Goal: Task Accomplishment & Management: Manage account settings

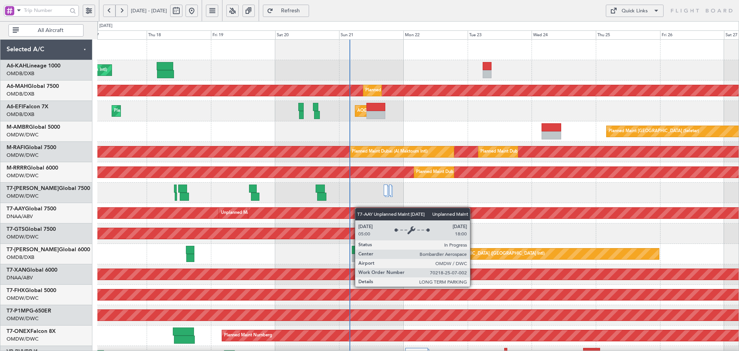
click at [319, 209] on div "Unplanned Maint [GEOGRAPHIC_DATA] (Al Maktoum Intl) Unplanned Maint [GEOGRAPHIC…" at bounding box center [417, 213] width 641 height 20
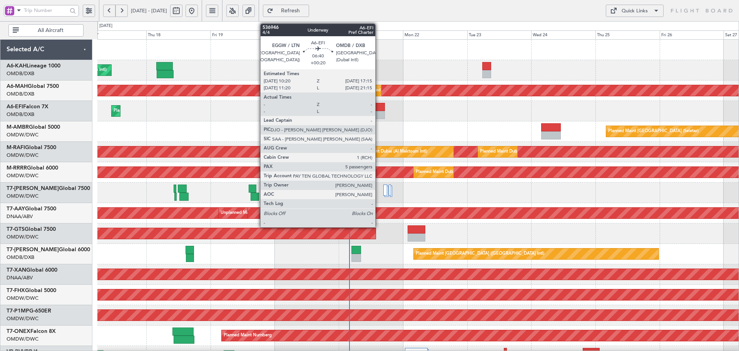
click at [379, 110] on div at bounding box center [375, 107] width 19 height 8
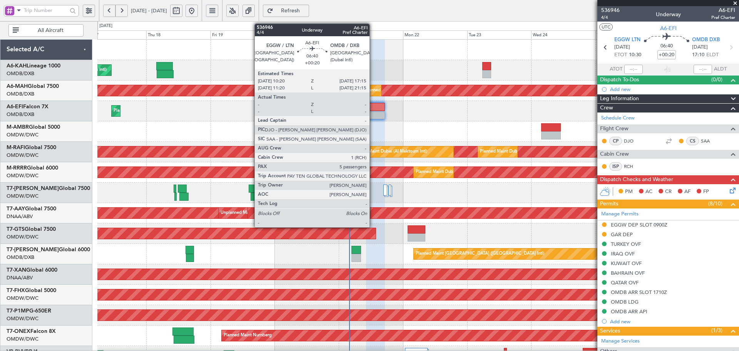
click at [373, 110] on div at bounding box center [375, 107] width 19 height 8
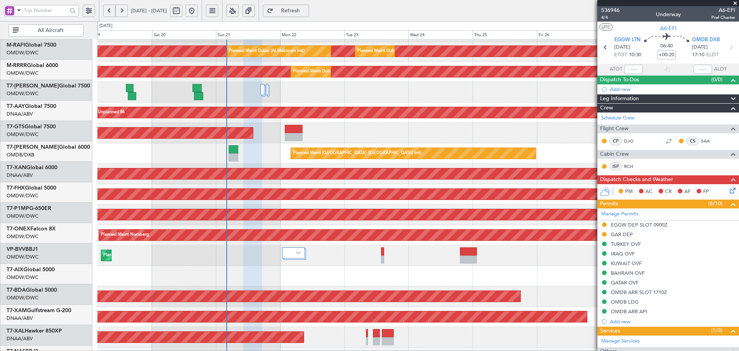
scroll to position [100, 0]
click at [197, 159] on div "Planned Maint [GEOGRAPHIC_DATA] ([GEOGRAPHIC_DATA] Intl)" at bounding box center [417, 153] width 641 height 20
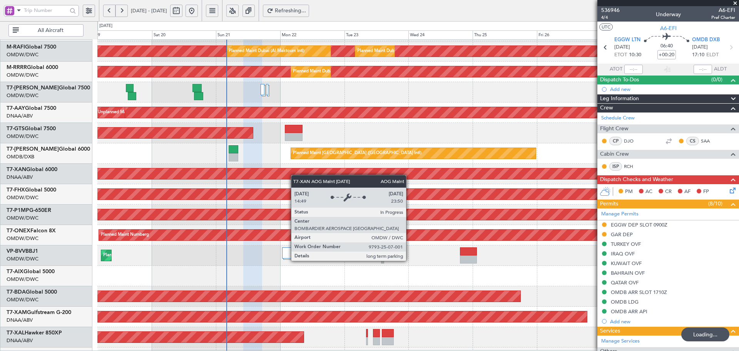
scroll to position [0, 0]
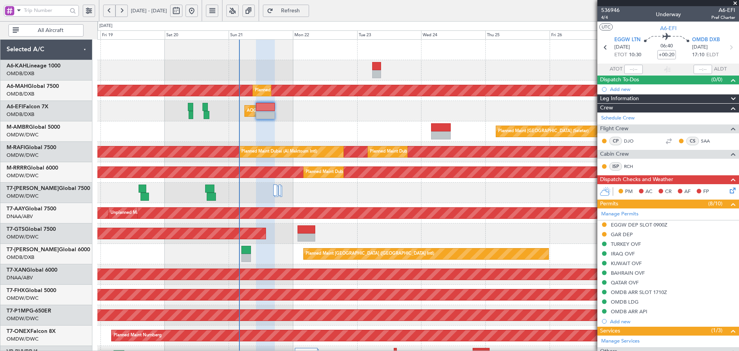
click at [301, 255] on div "Planned Maint Dubai (Al Maktoum Intl) Planned Maint [GEOGRAPHIC_DATA] ([GEOGRAP…" at bounding box center [417, 264] width 641 height 449
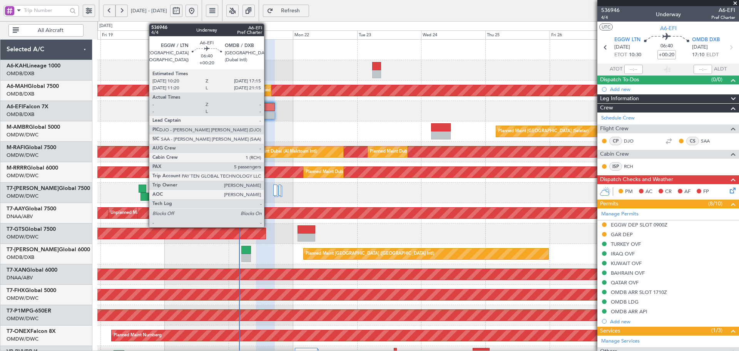
click at [268, 104] on div at bounding box center [265, 107] width 19 height 8
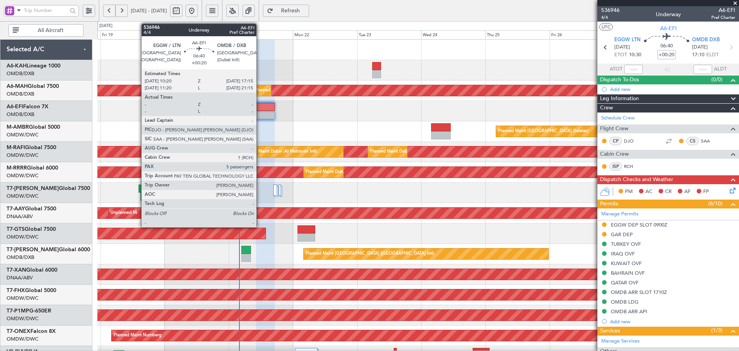
click at [260, 112] on div at bounding box center [265, 115] width 19 height 8
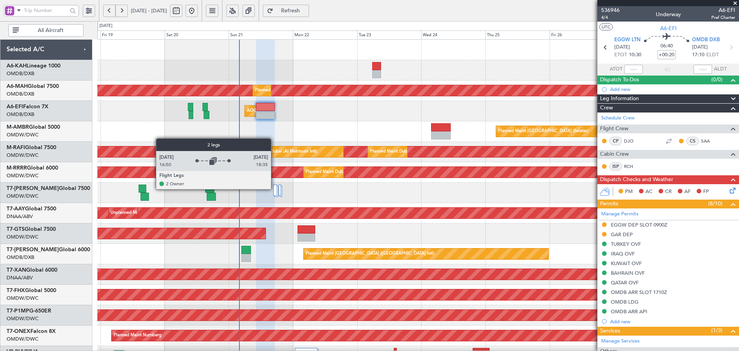
click at [275, 189] on div at bounding box center [275, 189] width 4 height 11
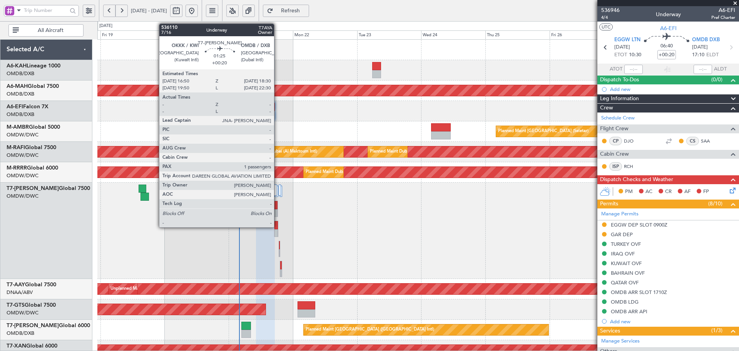
click at [278, 204] on div at bounding box center [276, 205] width 4 height 8
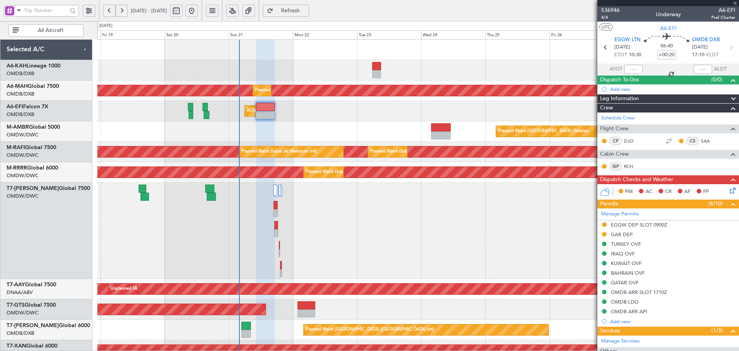
type input "1"
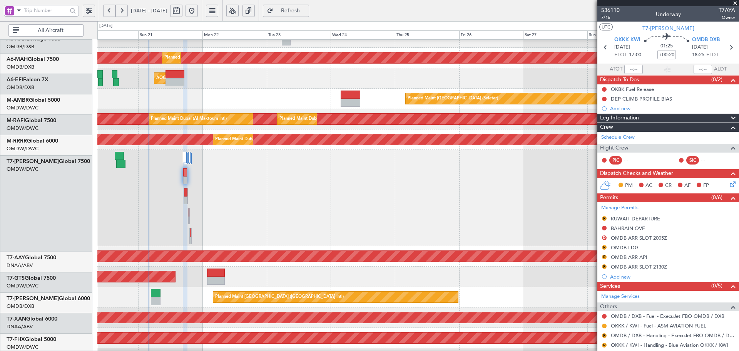
scroll to position [21, 0]
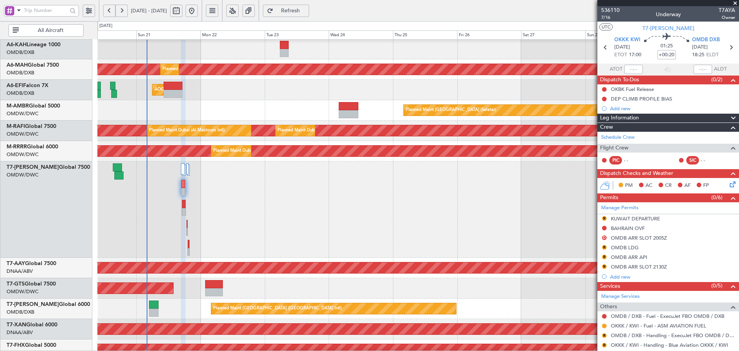
click at [184, 290] on div "AOG Maint [GEOGRAPHIC_DATA] (Seletar)" at bounding box center [417, 288] width 641 height 20
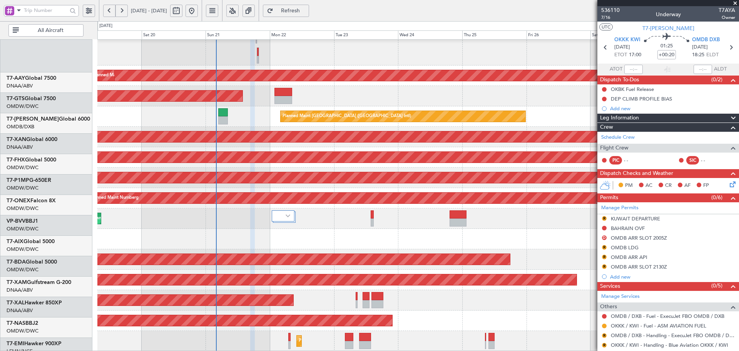
scroll to position [213, 0]
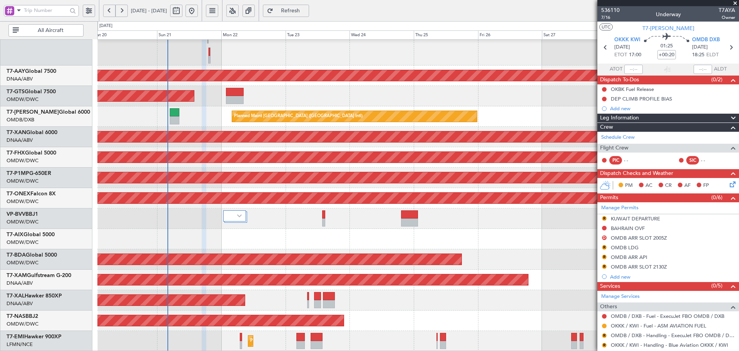
click at [228, 231] on div at bounding box center [417, 239] width 641 height 20
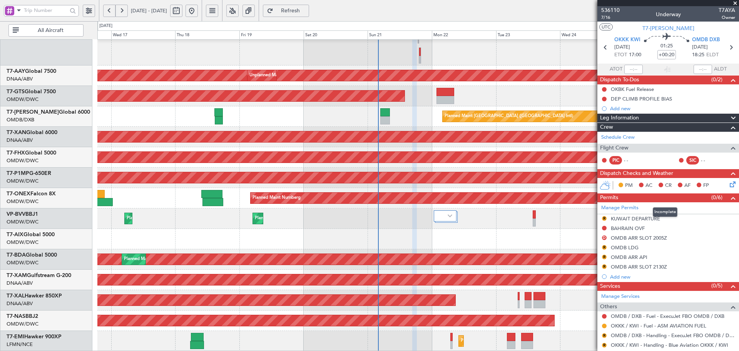
click at [637, 195] on fb-app "[DATE] - [DATE] Refresh Quick Links All Aircraft Planned Maint [GEOGRAPHIC_DATA…" at bounding box center [369, 181] width 739 height 342
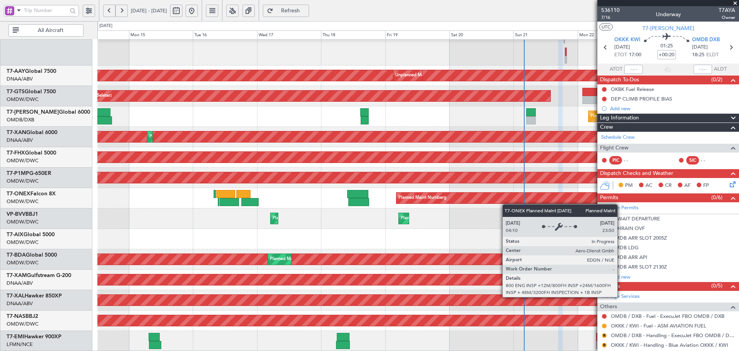
click at [522, 203] on div "Unplanned Maint [GEOGRAPHIC_DATA] (Al Maktoum Intl) Unplanned Maint [GEOGRAPHIC…" at bounding box center [417, 88] width 641 height 525
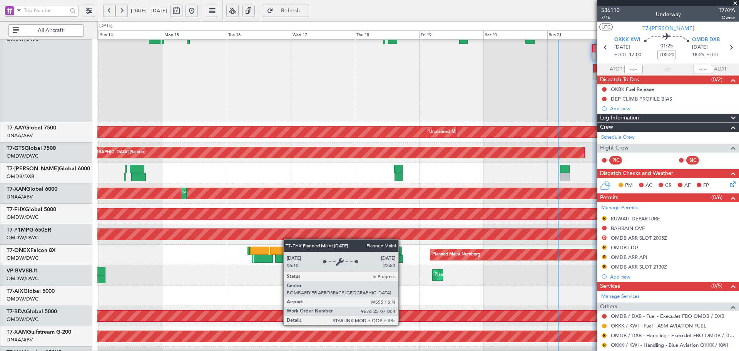
scroll to position [161, 0]
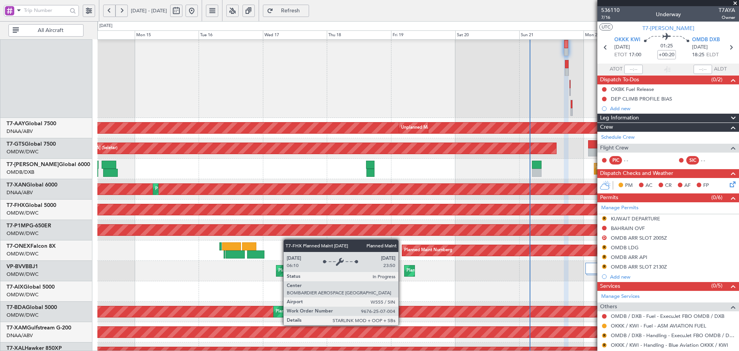
click at [132, 213] on div "Unplanned Maint [GEOGRAPHIC_DATA] (Al Maktoum Intl) Unplanned Maint [GEOGRAPHIC…" at bounding box center [417, 141] width 641 height 525
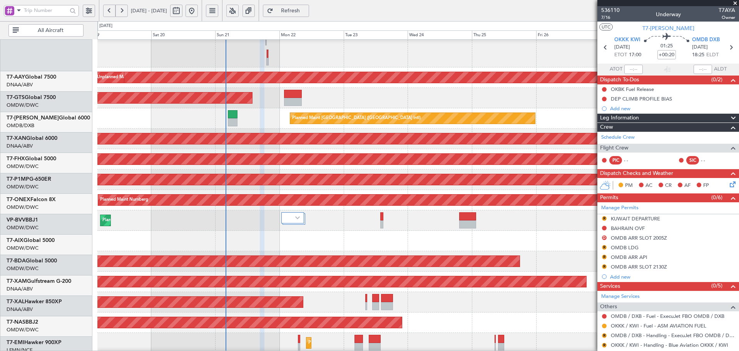
scroll to position [213, 0]
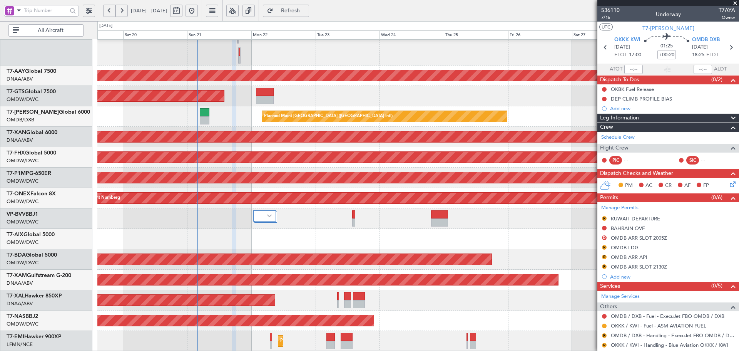
click at [89, 234] on div "Planned Maint Dubai (Al Maktoum Intl) Unplanned Maint [GEOGRAPHIC_DATA] (Al Mak…" at bounding box center [369, 186] width 739 height 330
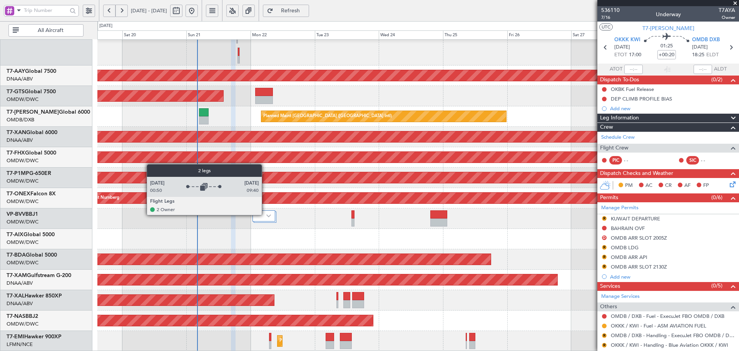
click at [265, 214] on div at bounding box center [264, 215] width 23 height 11
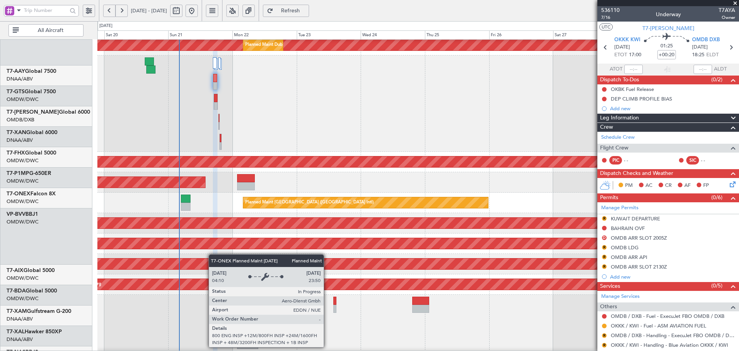
scroll to position [87, 0]
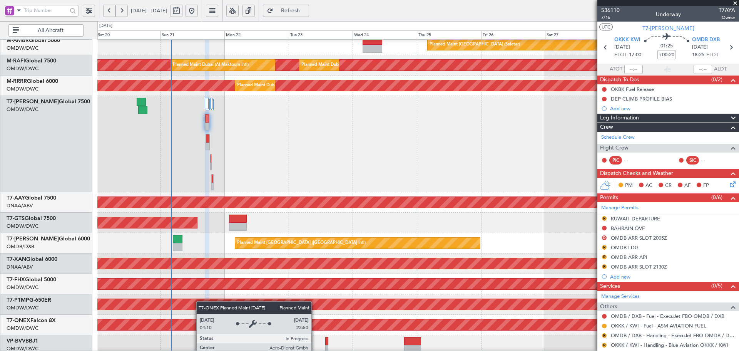
click at [198, 320] on div "Planned Maint Nurnberg" at bounding box center [711, 324] width 1337 height 11
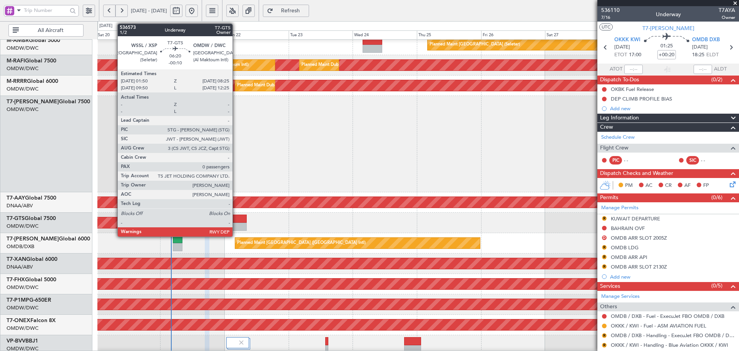
click at [236, 221] on div at bounding box center [238, 218] width 18 height 8
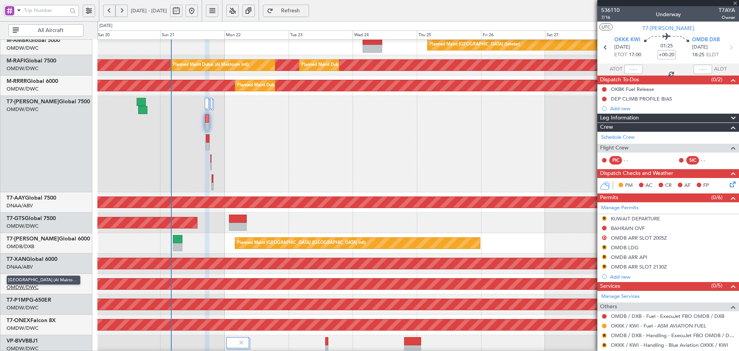
type input "-00:10"
type input "0"
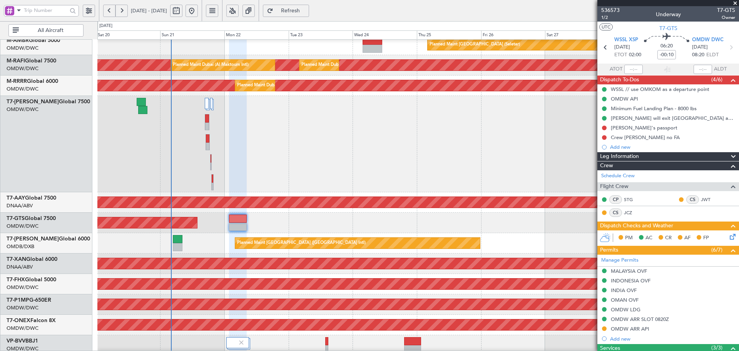
click at [282, 156] on div "Planned Maint Dubai (Al Maktoum Intl)" at bounding box center [417, 144] width 641 height 96
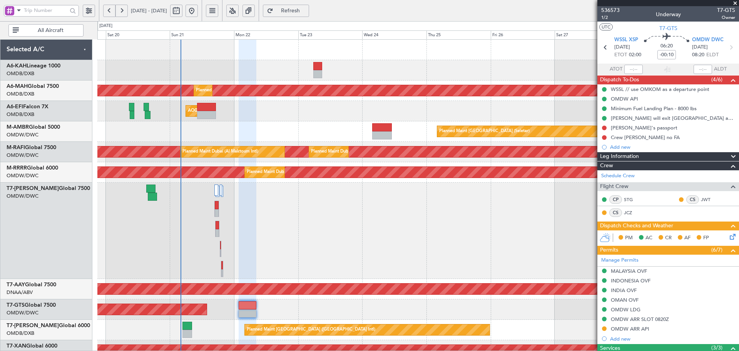
click at [294, 256] on div "Planned Maint Dubai (Al Maktoum Intl)" at bounding box center [417, 230] width 641 height 96
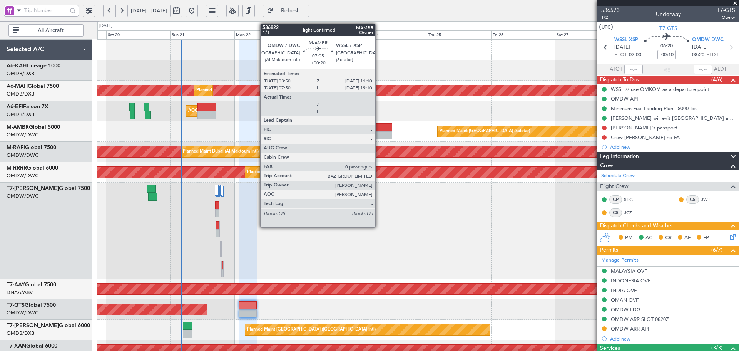
click at [379, 126] on div at bounding box center [383, 127] width 20 height 8
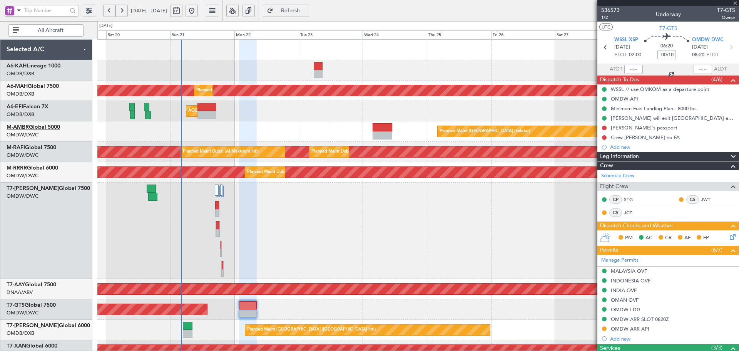
type input "+00:20"
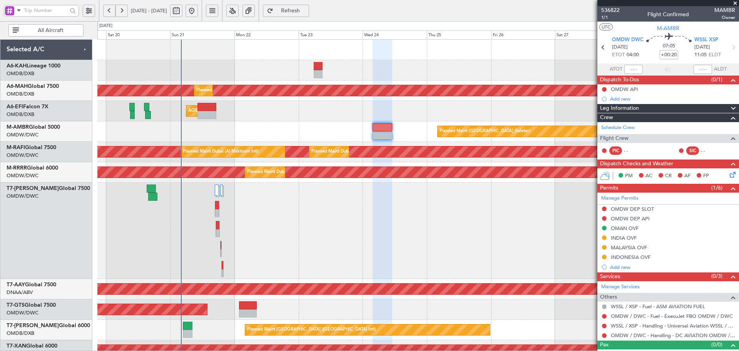
click at [618, 246] on div "MALAYSIA OVF" at bounding box center [629, 247] width 36 height 7
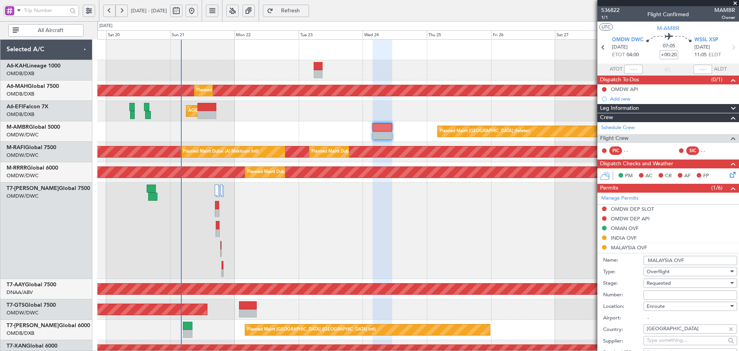
click at [689, 293] on input "Number:" at bounding box center [691, 294] width 94 height 9
paste input "CAAM-NS-0963-09-25"
type input "CAAM-NS-0963-09-25"
click at [656, 283] on span "Requested" at bounding box center [659, 283] width 24 height 7
click at [668, 345] on span "Received OK" at bounding box center [687, 345] width 81 height 12
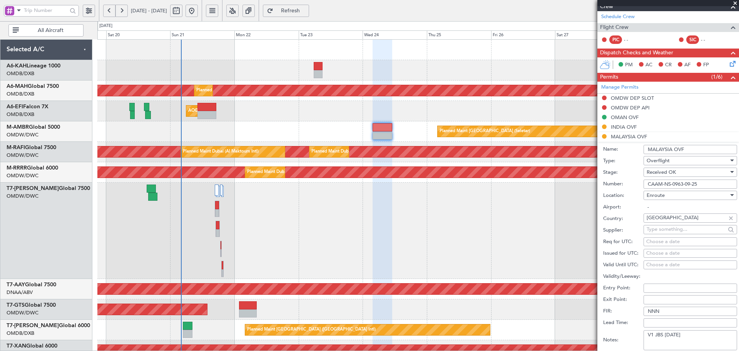
scroll to position [205, 0]
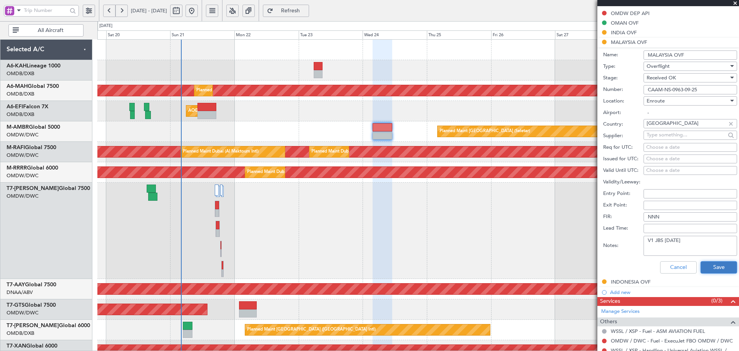
click at [715, 266] on button "Save" at bounding box center [719, 267] width 37 height 12
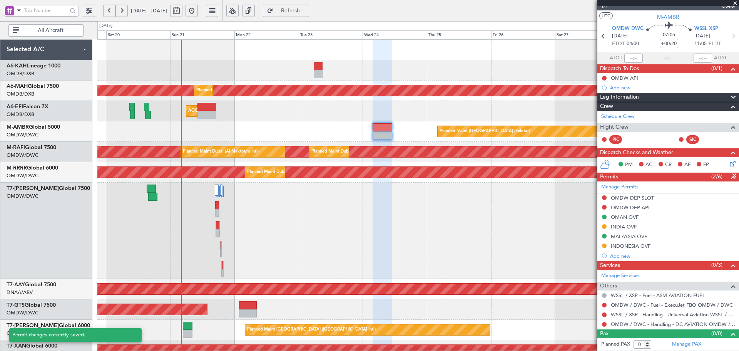
scroll to position [11, 0]
click at [623, 219] on div "OMAN OVF" at bounding box center [625, 217] width 28 height 7
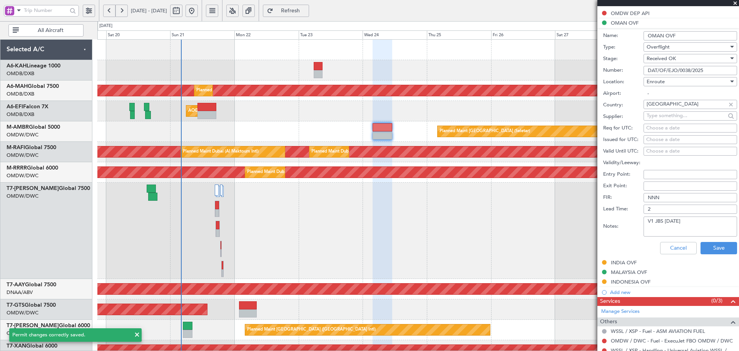
drag, startPoint x: 705, startPoint y: 69, endPoint x: 645, endPoint y: 69, distance: 60.1
click at [645, 69] on input "DAT/OF/EJO/0038/2025" at bounding box center [691, 70] width 94 height 9
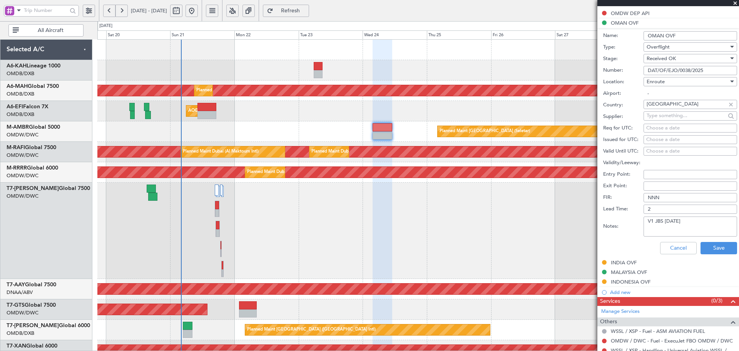
click at [707, 239] on div "Cancel Save" at bounding box center [670, 248] width 134 height 20
click at [707, 245] on button "Save" at bounding box center [719, 248] width 37 height 12
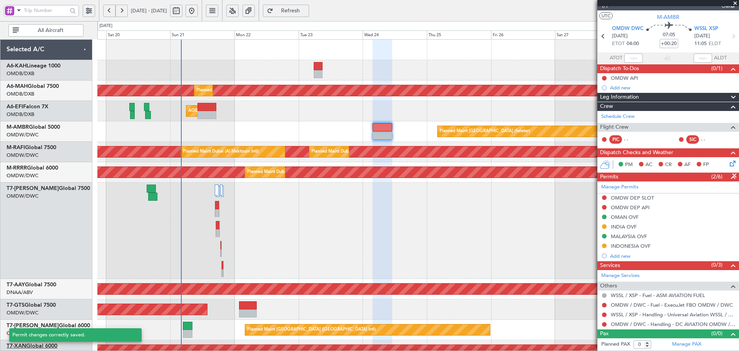
scroll to position [11, 0]
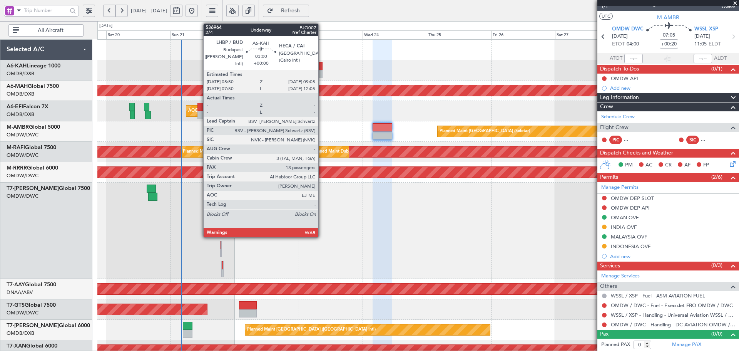
click at [322, 69] on div at bounding box center [318, 66] width 9 height 8
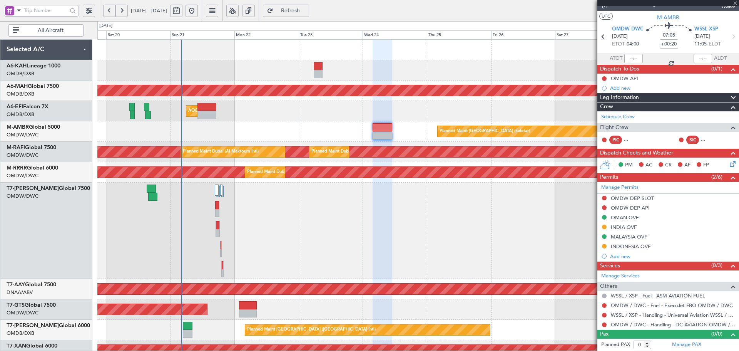
type input "13"
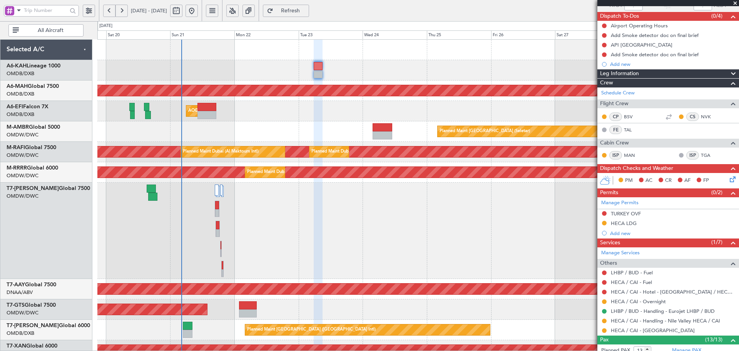
scroll to position [0, 0]
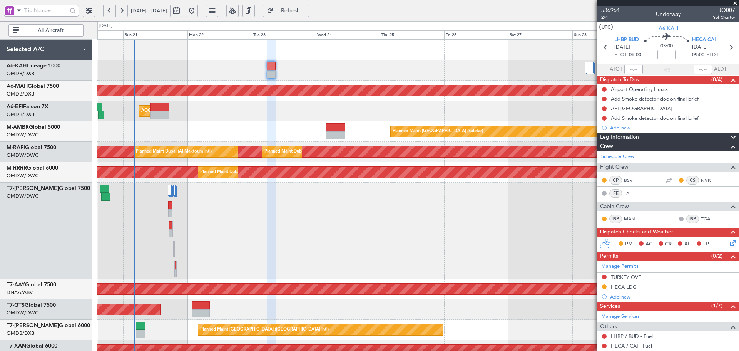
click at [398, 114] on div "Planned Maint [GEOGRAPHIC_DATA] ([GEOGRAPHIC_DATA] Intl) Planned Maint [GEOGRAP…" at bounding box center [417, 320] width 641 height 561
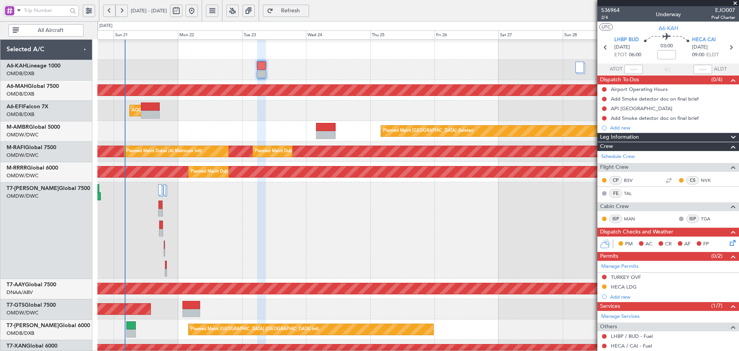
scroll to position [1, 0]
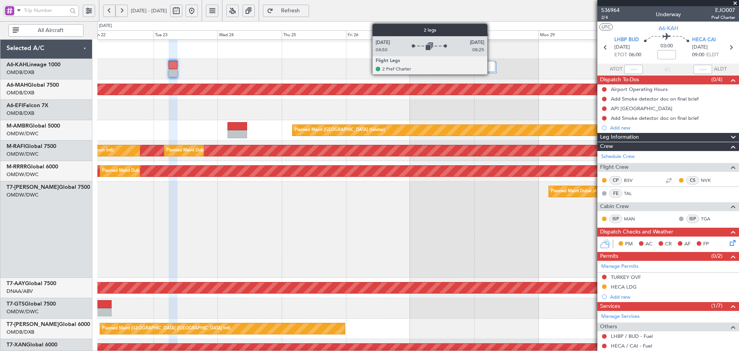
click at [491, 64] on div at bounding box center [491, 66] width 8 height 11
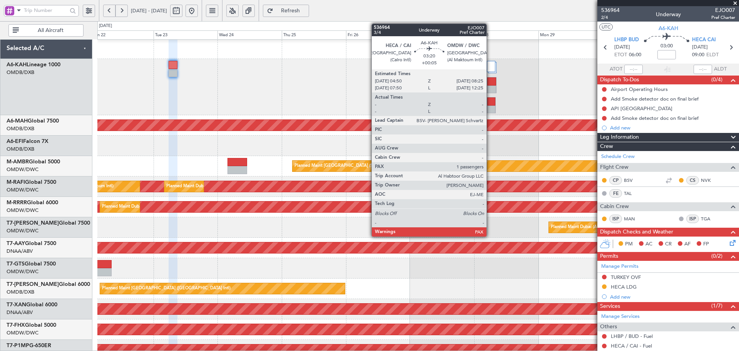
click at [490, 85] on div at bounding box center [491, 81] width 9 height 8
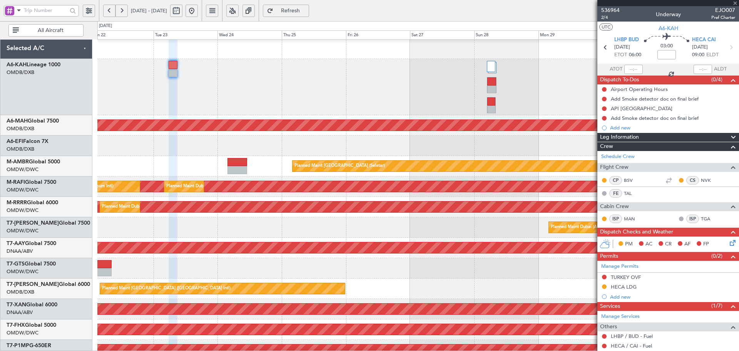
type input "+00:05"
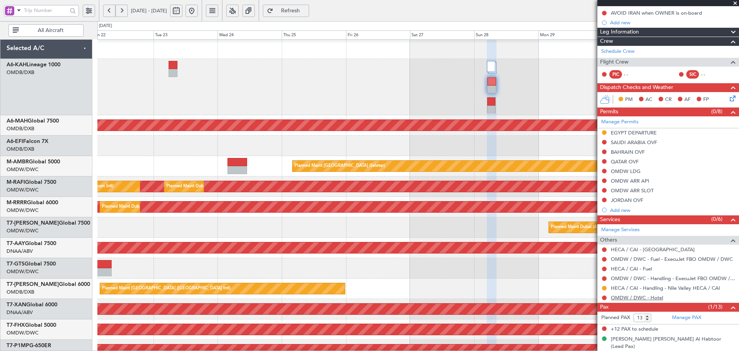
scroll to position [115, 0]
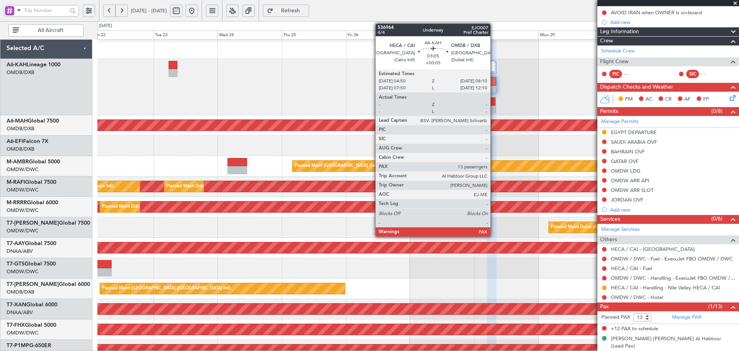
click at [494, 102] on div at bounding box center [491, 101] width 8 height 8
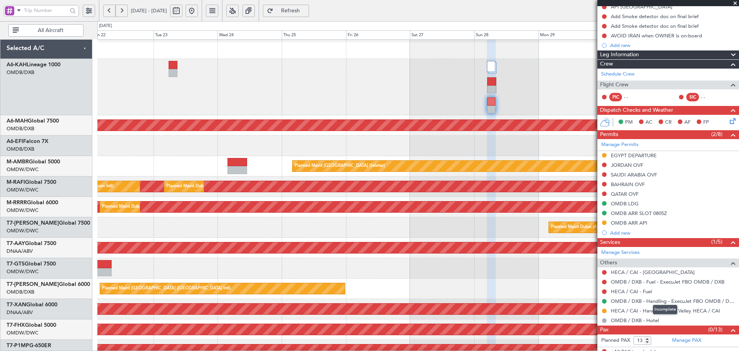
scroll to position [88, 0]
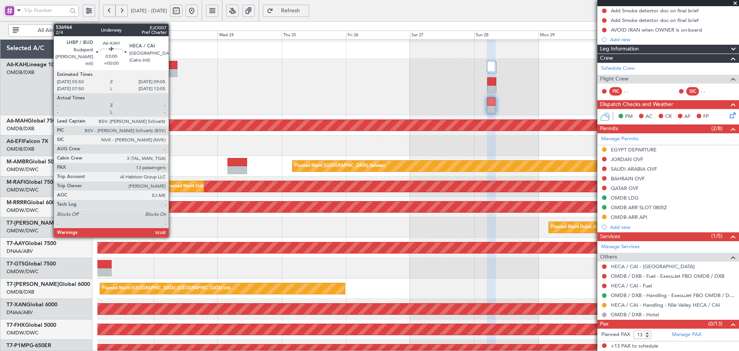
click at [172, 64] on div at bounding box center [173, 65] width 9 height 8
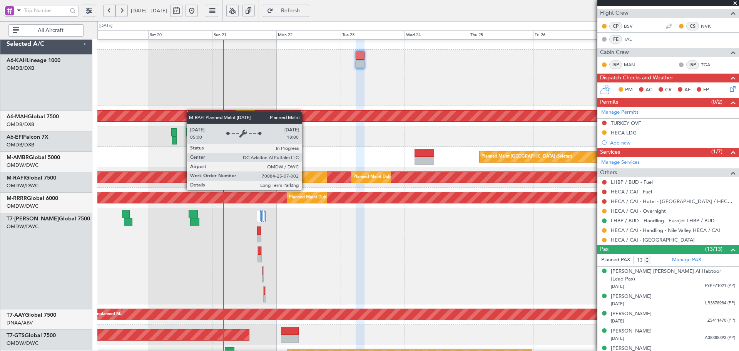
scroll to position [11, 0]
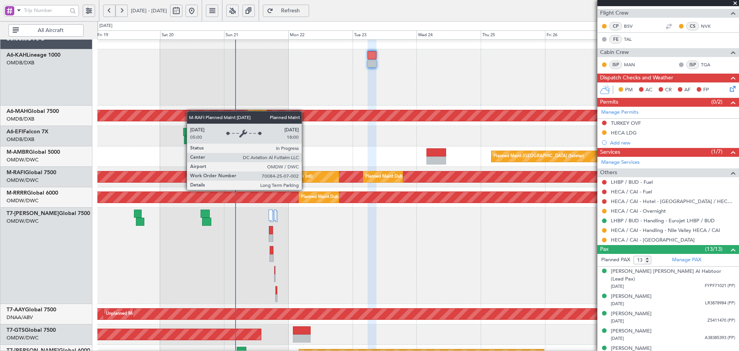
click at [504, 180] on div "Planned Maint Dubai (Al Maktoum Intl)" at bounding box center [152, 176] width 1393 height 11
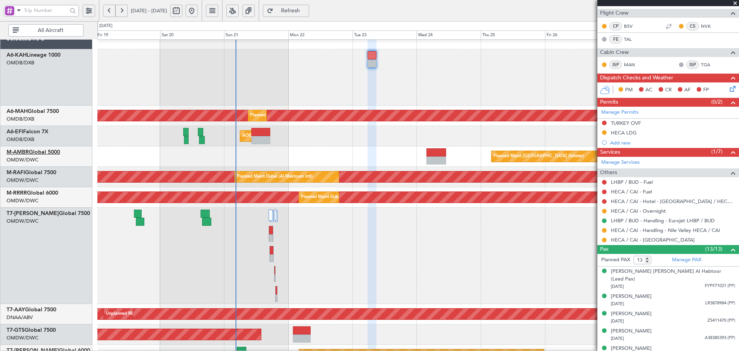
click at [57, 152] on link "M-AMBR Global 5000" at bounding box center [34, 151] width 54 height 5
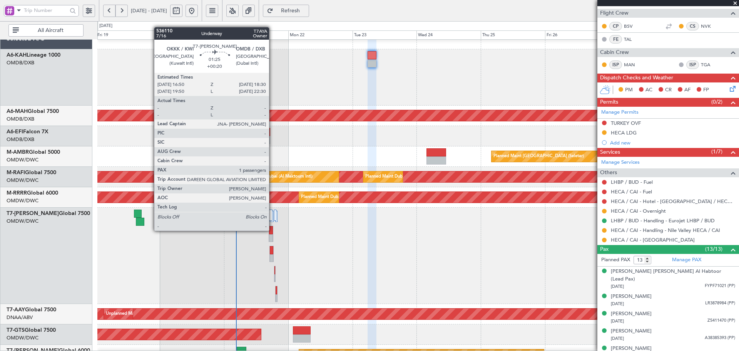
click at [273, 230] on div at bounding box center [271, 230] width 4 height 8
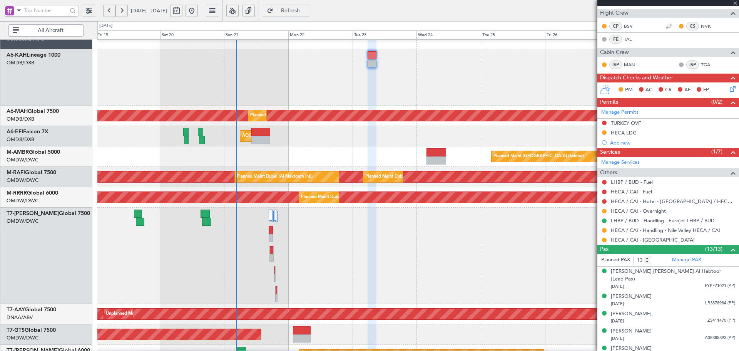
type input "+00:20"
type input "1"
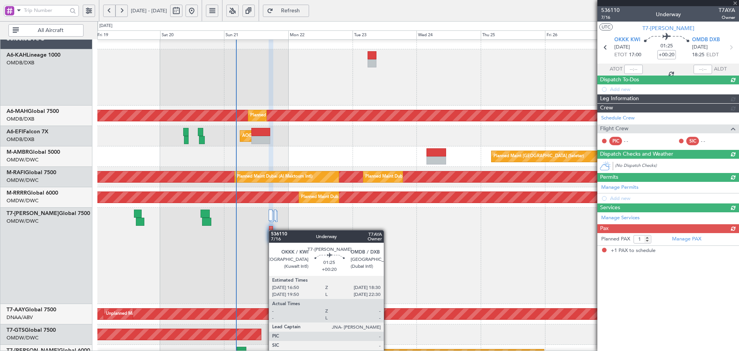
scroll to position [0, 0]
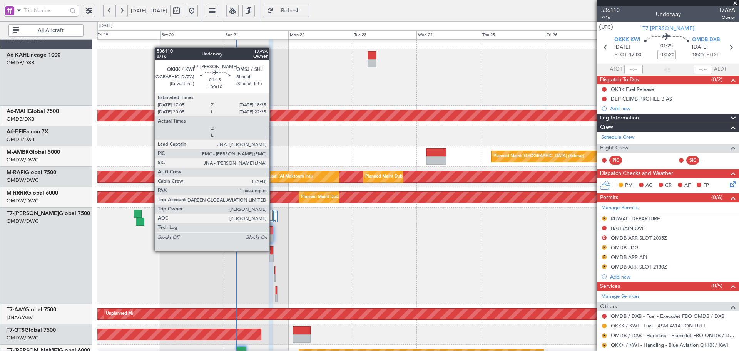
click at [273, 250] on div at bounding box center [271, 250] width 3 height 8
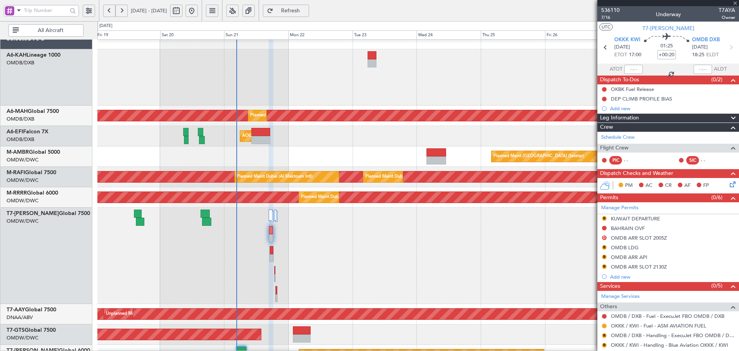
type input "+00:10"
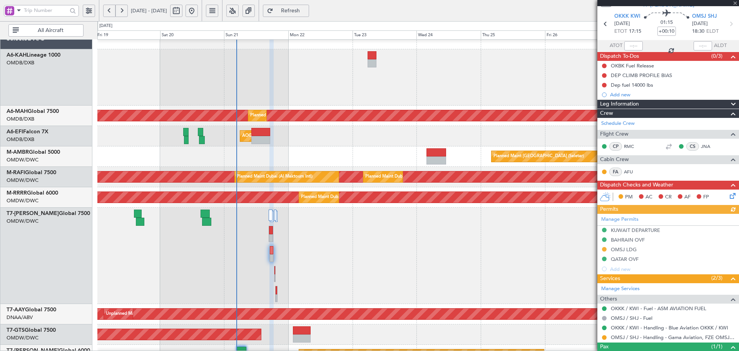
scroll to position [54, 0]
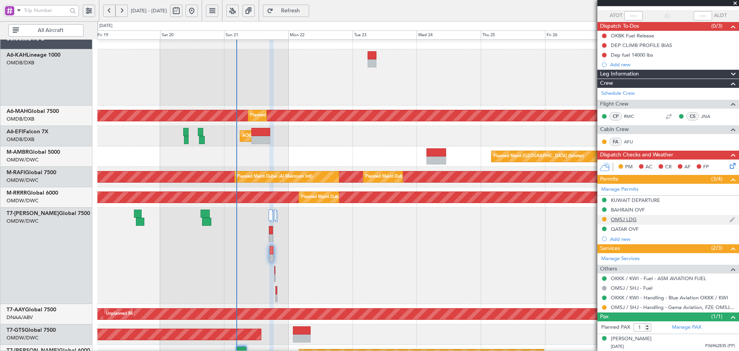
click at [618, 221] on div "OMSJ LDG" at bounding box center [624, 219] width 26 height 7
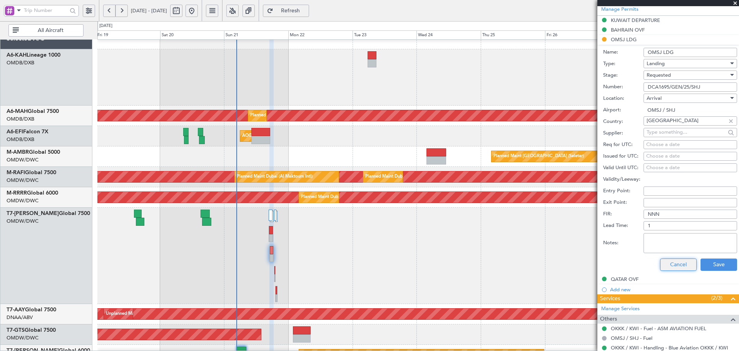
click at [675, 259] on button "Cancel" at bounding box center [678, 264] width 37 height 12
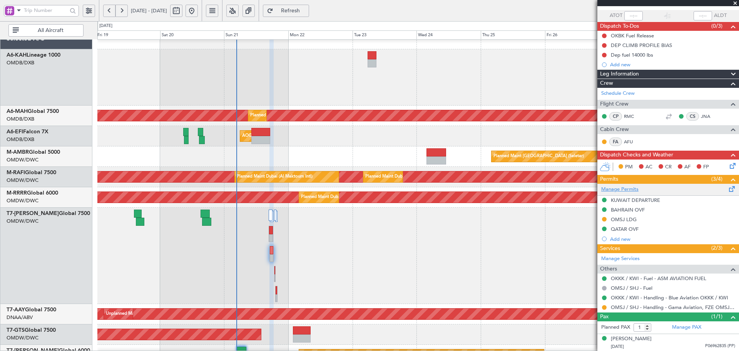
click at [633, 190] on link "Manage Permits" at bounding box center [619, 190] width 37 height 8
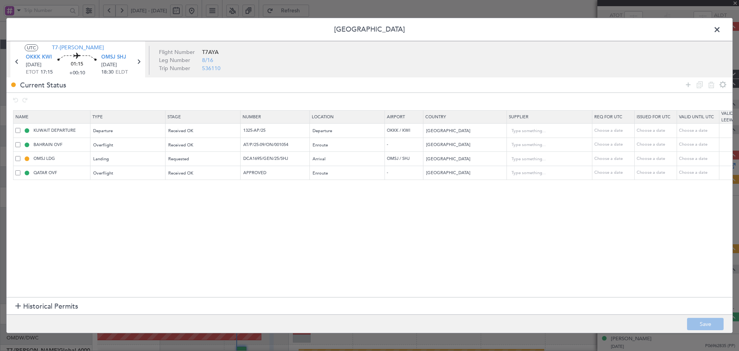
click at [23, 305] on h1 "Historical Permits" at bounding box center [46, 306] width 63 height 10
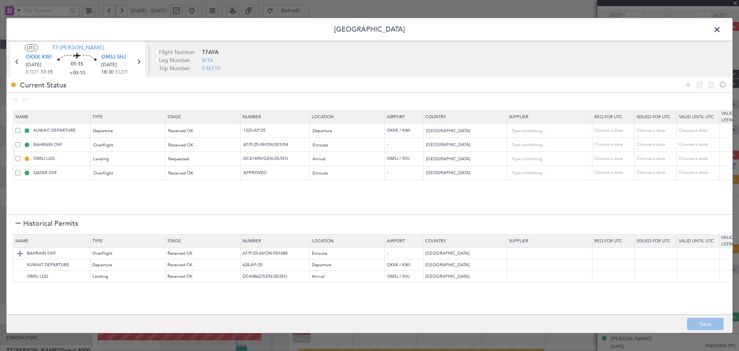
drag, startPoint x: 18, startPoint y: 255, endPoint x: 24, endPoint y: 254, distance: 5.9
click at [18, 254] on img at bounding box center [19, 253] width 9 height 9
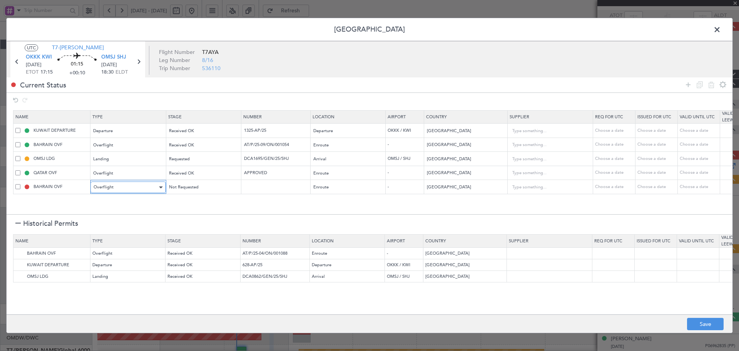
click at [141, 188] on div "Overflight" at bounding box center [126, 187] width 64 height 12
click at [106, 226] on span "API" at bounding box center [128, 227] width 69 height 12
click at [347, 187] on div "Enroute" at bounding box center [345, 187] width 64 height 12
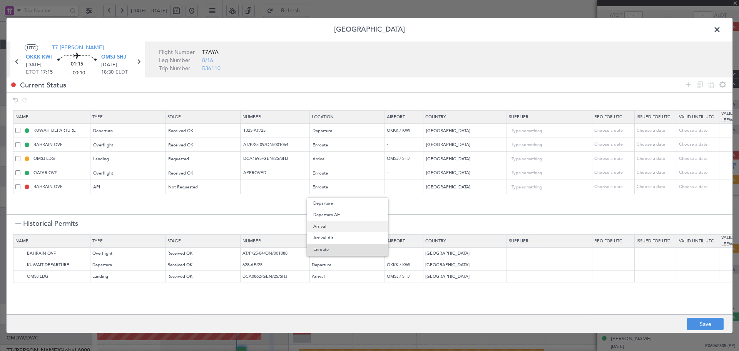
click at [331, 225] on span "Arrival" at bounding box center [347, 227] width 69 height 12
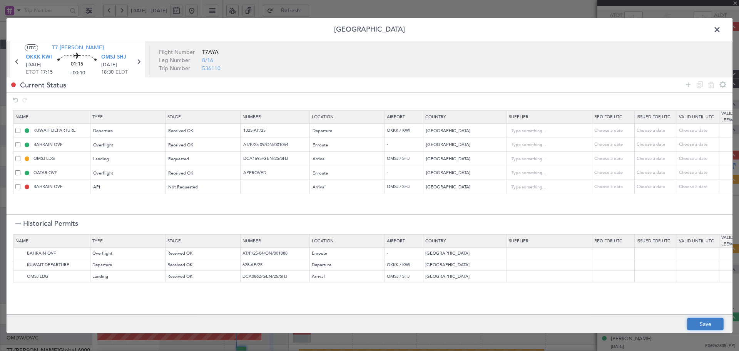
click at [701, 319] on button "Save" at bounding box center [705, 324] width 37 height 12
type input "OMSJ ARR API"
type input "[GEOGRAPHIC_DATA]"
type input "NNN"
type input "1"
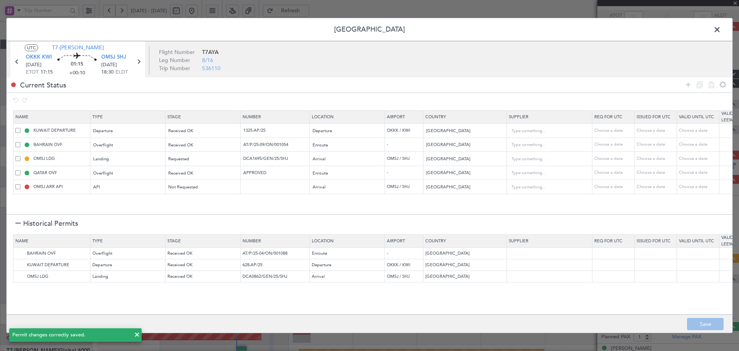
click at [17, 223] on div at bounding box center [17, 223] width 5 height 5
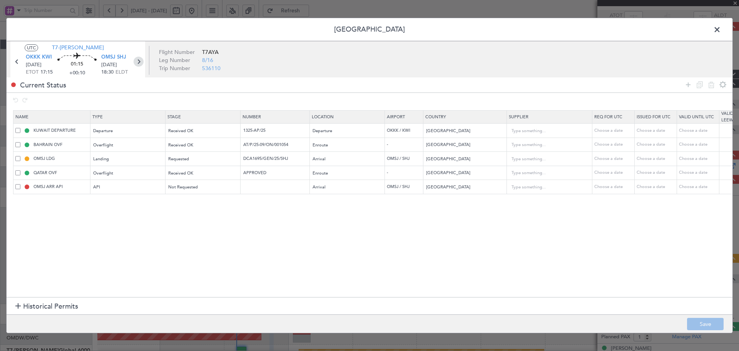
click at [137, 61] on icon at bounding box center [139, 62] width 10 height 10
type input "+00:05"
type input "0"
type input "+00:05"
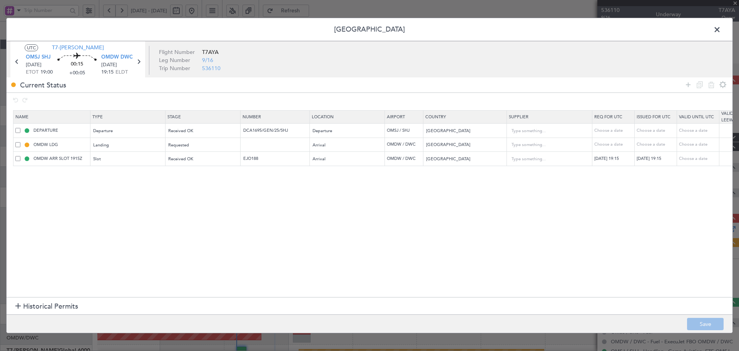
click at [34, 306] on span "Historical Permits" at bounding box center [50, 306] width 55 height 10
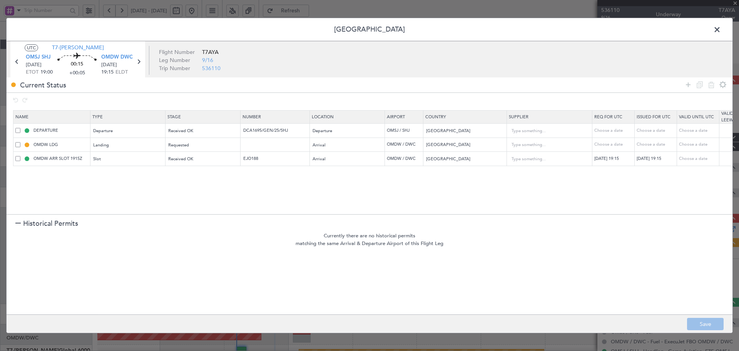
click at [22, 222] on h1 "Historical Permits" at bounding box center [46, 223] width 63 height 10
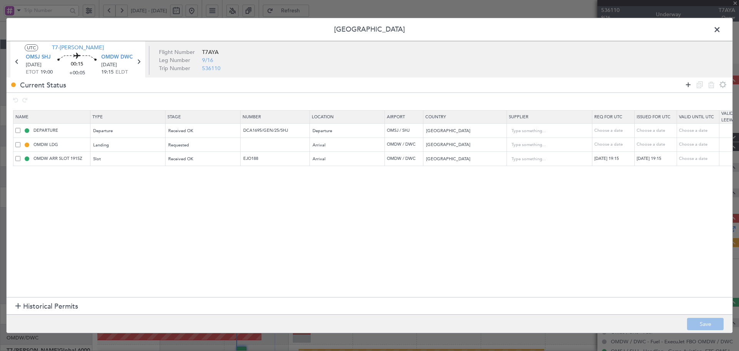
click at [686, 82] on icon at bounding box center [688, 84] width 9 height 9
click at [117, 171] on div "Type" at bounding box center [126, 174] width 64 height 12
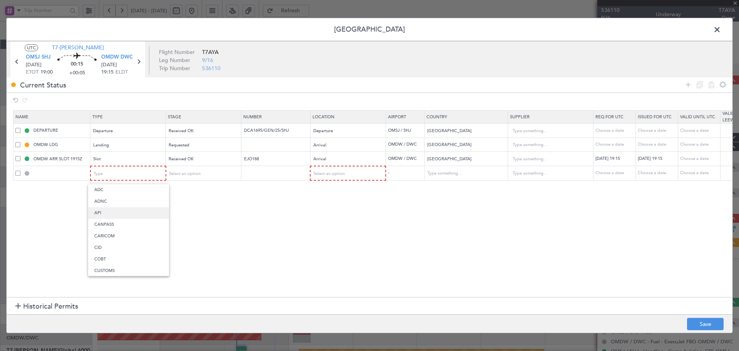
click at [99, 216] on span "API" at bounding box center [128, 213] width 69 height 12
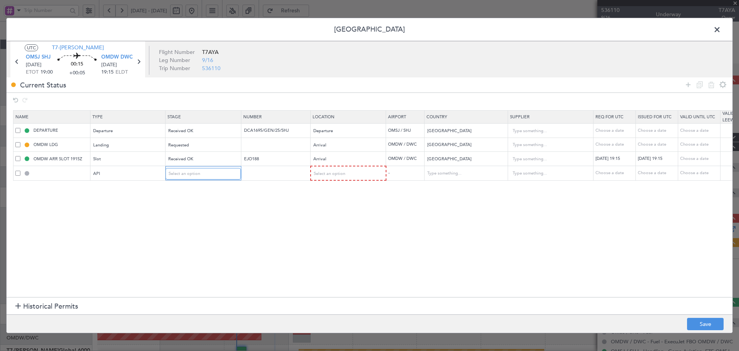
drag, startPoint x: 211, startPoint y: 177, endPoint x: 210, endPoint y: 182, distance: 5.5
click at [211, 178] on div "Select an option" at bounding box center [201, 174] width 64 height 12
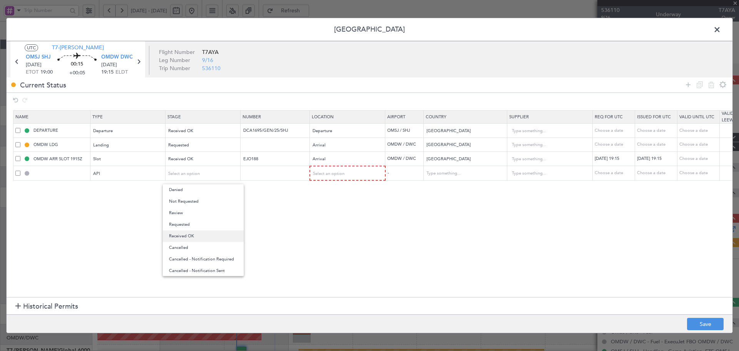
drag, startPoint x: 181, startPoint y: 236, endPoint x: 188, endPoint y: 233, distance: 7.6
click at [181, 236] on span "Received OK" at bounding box center [203, 236] width 69 height 12
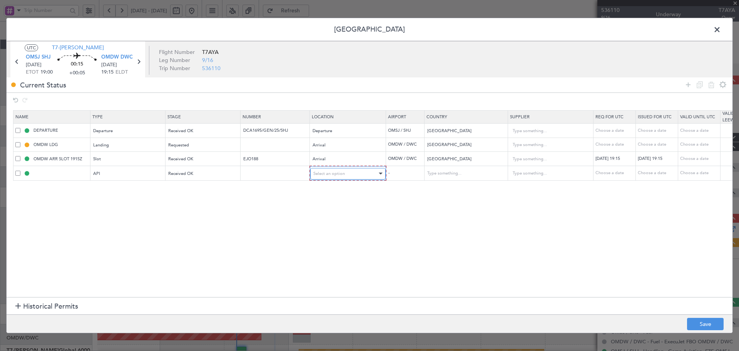
click at [328, 179] on div "Select an option" at bounding box center [345, 174] width 64 height 12
click at [327, 191] on span "Departure" at bounding box center [348, 190] width 69 height 12
click at [701, 325] on button "Save" at bounding box center [705, 324] width 37 height 12
type input "OMSJ DEP API"
type input "[GEOGRAPHIC_DATA]"
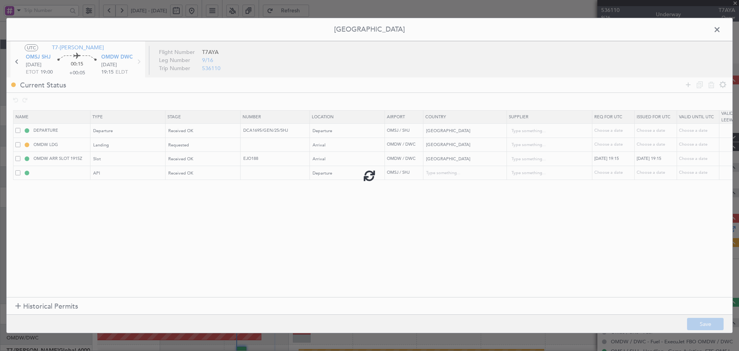
type input "NNN"
type input "1"
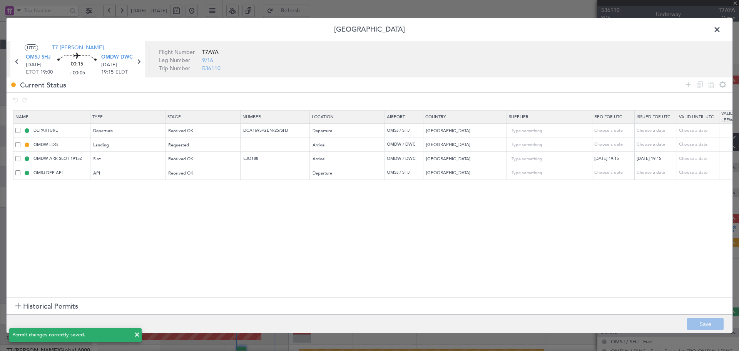
click at [721, 27] on span at bounding box center [721, 31] width 0 height 15
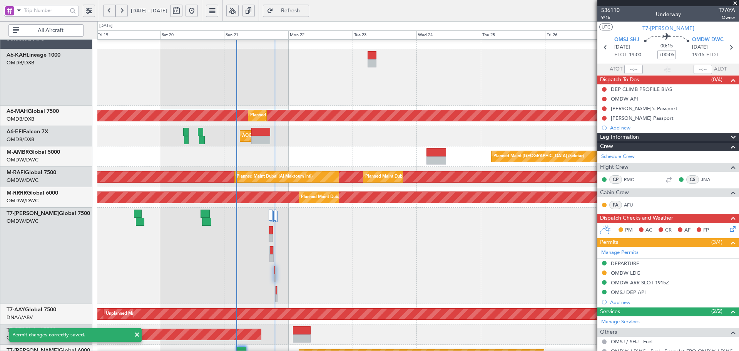
click at [306, 12] on span "Refresh" at bounding box center [291, 10] width 32 height 5
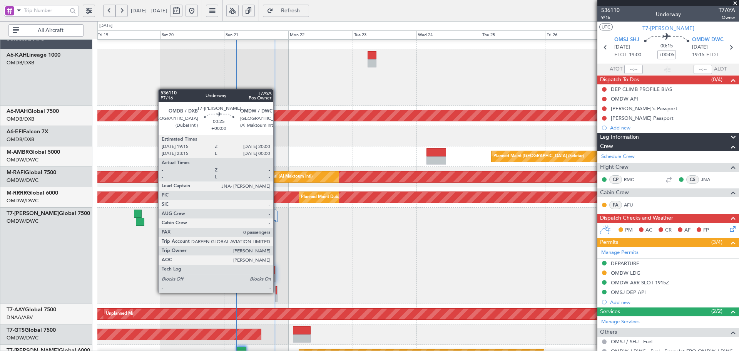
click at [277, 292] on div at bounding box center [277, 290] width 2 height 8
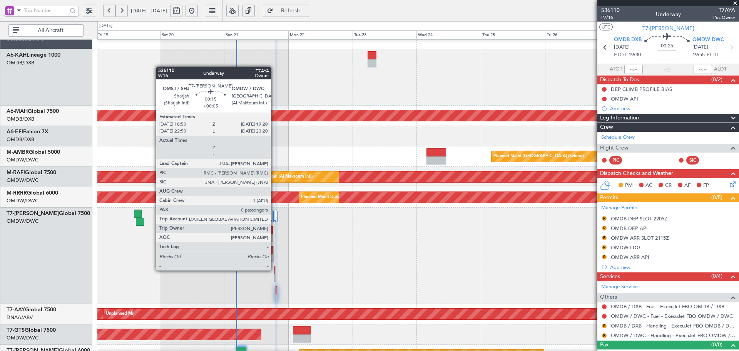
click at [275, 270] on div at bounding box center [275, 270] width 1 height 8
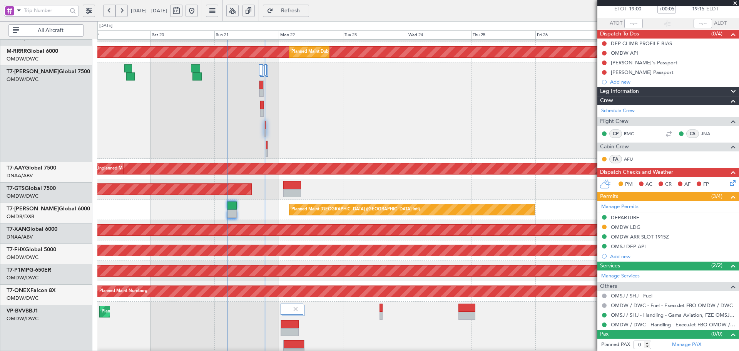
scroll to position [156, 0]
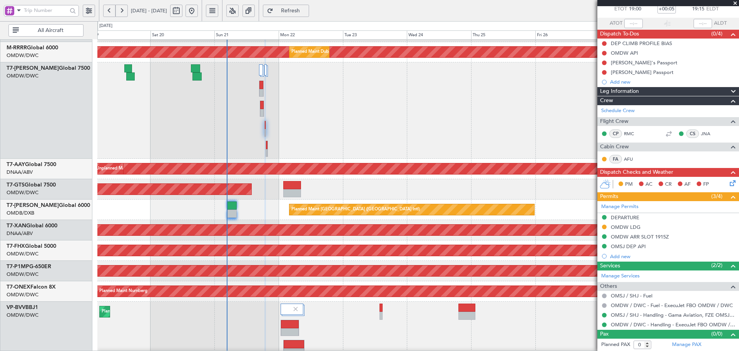
click at [297, 138] on div "Planned Maint Dubai (Al Maktoum Intl)" at bounding box center [417, 110] width 641 height 96
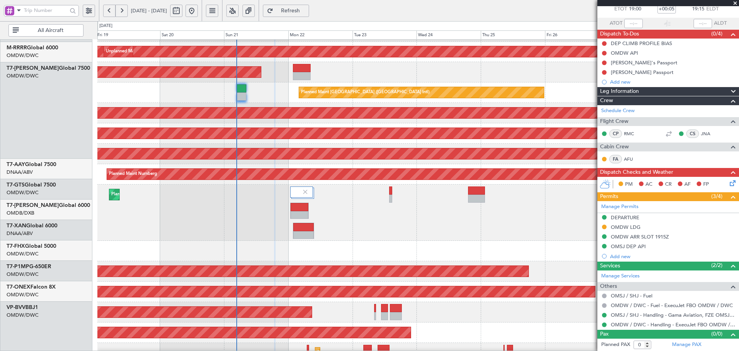
scroll to position [285, 0]
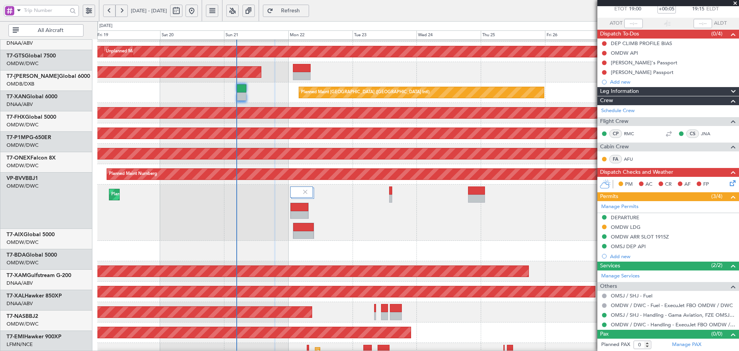
click at [265, 166] on div "Planned Maint Dubai (Al Maktoum Intl) Unplanned Maint [GEOGRAPHIC_DATA] (Al Mak…" at bounding box center [417, 65] width 641 height 596
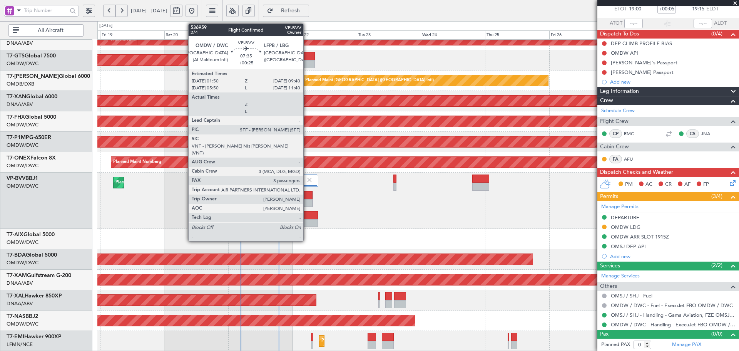
click at [307, 220] on div at bounding box center [308, 223] width 20 height 8
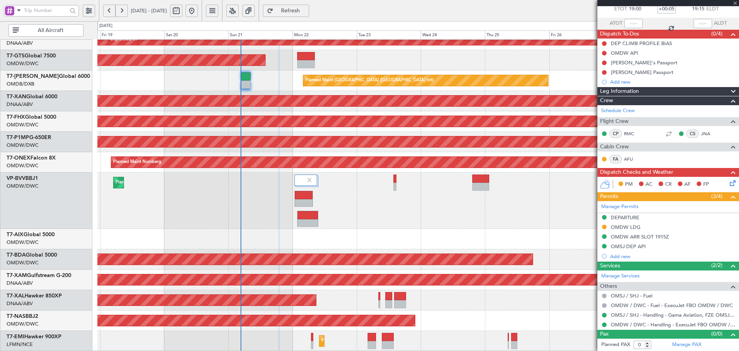
type input "+00:25"
type input "3"
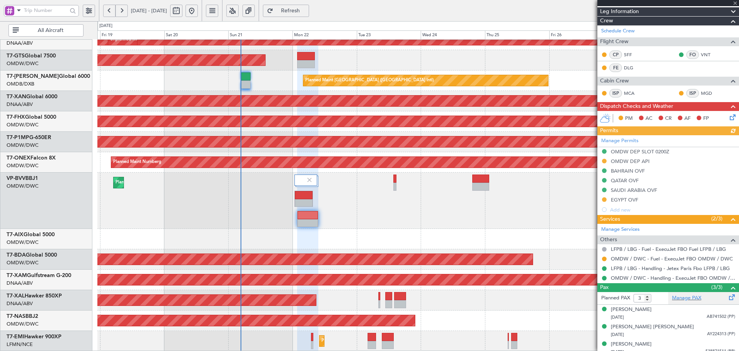
scroll to position [112, 0]
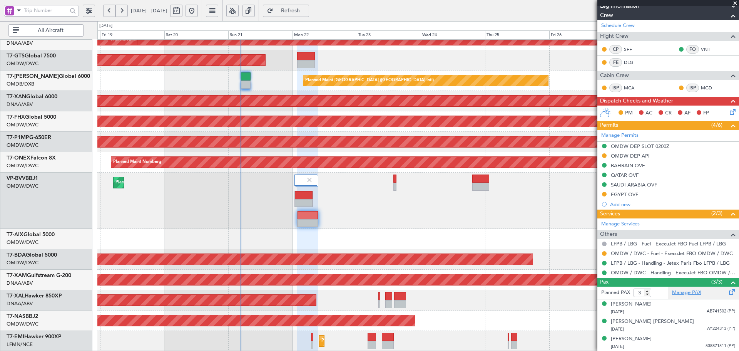
click at [679, 291] on link "Manage PAX" at bounding box center [686, 293] width 29 height 8
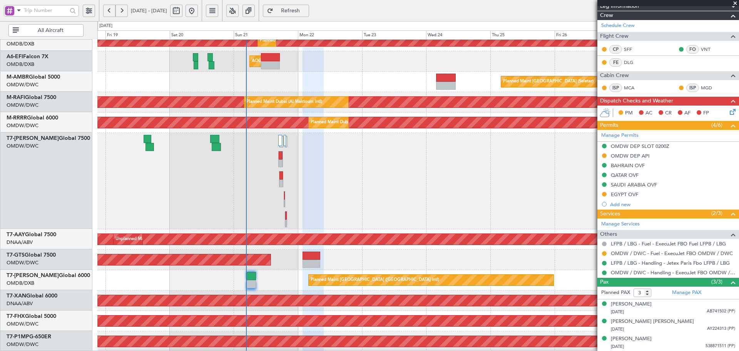
click at [201, 290] on div "Planned Maint [GEOGRAPHIC_DATA] ([GEOGRAPHIC_DATA] Intl) Planned Maint [GEOGRAP…" at bounding box center [417, 252] width 641 height 596
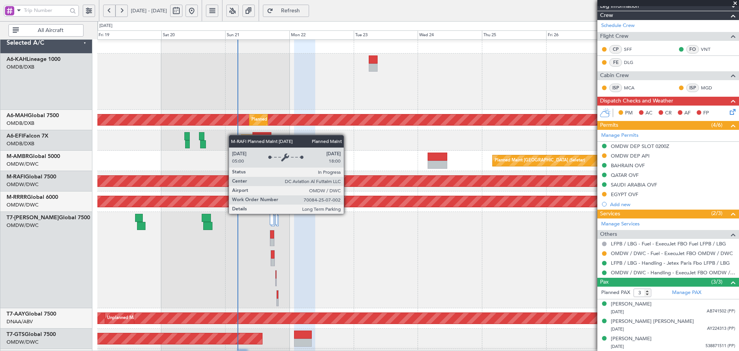
scroll to position [0, 0]
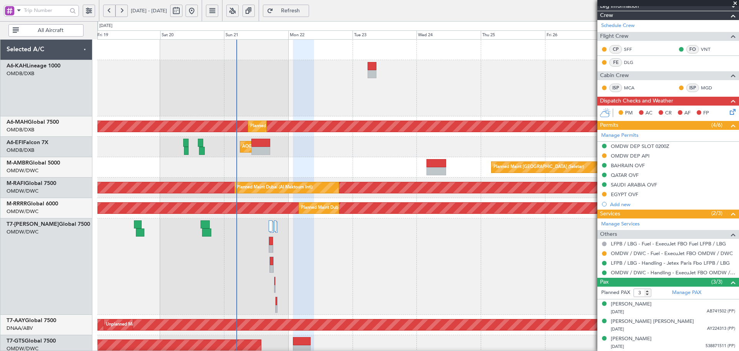
click at [230, 251] on div "Planned Maint Dubai (Al Maktoum Intl) Planned Maint [GEOGRAPHIC_DATA] ([GEOGRAP…" at bounding box center [417, 338] width 641 height 596
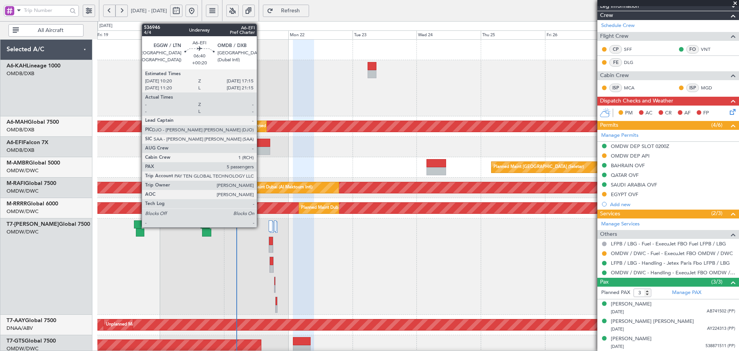
click at [260, 139] on div at bounding box center [260, 143] width 19 height 8
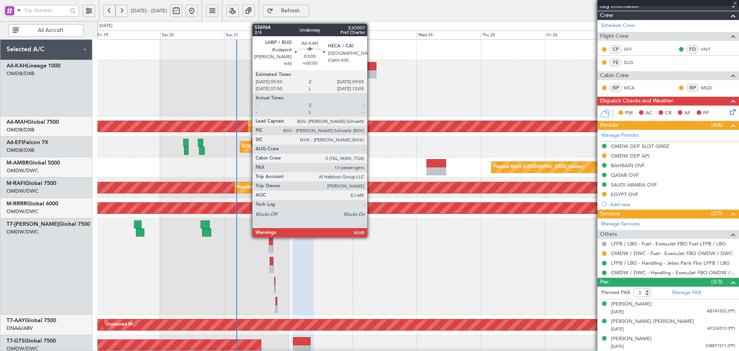
click at [371, 66] on div at bounding box center [372, 66] width 9 height 8
type input "+00:20"
type input "5"
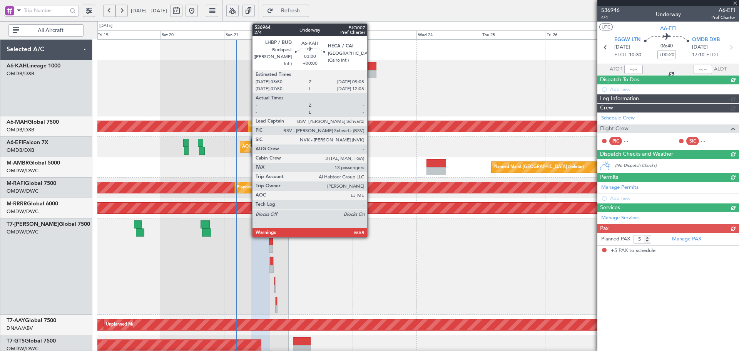
click at [371, 66] on div at bounding box center [372, 66] width 9 height 8
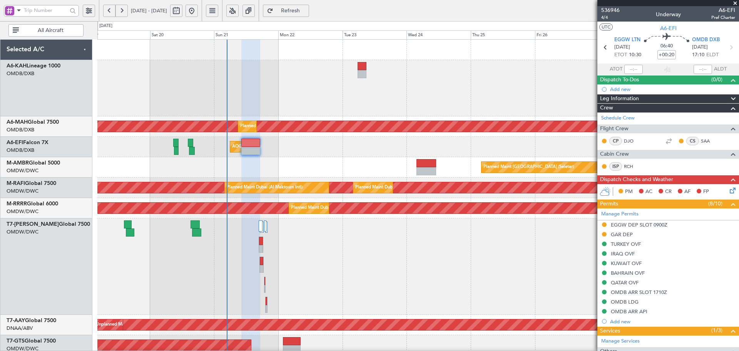
click at [303, 136] on div "Planned Maint Dubai (Al Maktoum Intl) Planned Maint [GEOGRAPHIC_DATA] ([GEOGRAP…" at bounding box center [417, 338] width 641 height 596
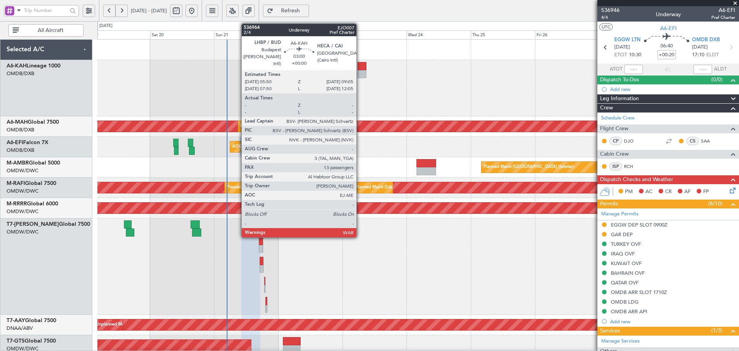
click at [360, 70] on div at bounding box center [362, 66] width 9 height 8
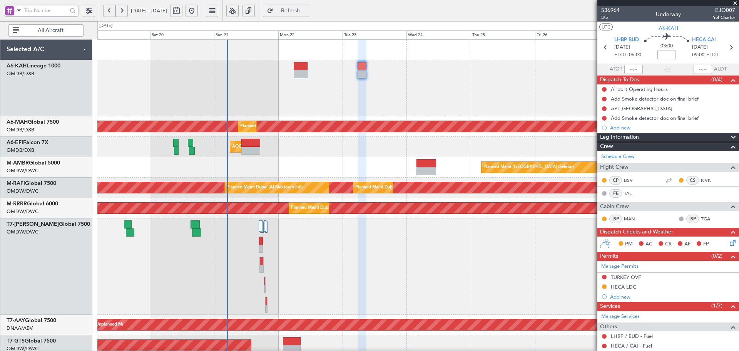
click at [306, 9] on span "Refresh" at bounding box center [291, 10] width 32 height 5
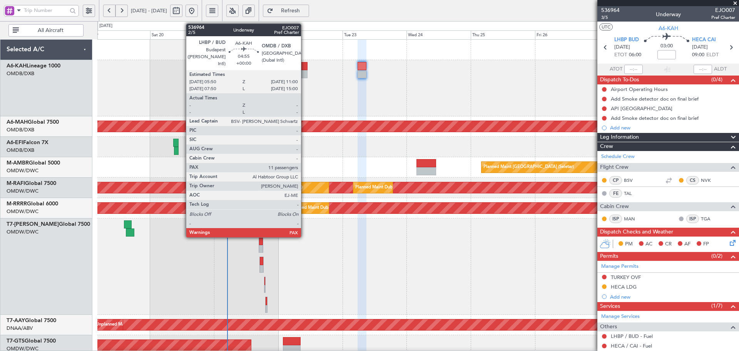
click at [305, 67] on div at bounding box center [301, 66] width 14 height 8
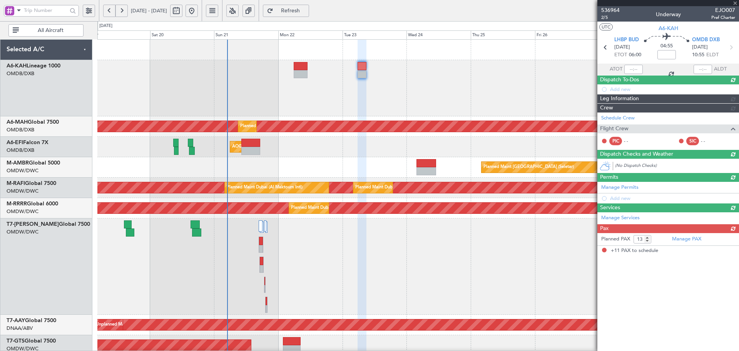
type input "11"
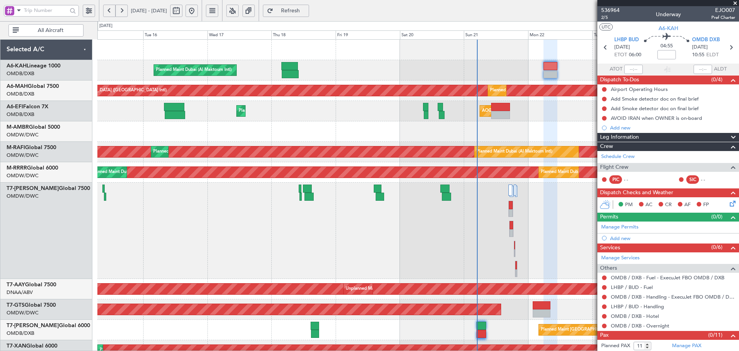
click at [512, 140] on div "Planned Maint Dubai (Al Maktoum Intl) Planned Maint [GEOGRAPHIC_DATA] ([GEOGRAP…" at bounding box center [417, 320] width 641 height 561
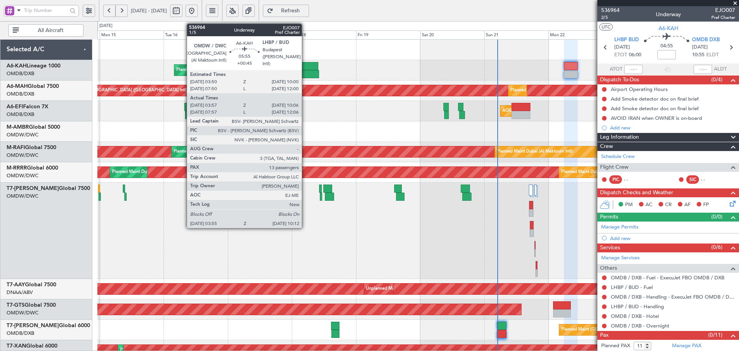
click at [305, 67] on div at bounding box center [310, 66] width 17 height 8
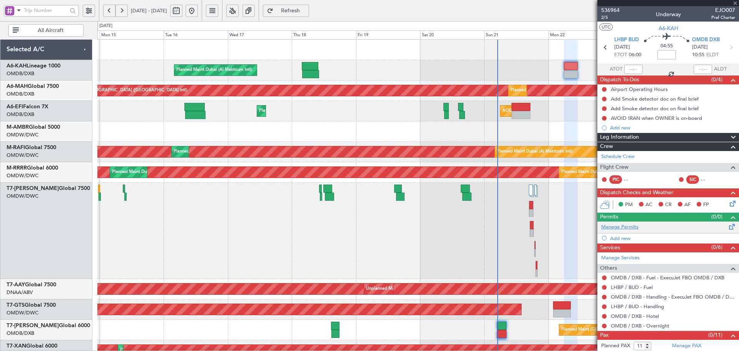
type input "+00:45"
type input "04:07"
type input "10:01"
type input "13"
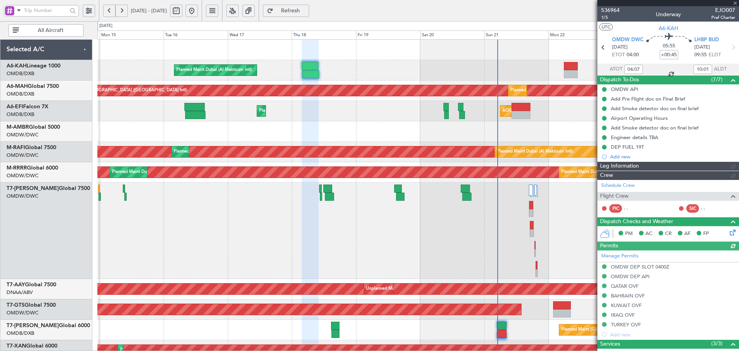
type input "[PERSON_NAME] (ANI)"
type input "7304"
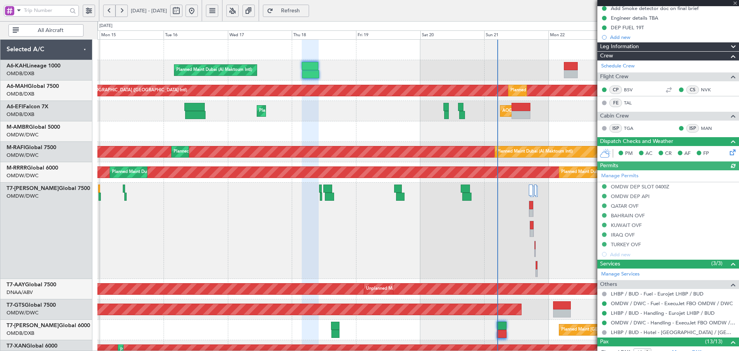
scroll to position [128, 0]
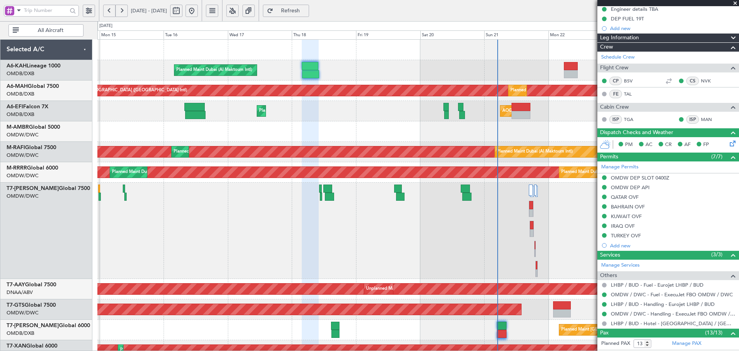
click at [306, 10] on span "Refresh" at bounding box center [291, 10] width 32 height 5
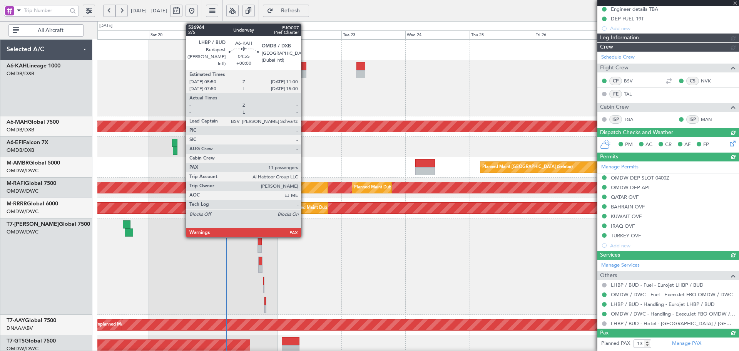
click at [301, 68] on div at bounding box center [300, 66] width 14 height 8
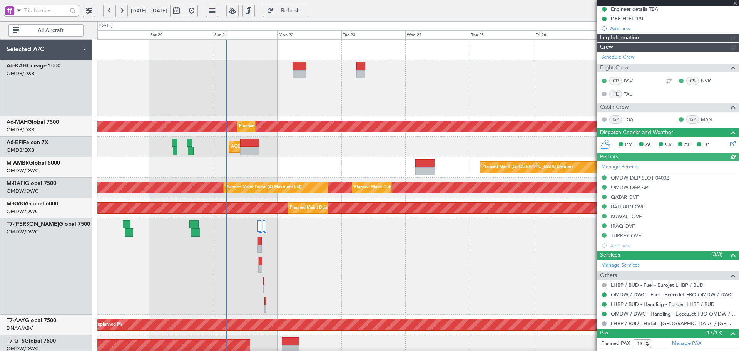
type input "[PERSON_NAME] (ANI)"
type input "7304"
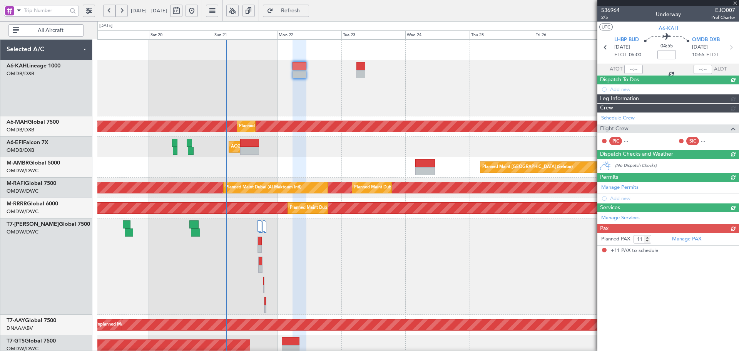
scroll to position [0, 0]
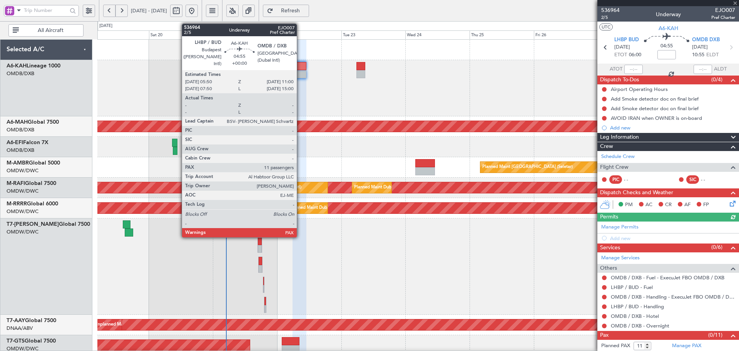
click at [300, 72] on div at bounding box center [300, 74] width 14 height 8
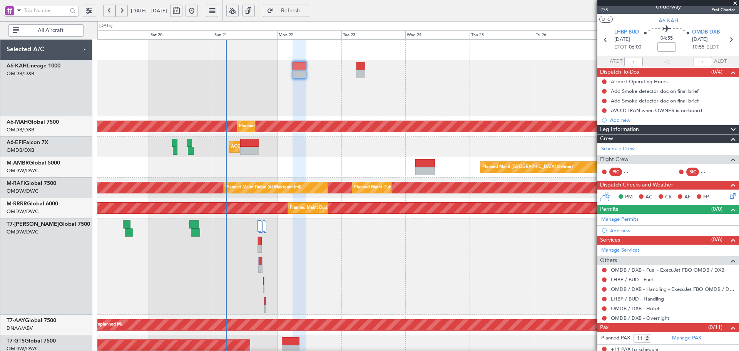
scroll to position [11, 0]
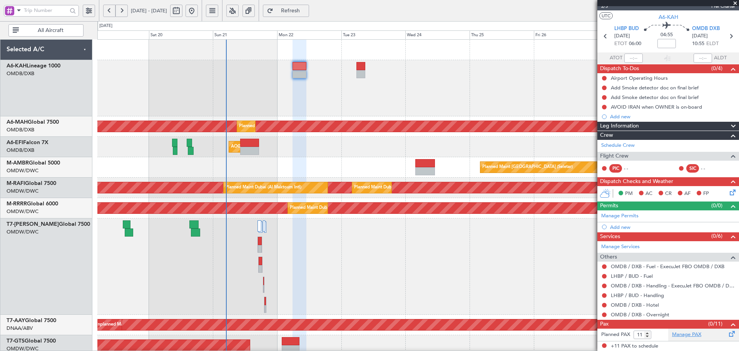
click at [690, 332] on link "Manage PAX" at bounding box center [686, 335] width 29 height 8
click at [306, 9] on span "Refresh" at bounding box center [291, 10] width 32 height 5
type input "13"
click at [306, 10] on span "Refresh" at bounding box center [291, 10] width 32 height 5
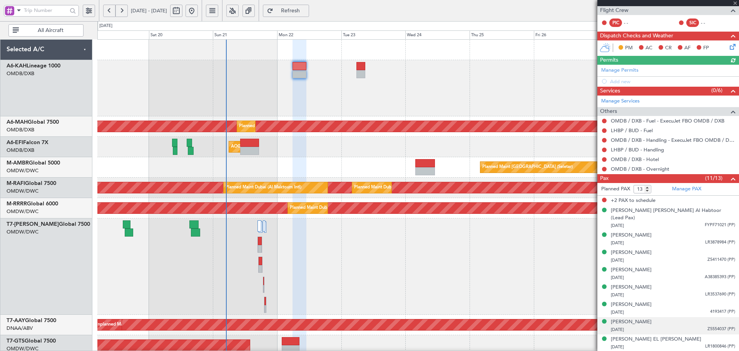
scroll to position [165, 0]
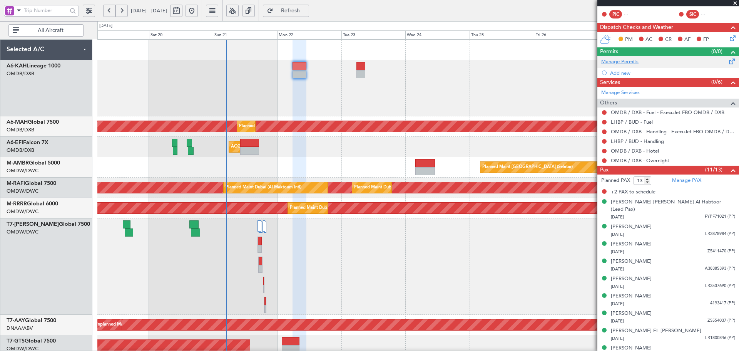
click at [626, 63] on link "Manage Permits" at bounding box center [619, 62] width 37 height 8
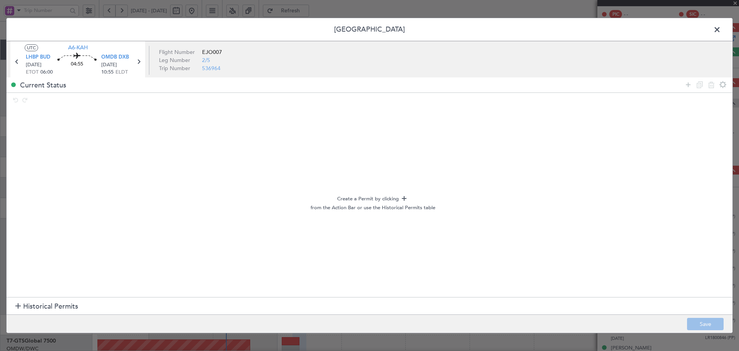
click at [68, 307] on span "Historical Permits" at bounding box center [50, 306] width 55 height 10
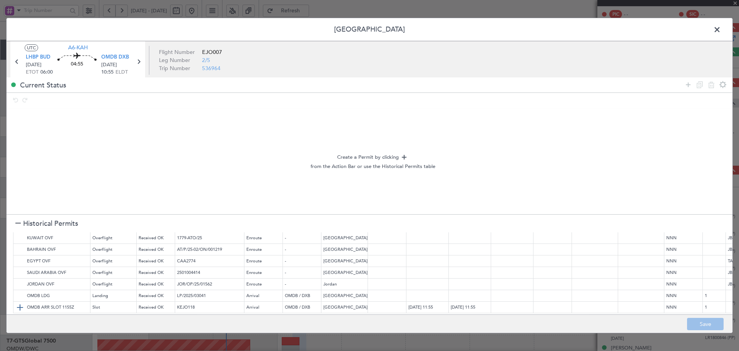
scroll to position [0, 0]
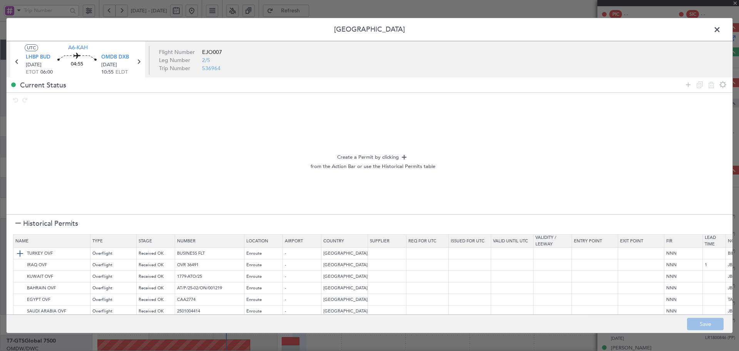
click at [19, 253] on img at bounding box center [19, 253] width 9 height 9
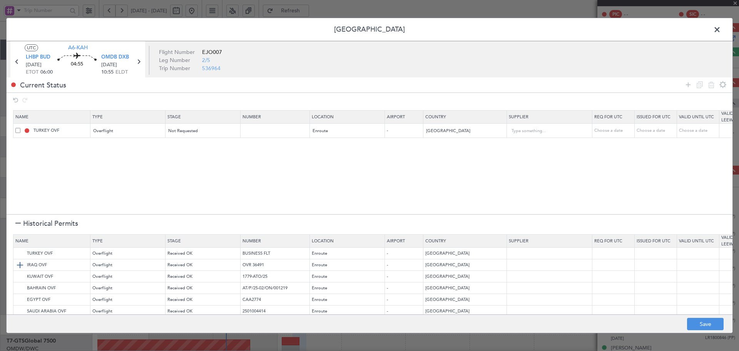
drag, startPoint x: 18, startPoint y: 263, endPoint x: 20, endPoint y: 266, distance: 4.3
click at [18, 263] on img at bounding box center [19, 264] width 9 height 9
click at [20, 274] on img at bounding box center [19, 276] width 9 height 9
click at [18, 283] on img at bounding box center [19, 287] width 9 height 9
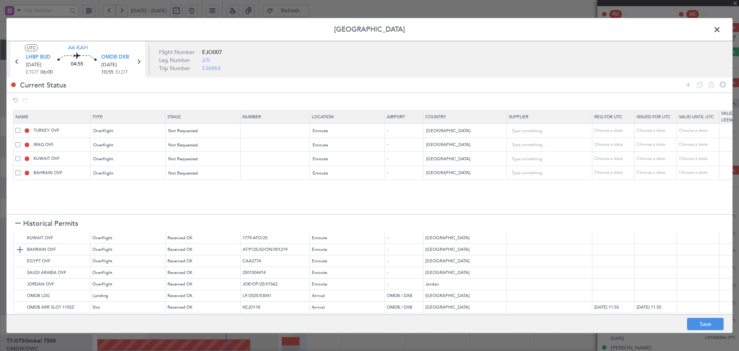
scroll to position [44, 0]
click at [18, 245] on img at bounding box center [19, 249] width 9 height 9
click at [471, 190] on input "[GEOGRAPHIC_DATA]" at bounding box center [461, 187] width 69 height 12
drag, startPoint x: 471, startPoint y: 190, endPoint x: 372, endPoint y: 186, distance: 99.4
click at [372, 186] on tr "BAHRAIN OVF Overflight Not Requested Enroute - [GEOGRAPHIC_DATA] Choose a date …" at bounding box center [504, 187] width 983 height 14
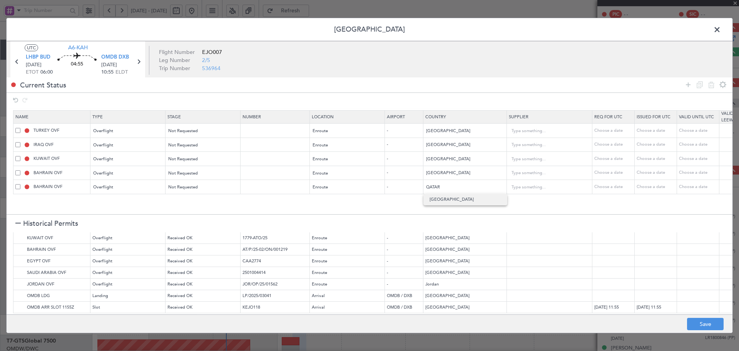
click at [430, 202] on span "[GEOGRAPHIC_DATA]" at bounding box center [466, 200] width 72 height 12
type input "[GEOGRAPHIC_DATA]"
click at [19, 291] on img at bounding box center [19, 295] width 9 height 9
click at [21, 303] on img at bounding box center [19, 307] width 9 height 9
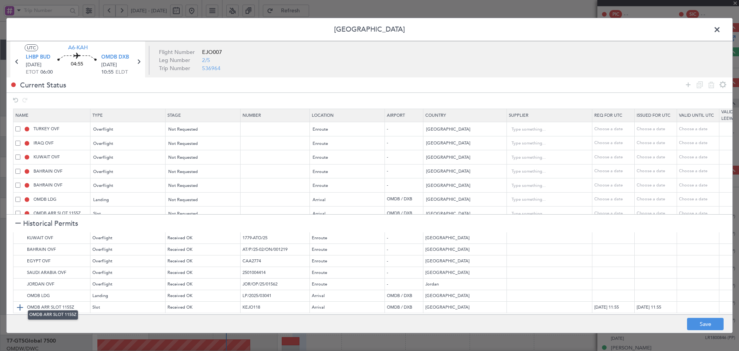
scroll to position [16, 0]
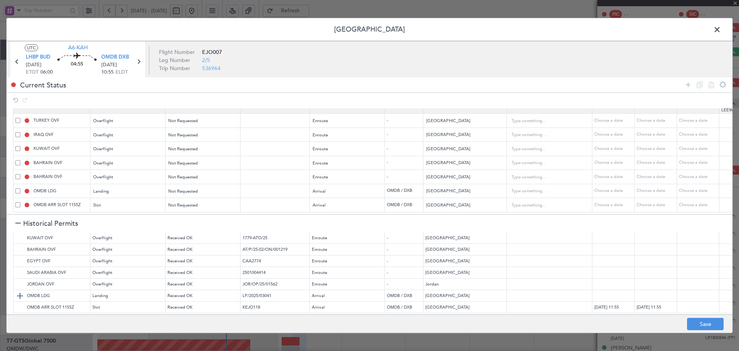
click at [20, 291] on img at bounding box center [19, 295] width 9 height 9
click at [139, 200] on div "Landing" at bounding box center [126, 206] width 64 height 12
click at [106, 235] on span "API" at bounding box center [128, 239] width 69 height 12
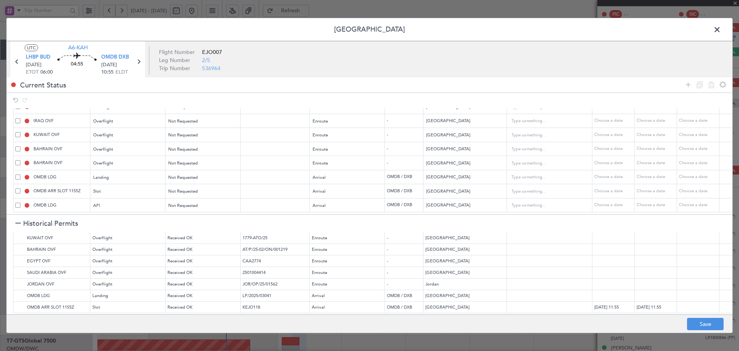
click at [18, 221] on div at bounding box center [17, 223] width 5 height 5
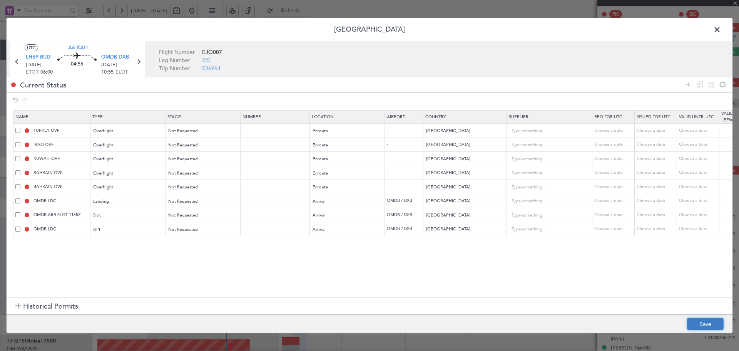
click at [706, 326] on button "Save" at bounding box center [705, 324] width 37 height 12
type input "NNN"
type input "1"
type input "NNN"
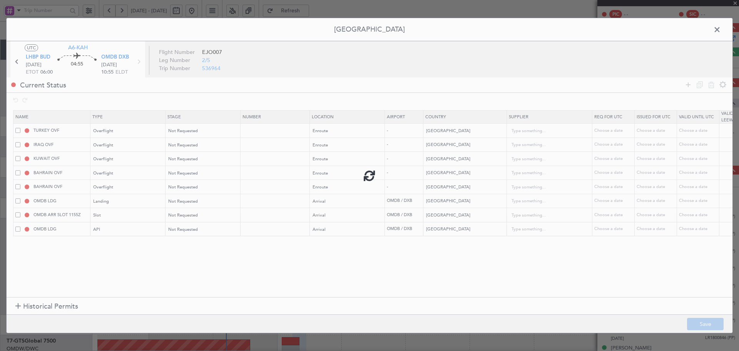
type input "NNN"
type input "QATAR OVF"
type input "NNN"
type input "2"
type input "NNN"
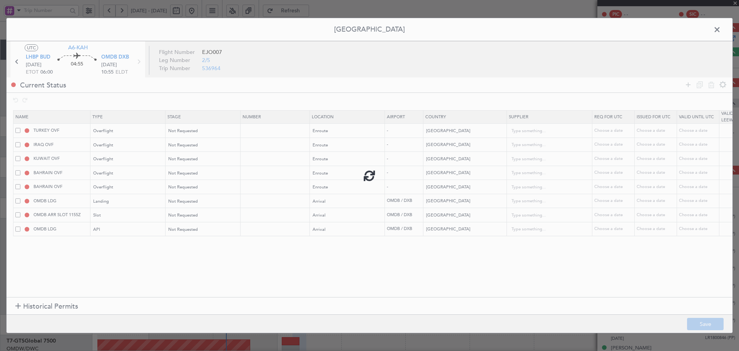
type input "1"
type input "OMDB ARR SLOT"
type input "NNN"
type input "1"
type input "OMDB ARR API"
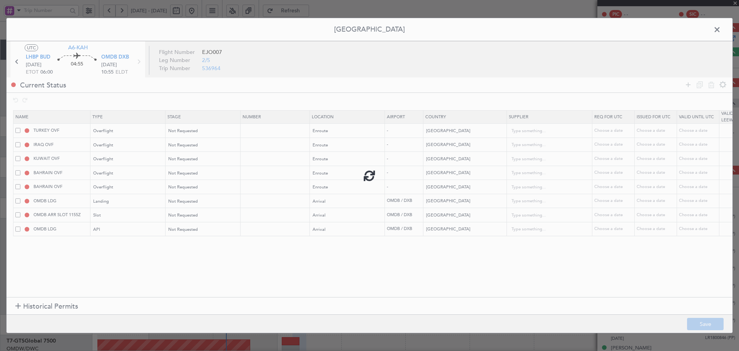
type input "NNN"
type input "1"
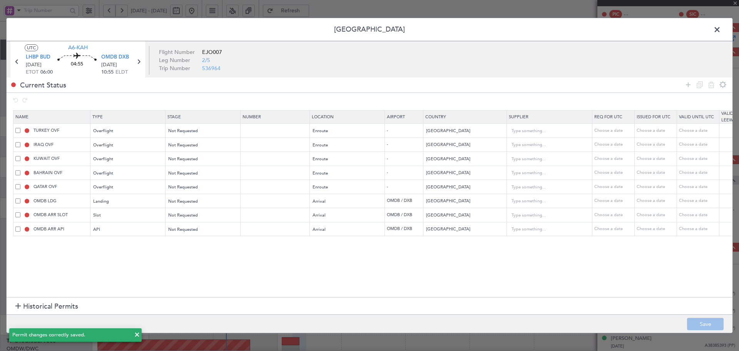
drag, startPoint x: 717, startPoint y: 30, endPoint x: 691, endPoint y: 26, distance: 26.1
click at [721, 30] on span at bounding box center [721, 31] width 0 height 15
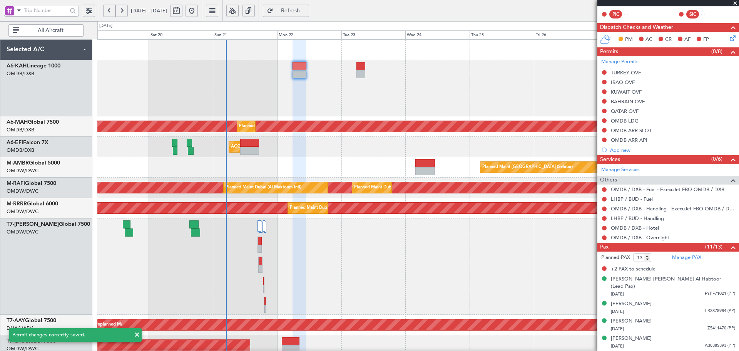
click at [302, 7] on button "Refresh" at bounding box center [286, 11] width 46 height 12
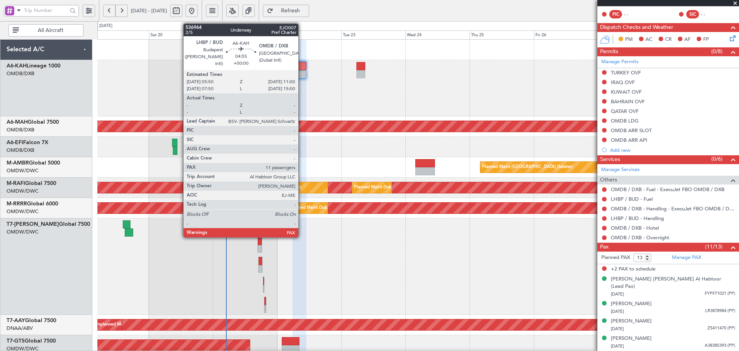
click at [302, 67] on div at bounding box center [300, 66] width 14 height 8
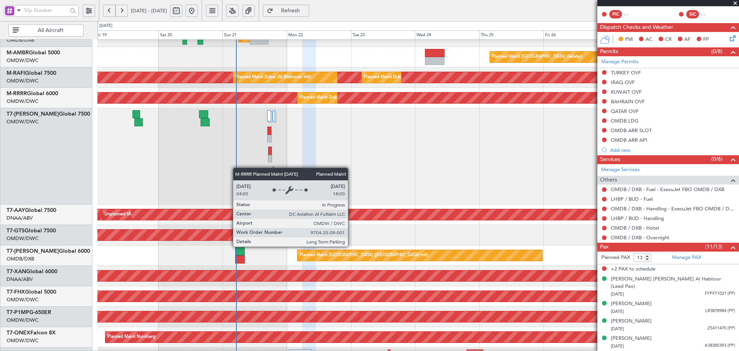
click at [246, 97] on div "Planned Maint Dubai (Al Maktoum Intl)" at bounding box center [151, 97] width 1391 height 11
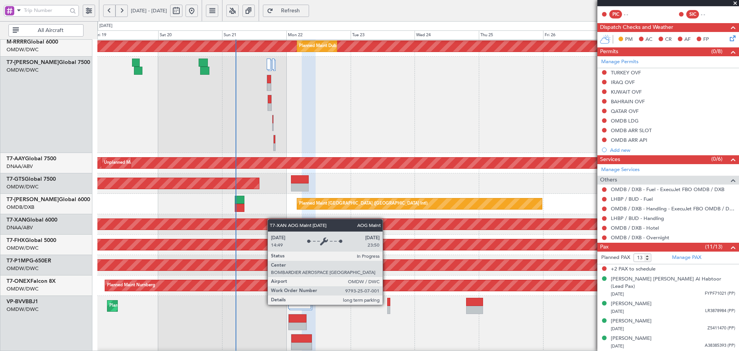
scroll to position [163, 0]
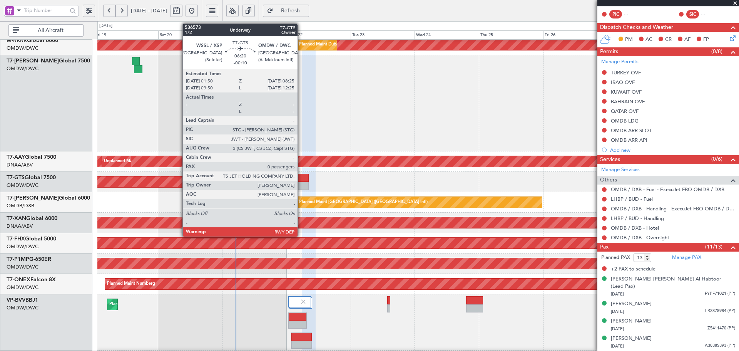
click at [301, 179] on div at bounding box center [300, 178] width 18 height 8
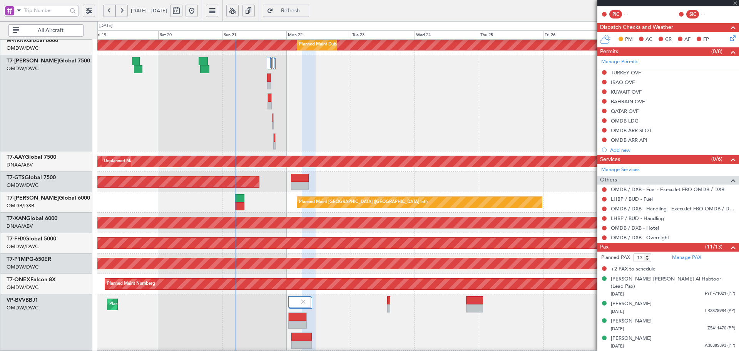
type input "-00:10"
type input "0"
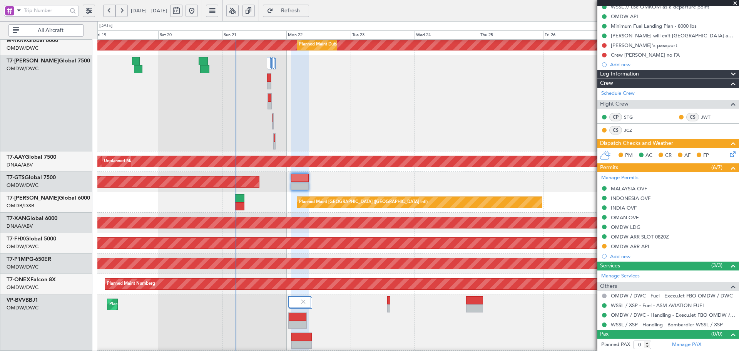
scroll to position [0, 0]
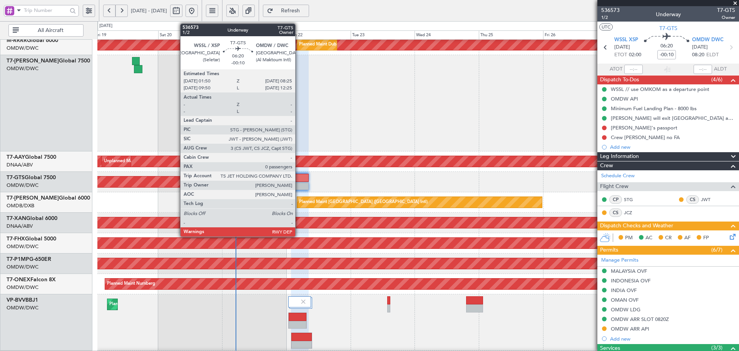
click at [299, 177] on div at bounding box center [300, 178] width 18 height 8
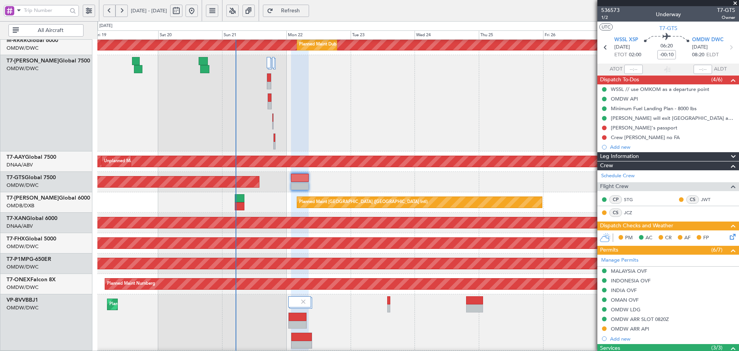
click at [306, 10] on span "Refresh" at bounding box center [291, 10] width 32 height 5
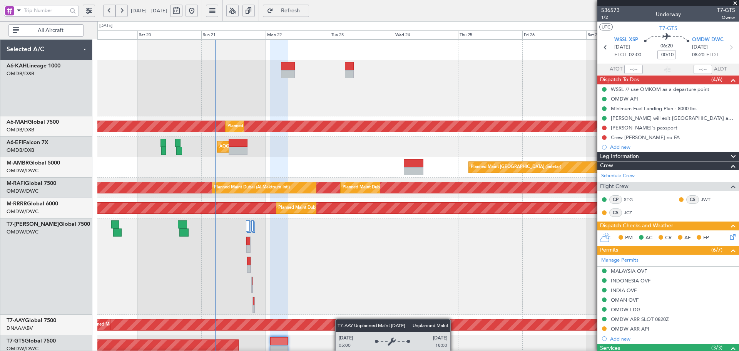
click at [339, 322] on div "Planned Maint Dubai (Al Maktoum Intl) Planned Maint [GEOGRAPHIC_DATA] ([GEOGRAP…" at bounding box center [417, 338] width 641 height 596
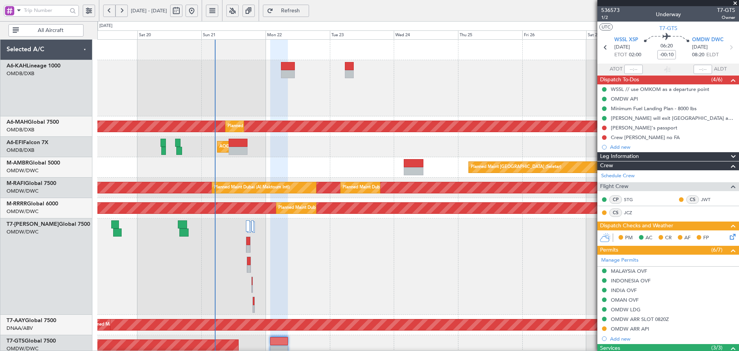
click at [305, 12] on span "Refresh" at bounding box center [291, 10] width 32 height 5
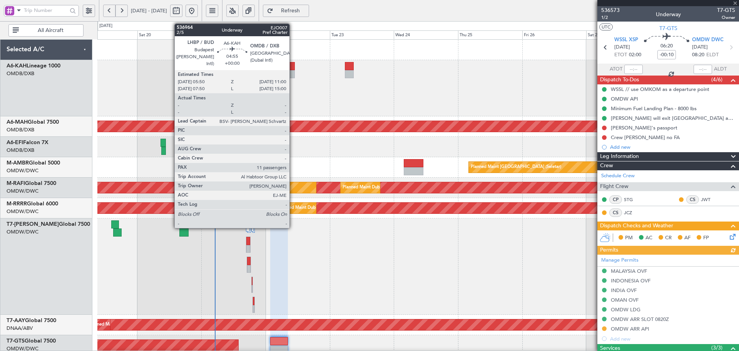
click at [293, 64] on div at bounding box center [288, 66] width 14 height 8
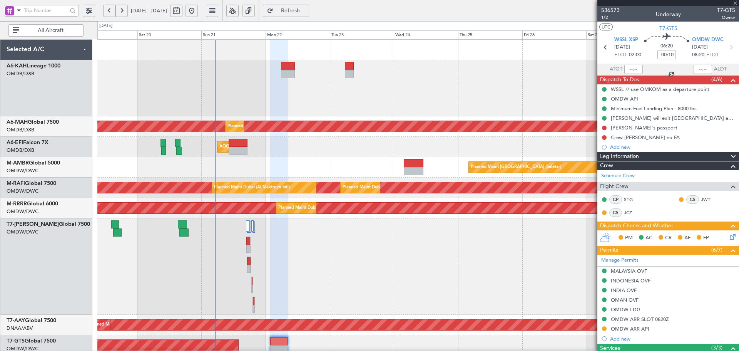
type input "11"
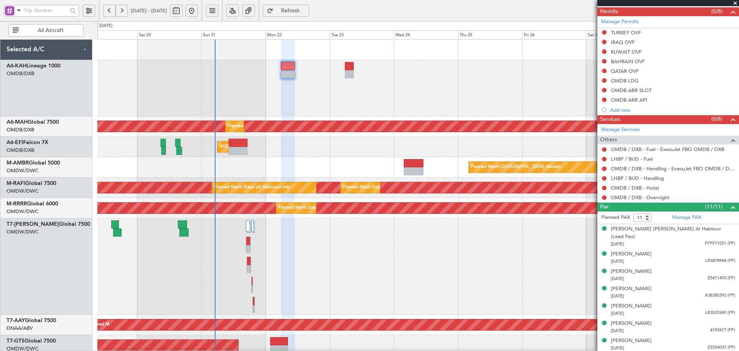
scroll to position [77, 0]
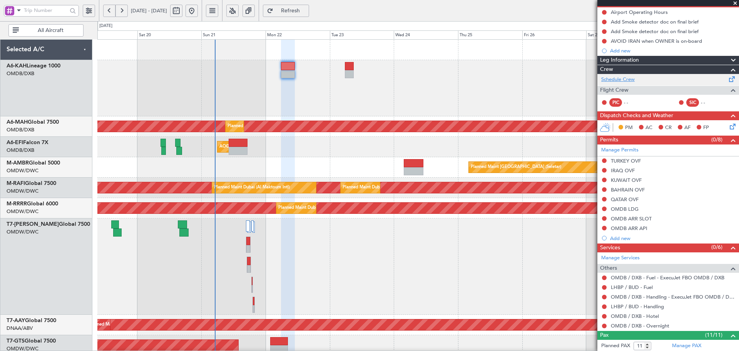
click at [614, 77] on link "Schedule Crew" at bounding box center [617, 80] width 33 height 8
click at [673, 345] on link "Manage PAX" at bounding box center [686, 346] width 29 height 8
click at [306, 10] on span "Refresh" at bounding box center [291, 10] width 32 height 5
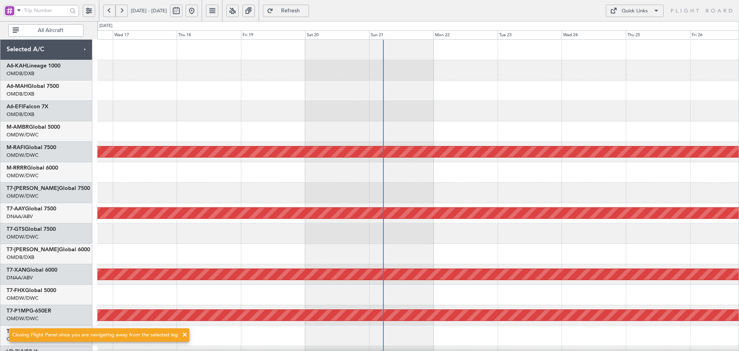
click at [372, 97] on div "Planned Maint Dubai (Al Maktoum Intl) Unplanned Maint [GEOGRAPHIC_DATA] (Al Mak…" at bounding box center [417, 264] width 641 height 449
click at [306, 13] on span "Refreshing..." at bounding box center [291, 10] width 32 height 5
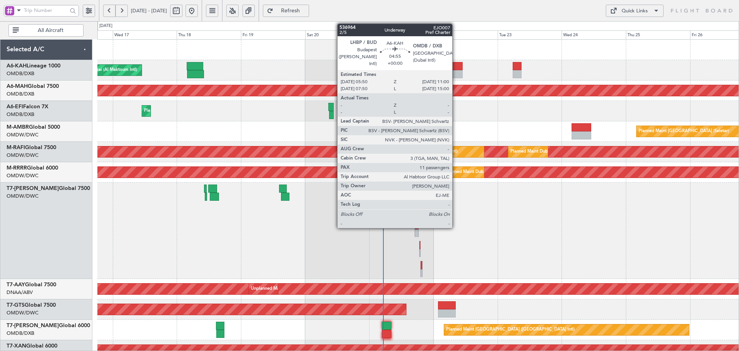
click at [456, 64] on div at bounding box center [456, 66] width 14 height 8
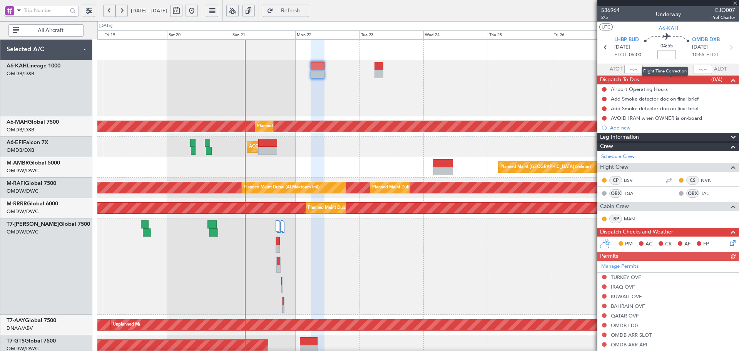
click at [666, 52] on input at bounding box center [667, 54] width 18 height 9
type input "+00:20"
click at [305, 7] on button "Refresh" at bounding box center [286, 11] width 46 height 12
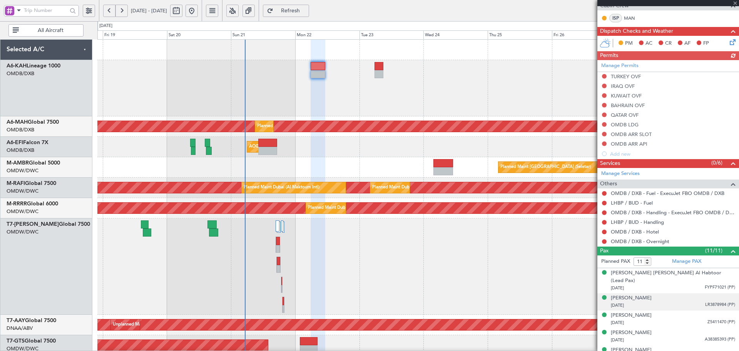
scroll to position [205, 0]
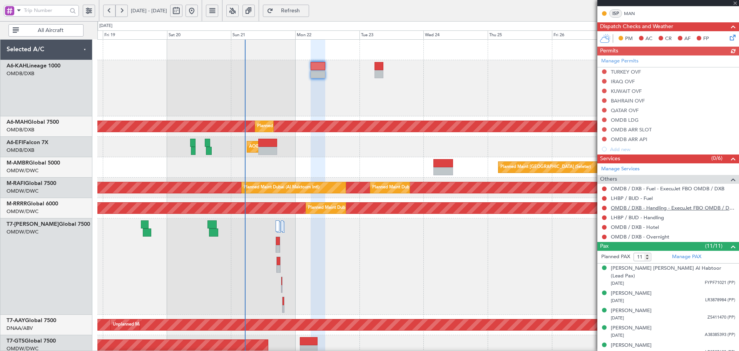
click at [671, 209] on link "OMDB / DXB - Handling - ExecuJet FBO OMDB / DXB" at bounding box center [673, 207] width 124 height 7
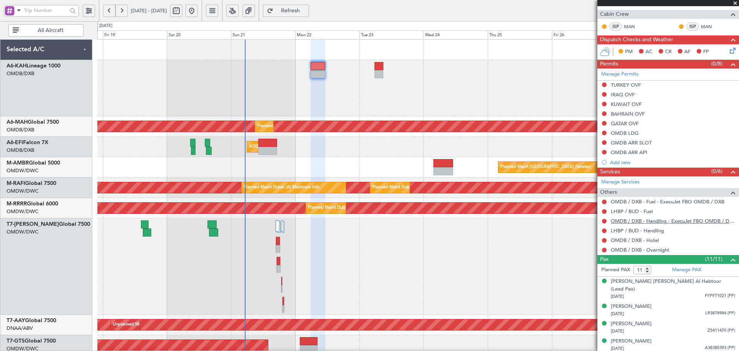
scroll to position [218, 0]
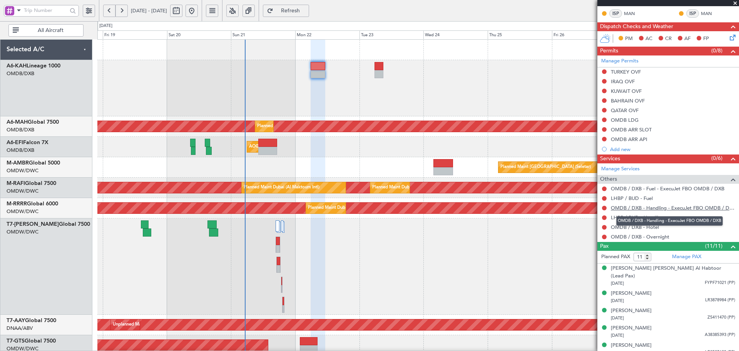
click at [654, 206] on link "OMDB / DXB - Handling - ExecuJet FBO OMDB / DXB" at bounding box center [673, 207] width 124 height 7
click at [306, 8] on span "Refresh" at bounding box center [291, 10] width 32 height 5
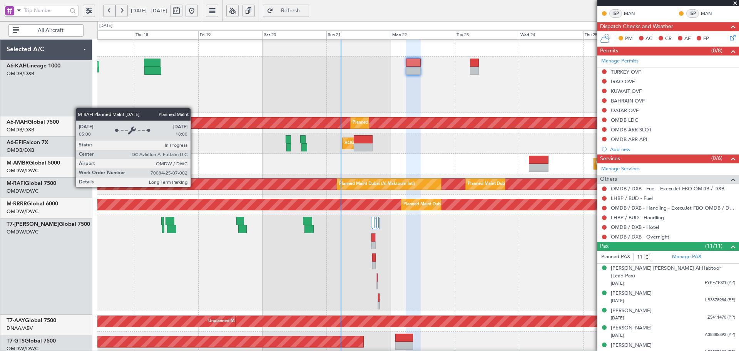
scroll to position [3, 0]
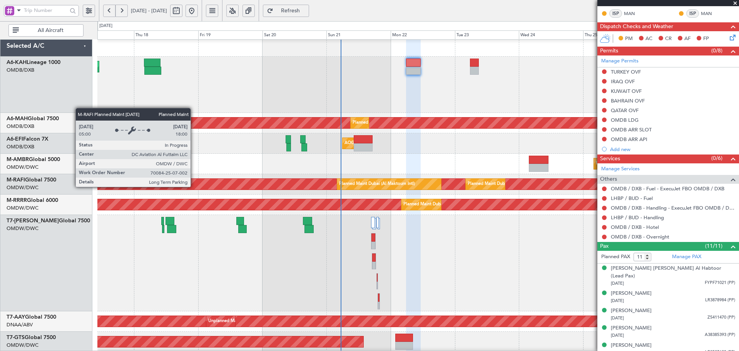
click at [291, 183] on div "Planned Maint Dubai (Al Maktoum Intl)" at bounding box center [203, 184] width 1495 height 11
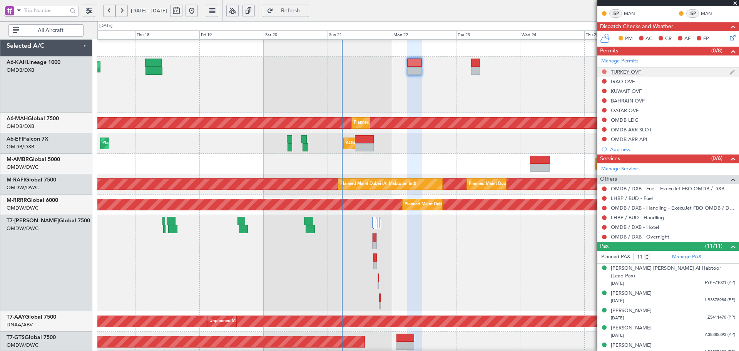
click at [604, 70] on button at bounding box center [604, 71] width 5 height 5
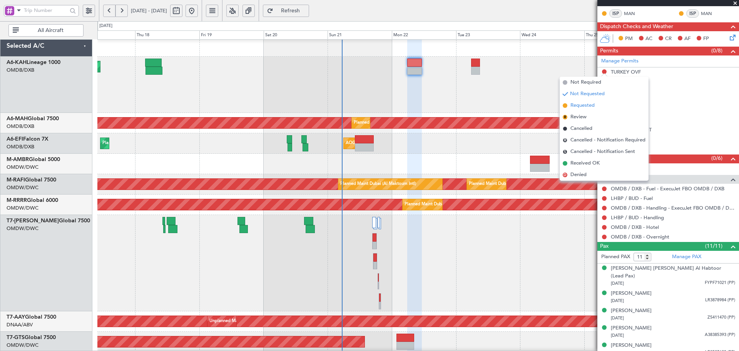
click at [597, 103] on li "Requested" at bounding box center [604, 106] width 89 height 12
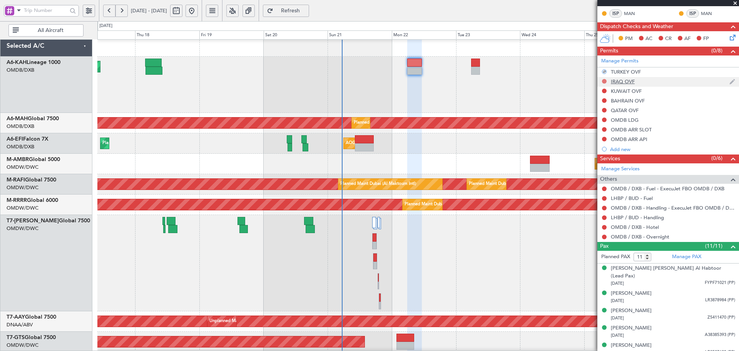
click at [603, 79] on button at bounding box center [604, 81] width 5 height 5
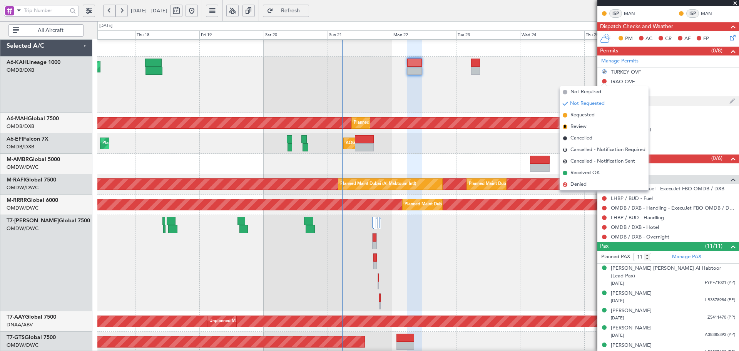
drag, startPoint x: 596, startPoint y: 115, endPoint x: 604, endPoint y: 97, distance: 19.5
click at [596, 114] on li "Requested" at bounding box center [604, 115] width 89 height 12
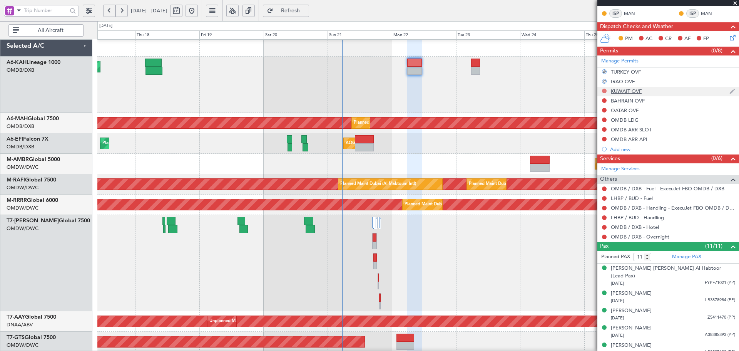
click at [605, 90] on button at bounding box center [604, 91] width 5 height 5
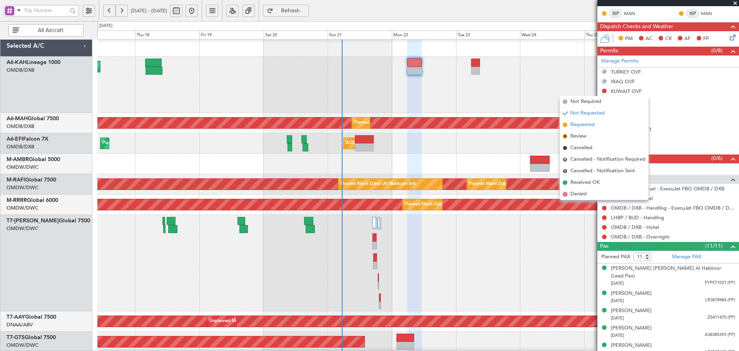
click at [595, 124] on li "Requested" at bounding box center [604, 125] width 89 height 12
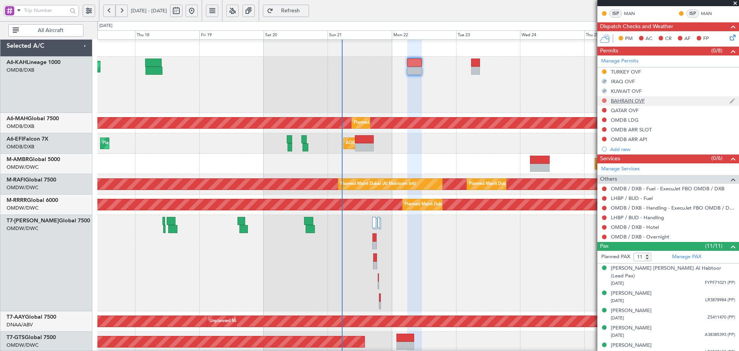
click at [605, 100] on button at bounding box center [604, 100] width 5 height 5
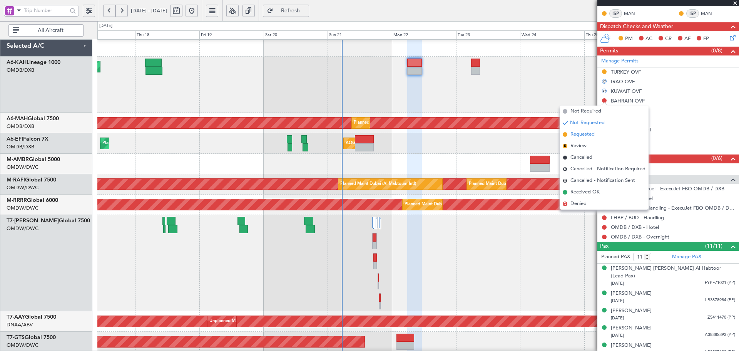
click at [594, 135] on span "Requested" at bounding box center [583, 135] width 24 height 8
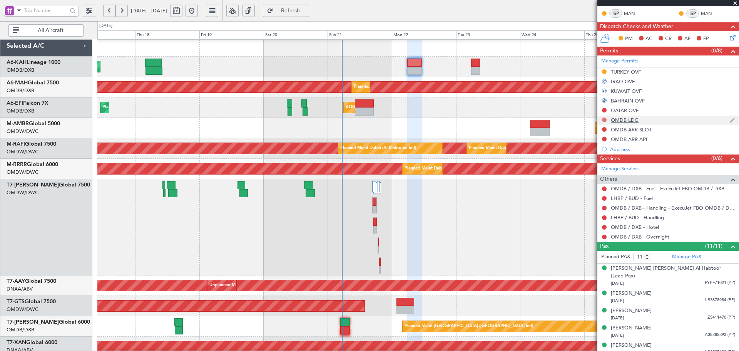
click at [603, 119] on button at bounding box center [604, 119] width 5 height 5
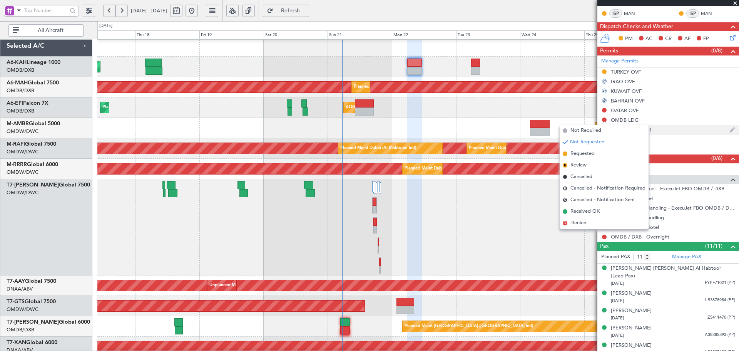
drag, startPoint x: 590, startPoint y: 154, endPoint x: 598, endPoint y: 132, distance: 24.0
click at [591, 153] on span "Requested" at bounding box center [583, 154] width 24 height 8
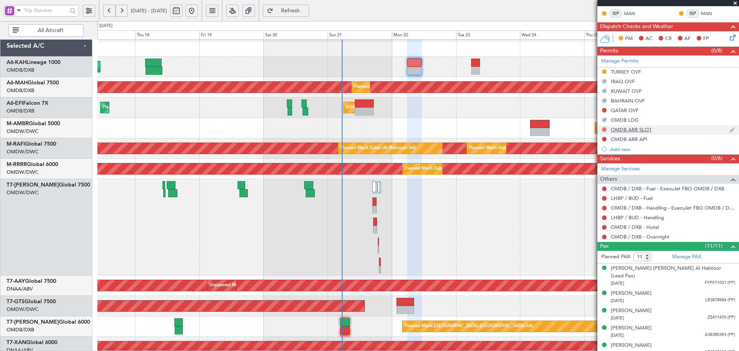
click at [603, 130] on button at bounding box center [604, 129] width 5 height 5
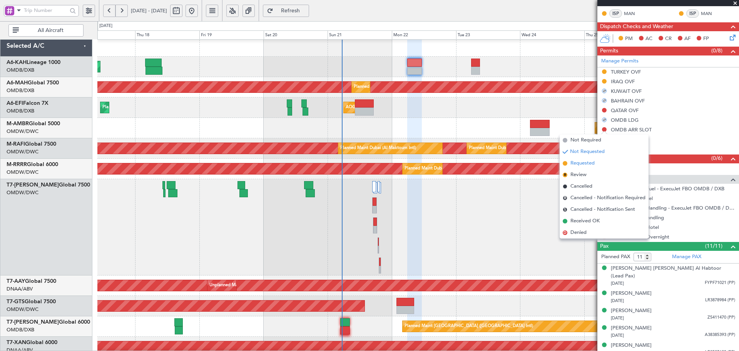
click at [587, 162] on span "Requested" at bounding box center [583, 163] width 24 height 8
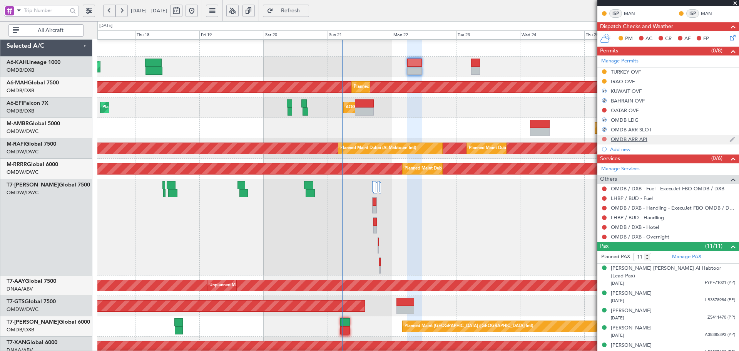
click at [605, 137] on button at bounding box center [604, 139] width 5 height 5
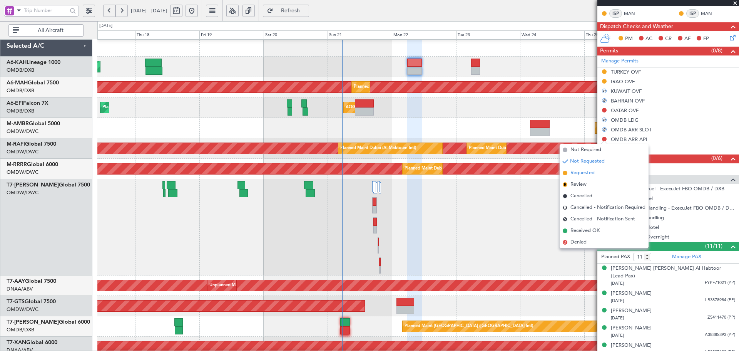
click at [588, 175] on span "Requested" at bounding box center [583, 173] width 24 height 8
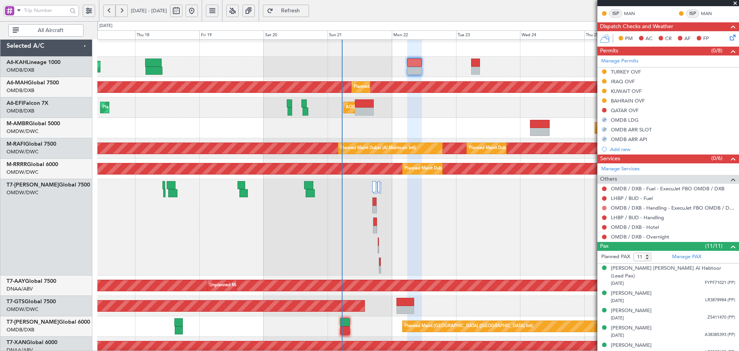
click at [605, 208] on button at bounding box center [604, 208] width 5 height 5
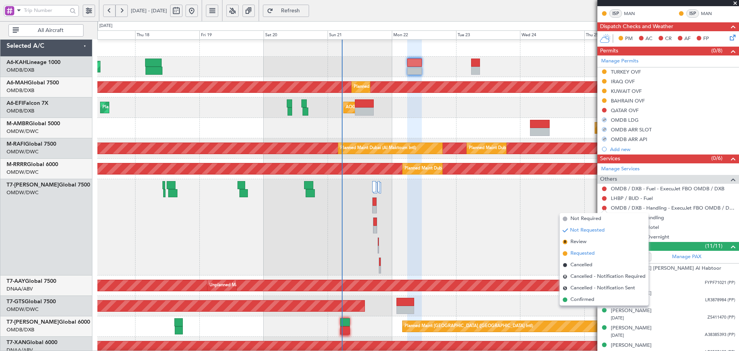
click at [574, 253] on span "Requested" at bounding box center [583, 253] width 24 height 8
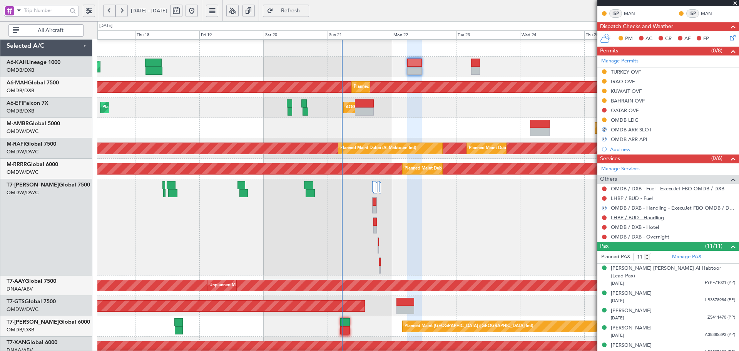
click at [636, 219] on link "LHBP / BUD - Handling" at bounding box center [637, 217] width 53 height 7
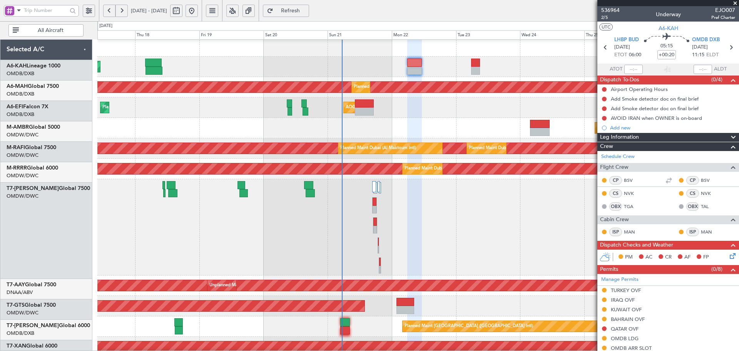
scroll to position [218, 0]
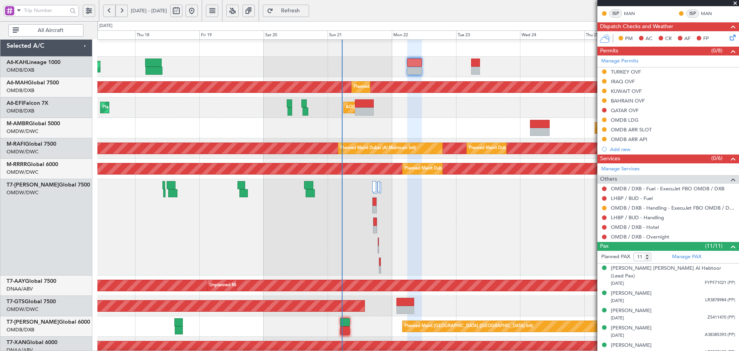
click at [306, 11] on span "Refresh" at bounding box center [291, 10] width 32 height 5
click at [605, 218] on button at bounding box center [604, 217] width 5 height 5
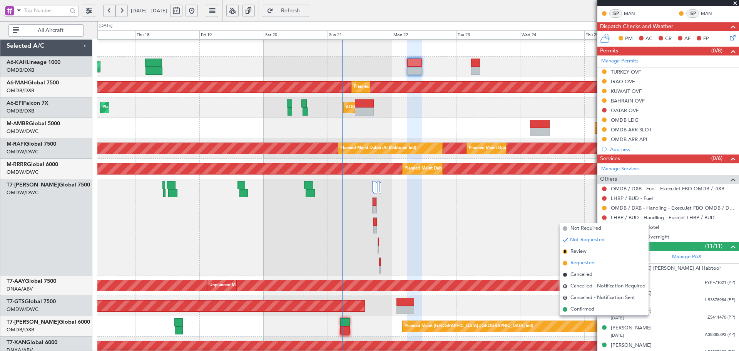
click at [576, 263] on span "Requested" at bounding box center [583, 263] width 24 height 8
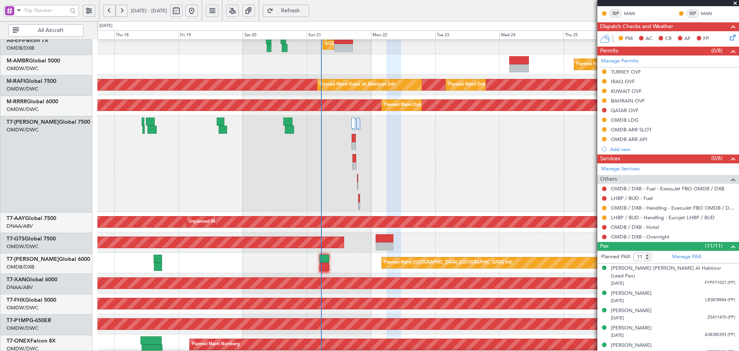
scroll to position [67, 0]
click at [360, 249] on div "AOG Maint [GEOGRAPHIC_DATA] (Seletar)" at bounding box center [417, 242] width 641 height 20
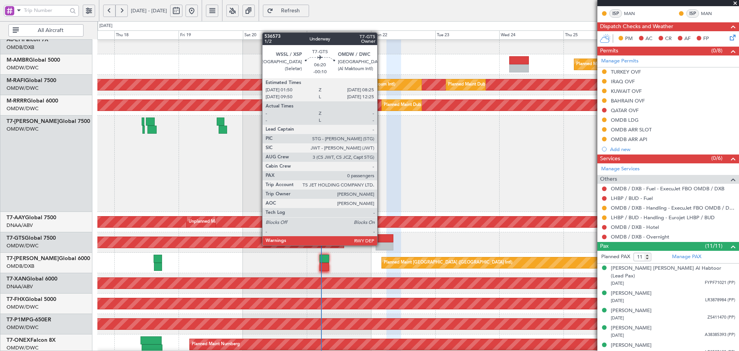
click at [381, 244] on div at bounding box center [385, 246] width 18 height 8
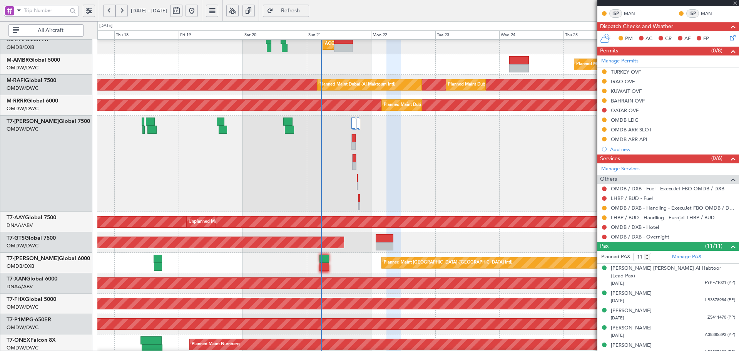
type input "-00:10"
type input "0"
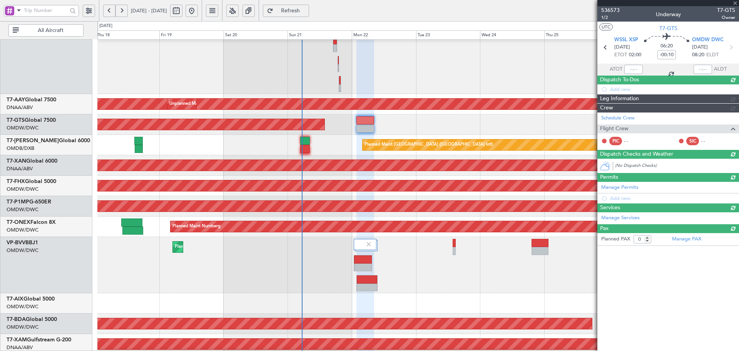
scroll to position [227, 0]
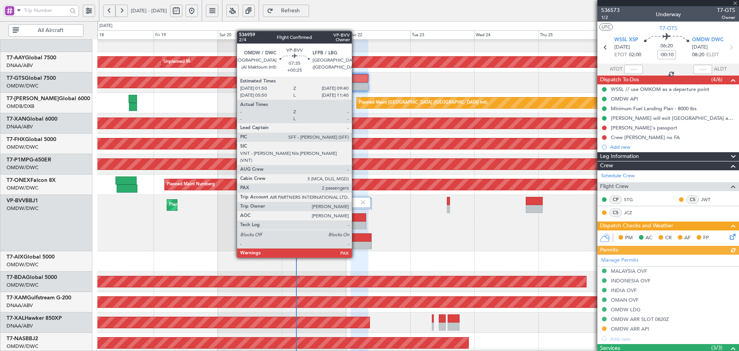
click at [355, 243] on div at bounding box center [361, 245] width 20 height 8
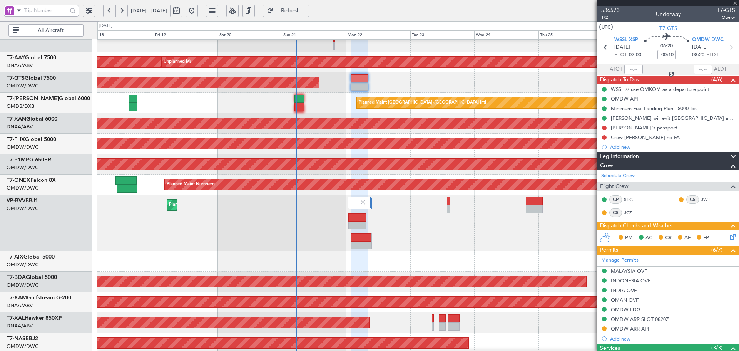
type input "+00:25"
type input "3"
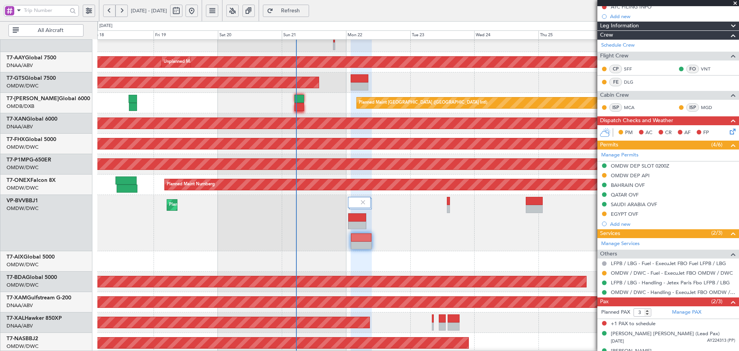
scroll to position [104, 0]
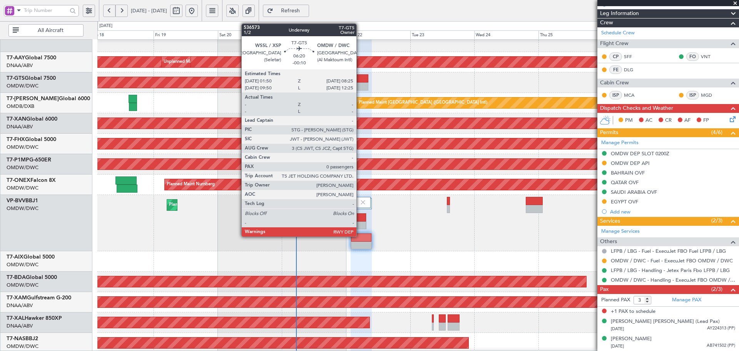
click at [360, 80] on div at bounding box center [360, 78] width 18 height 8
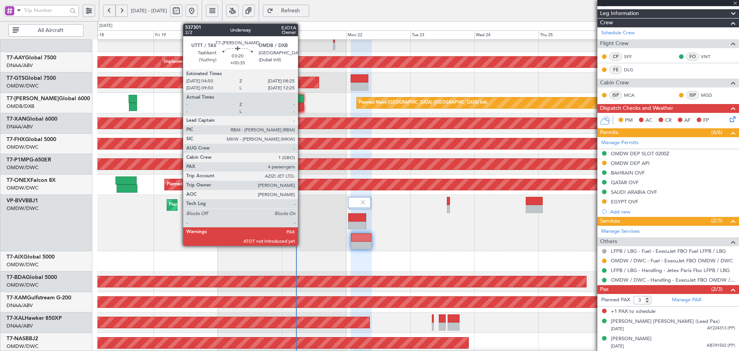
type input "-00:10"
type input "0"
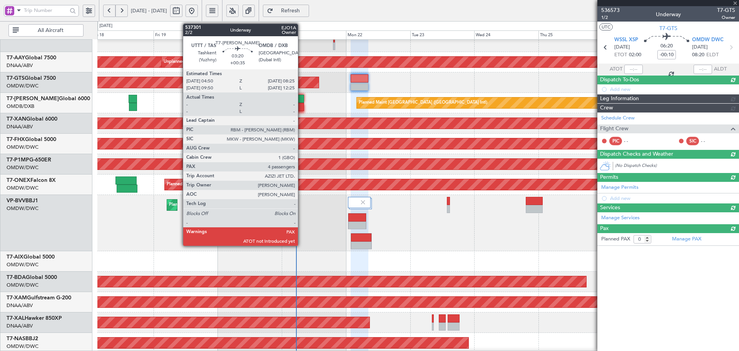
scroll to position [0, 0]
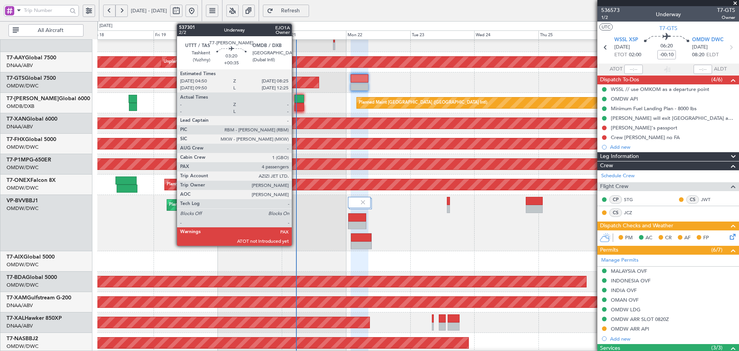
click at [295, 101] on div at bounding box center [300, 99] width 10 height 8
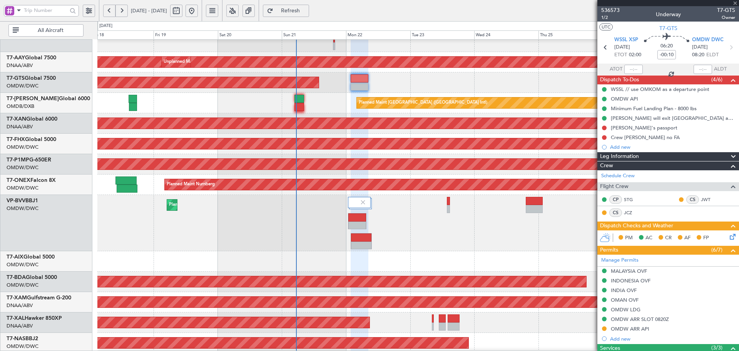
type input "+00:35"
type input "4"
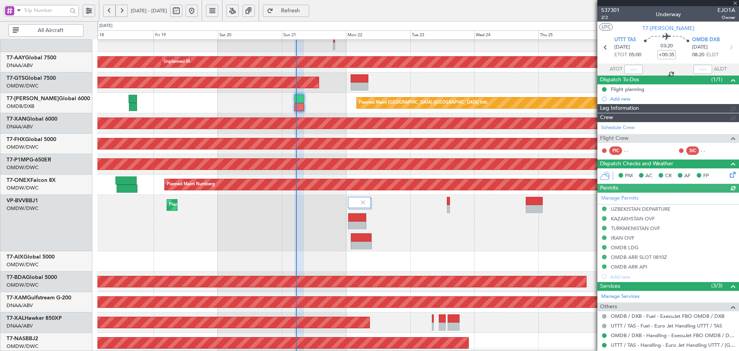
type input "Dherander Fithani (DHF)"
type input "7333"
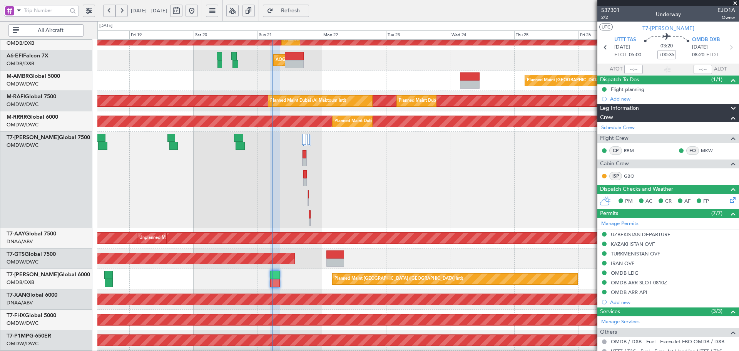
click at [323, 216] on div "Planned Maint [GEOGRAPHIC_DATA] ([GEOGRAPHIC_DATA] Intl) Planned Maint [GEOGRAP…" at bounding box center [417, 251] width 641 height 596
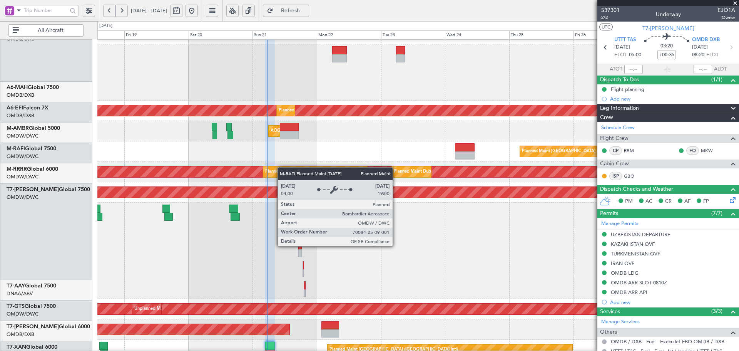
scroll to position [15, 0]
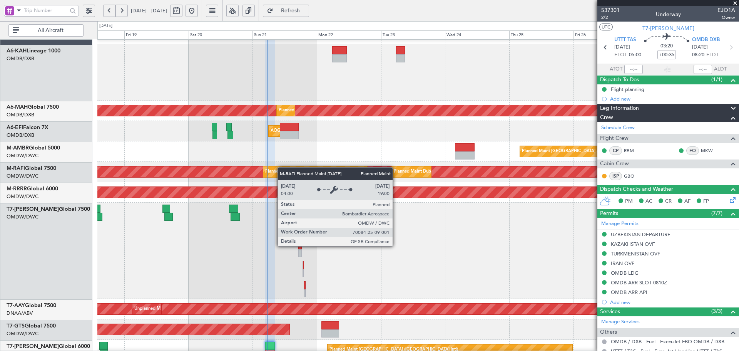
click at [281, 172] on div "Planned Maint Dubai (Al Maktoum Intl)" at bounding box center [303, 172] width 76 height 12
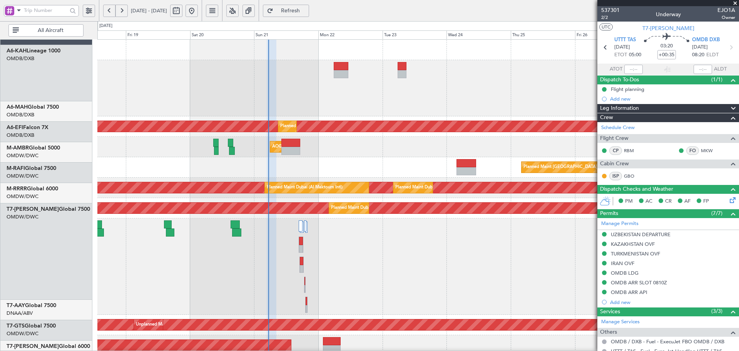
scroll to position [0, 0]
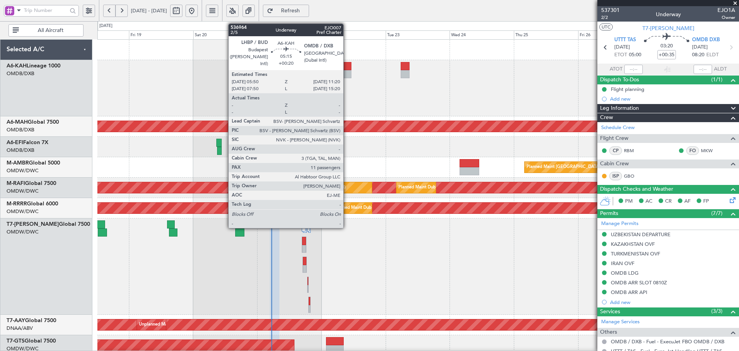
click at [347, 68] on div at bounding box center [344, 66] width 15 height 8
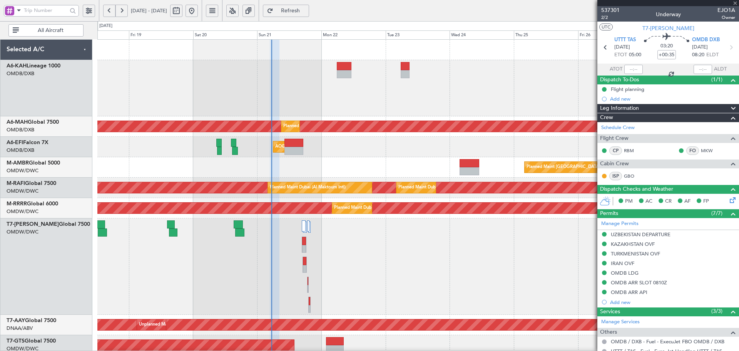
type input "+00:20"
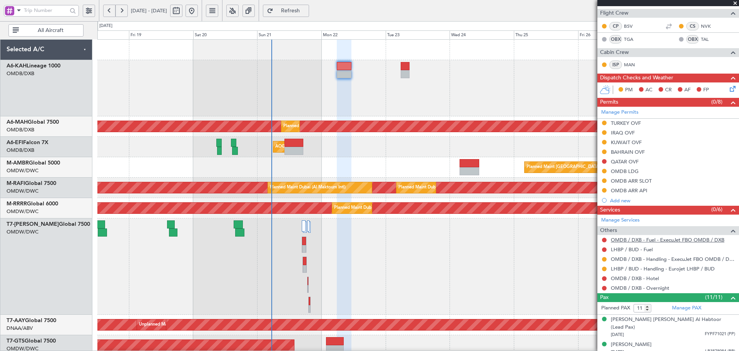
scroll to position [51, 0]
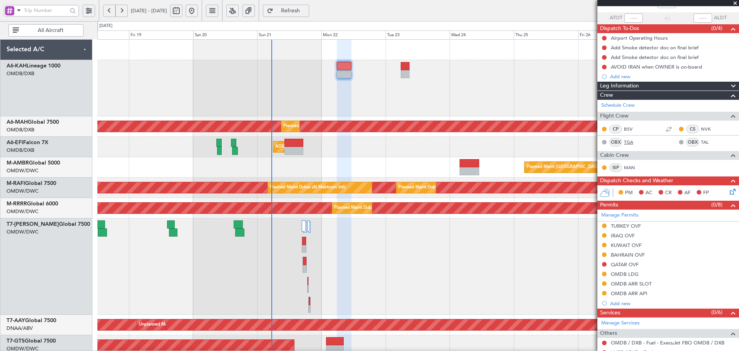
click at [626, 142] on link "TGA" at bounding box center [632, 142] width 17 height 7
click at [701, 141] on link "TAL" at bounding box center [709, 142] width 17 height 7
click at [306, 11] on span "Refresh" at bounding box center [291, 10] width 32 height 5
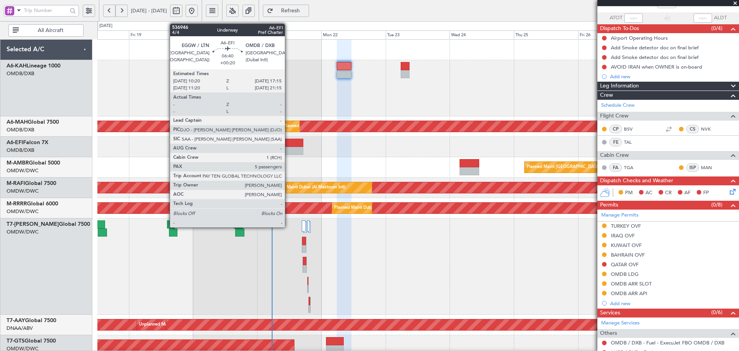
click at [288, 141] on div at bounding box center [294, 143] width 19 height 8
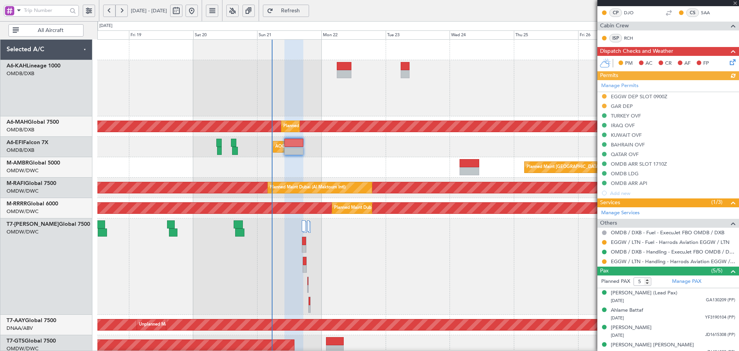
scroll to position [152, 0]
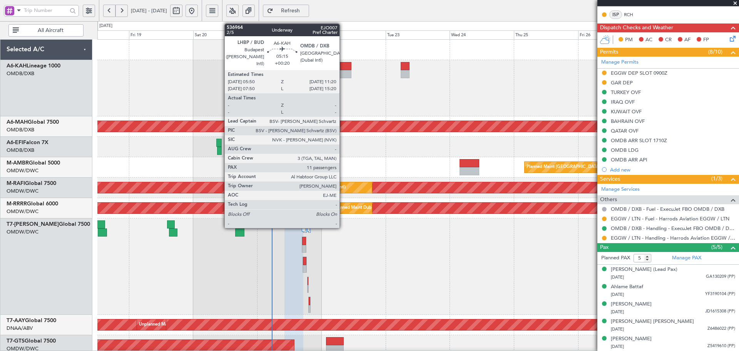
click at [343, 73] on div at bounding box center [344, 74] width 15 height 8
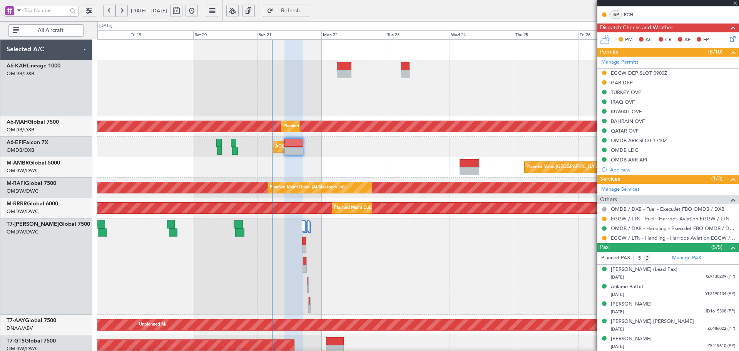
type input "11"
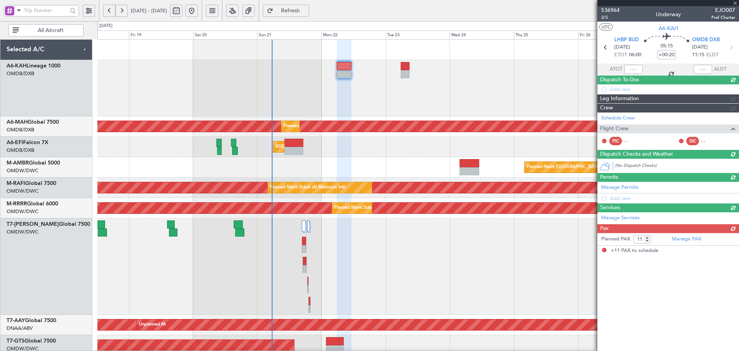
scroll to position [0, 0]
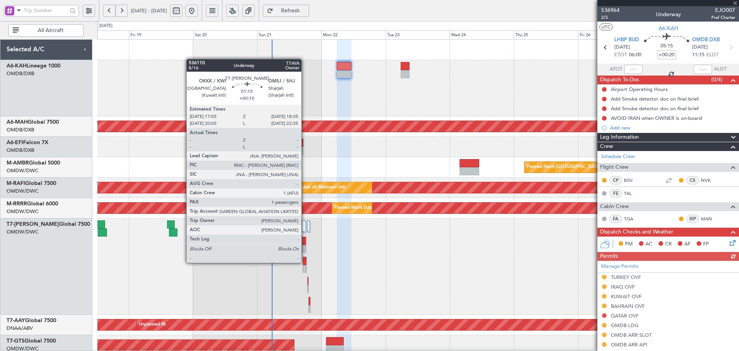
click at [305, 262] on div at bounding box center [304, 261] width 3 height 8
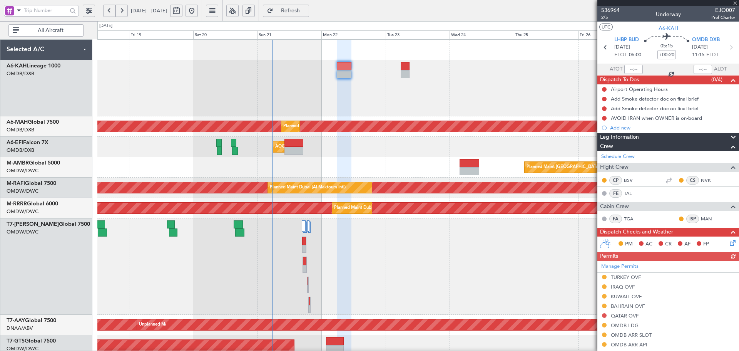
type input "+00:10"
type input "1"
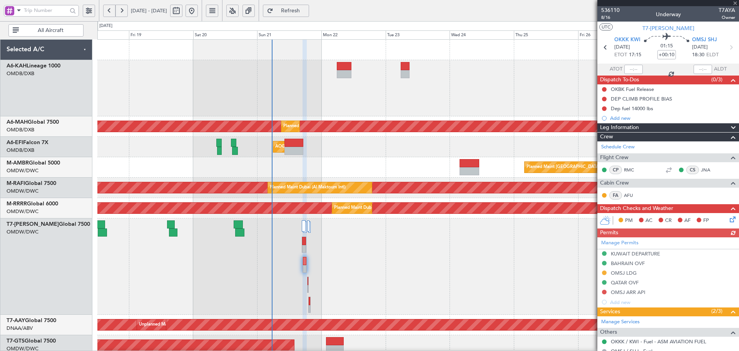
click at [604, 293] on div "Manage Permits KUWAIT DEPARTURE BAHRAIN OVF OMSJ LDG QATAR OVF OMSJ ARR API Add…" at bounding box center [669, 272] width 142 height 70
click at [604, 292] on button at bounding box center [604, 292] width 5 height 5
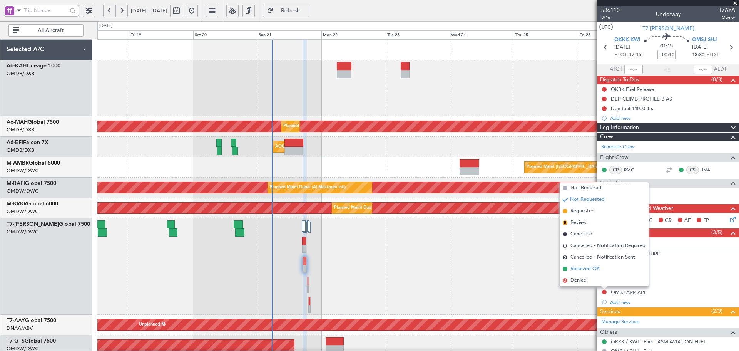
click at [571, 270] on span "Received OK" at bounding box center [585, 269] width 29 height 8
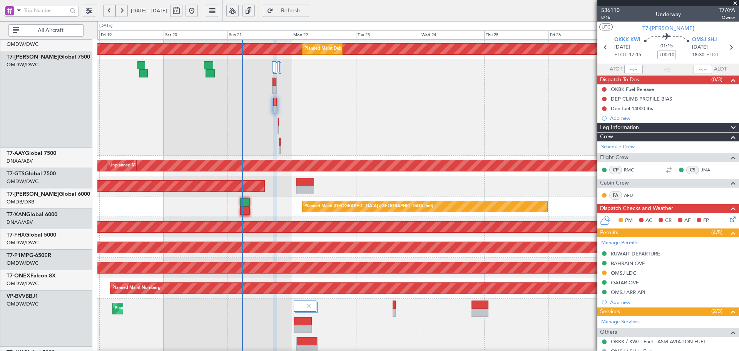
scroll to position [95, 0]
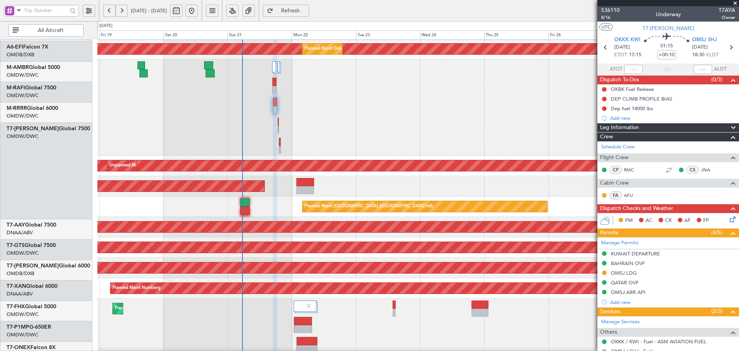
click at [266, 136] on div "Planned Maint Dubai (Al Maktoum Intl)" at bounding box center [417, 107] width 641 height 96
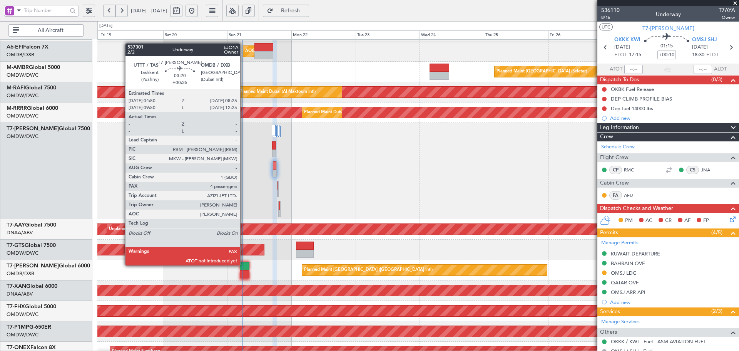
click at [244, 265] on div at bounding box center [245, 266] width 10 height 8
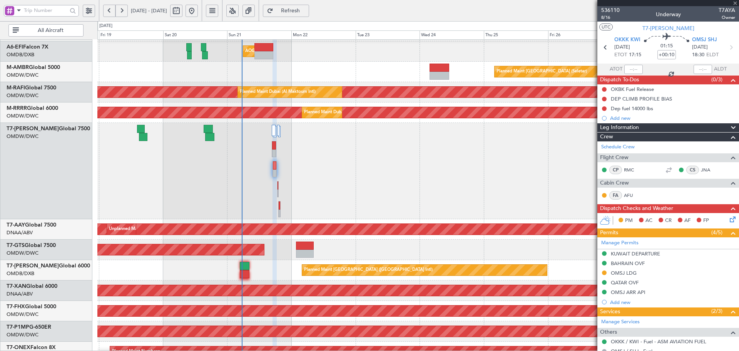
type input "+00:35"
type input "4"
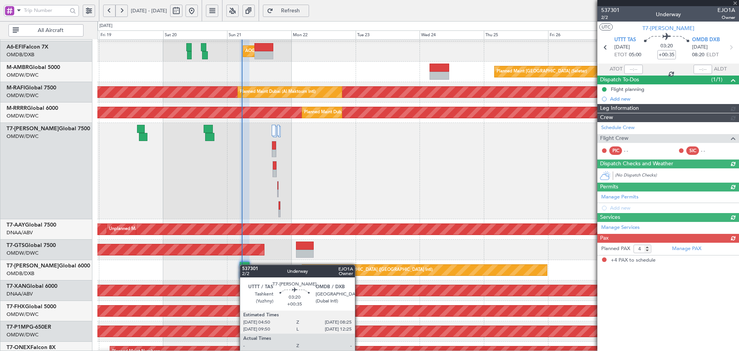
type input "Dherander Fithani (DHF)"
type input "7333"
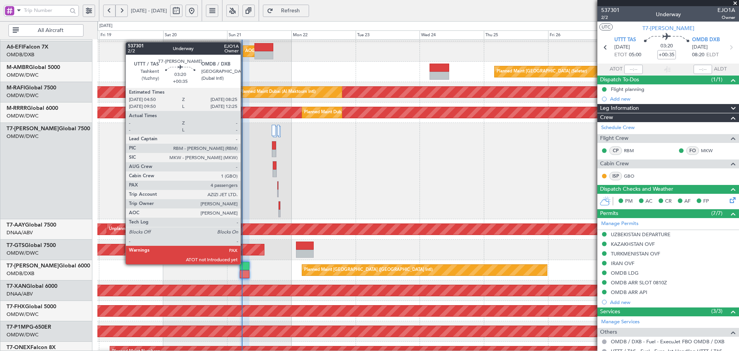
click at [244, 263] on div at bounding box center [245, 266] width 10 height 8
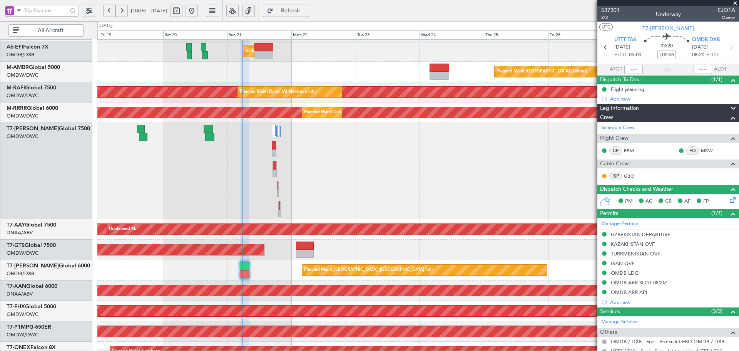
type input "Dherander Fithani (DHF)"
type input "7333"
type input "Dherander Fithani (DHF)"
type input "7333"
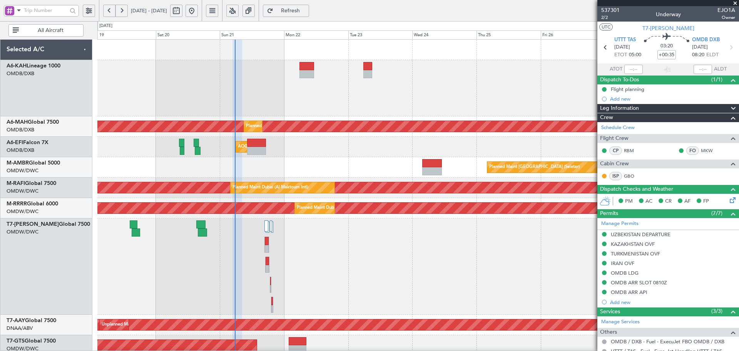
click at [328, 287] on div "Planned Maint Dubai (Al Maktoum Intl) Planned Maint [GEOGRAPHIC_DATA] ([GEOGRAP…" at bounding box center [417, 338] width 641 height 596
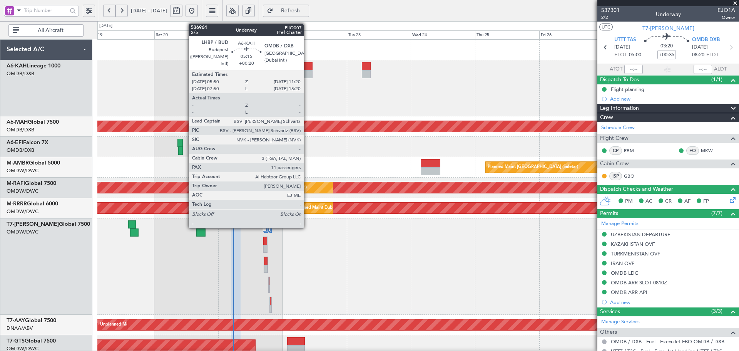
click at [307, 71] on div at bounding box center [305, 74] width 15 height 8
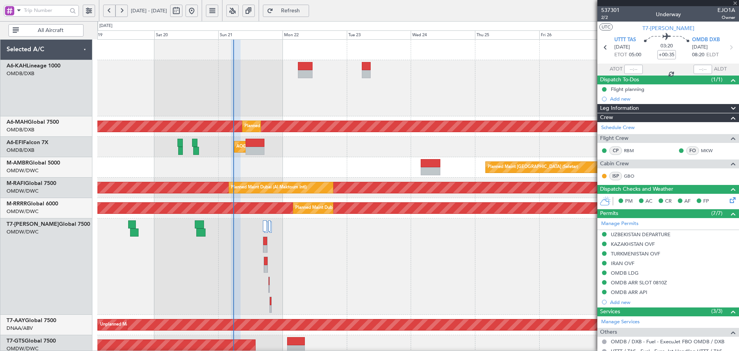
type input "+00:20"
type input "11"
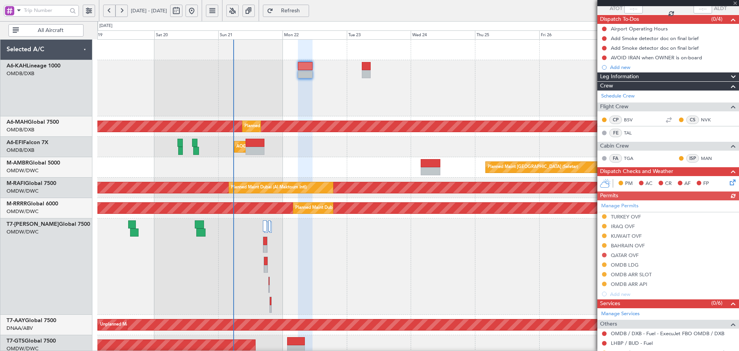
scroll to position [103, 0]
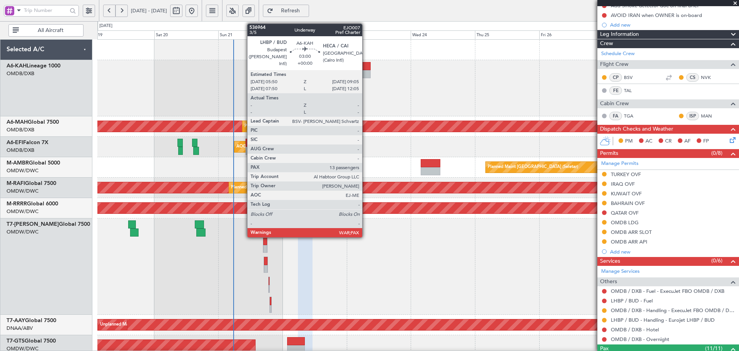
click at [366, 64] on div at bounding box center [366, 66] width 9 height 8
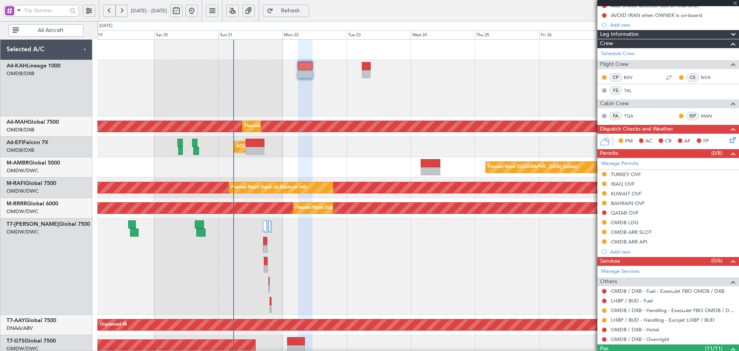
type input "13"
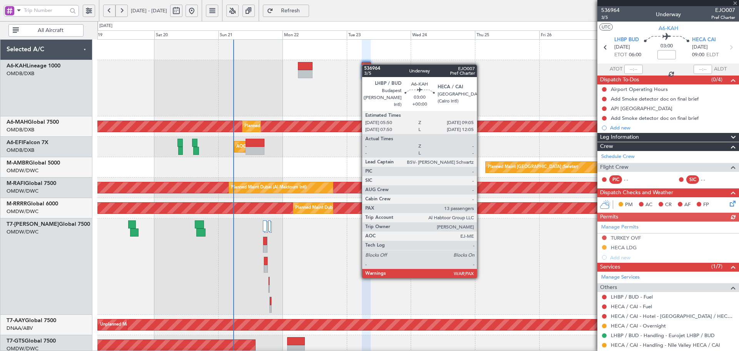
click at [366, 64] on div at bounding box center [366, 66] width 9 height 8
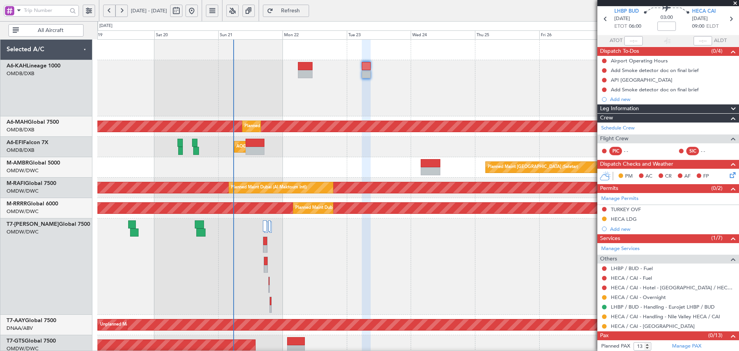
scroll to position [40, 0]
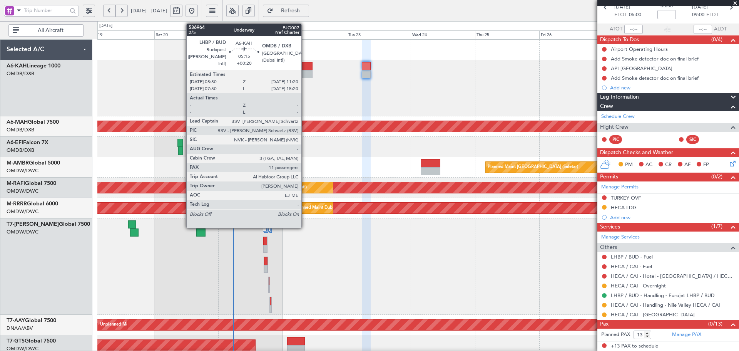
click at [305, 69] on div at bounding box center [305, 66] width 15 height 8
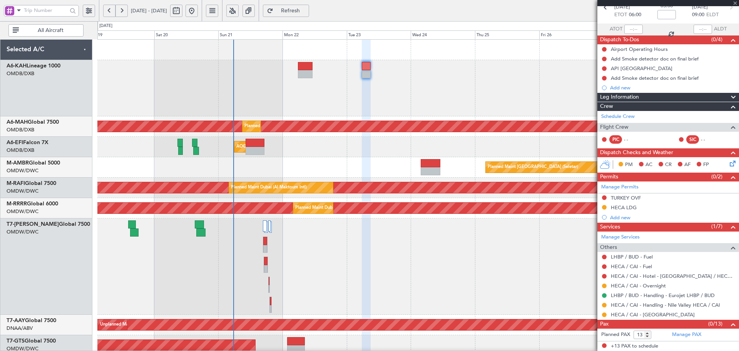
type input "+00:20"
type input "11"
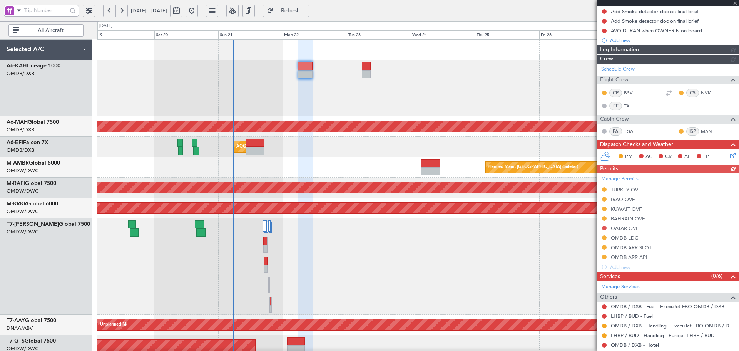
scroll to position [103, 0]
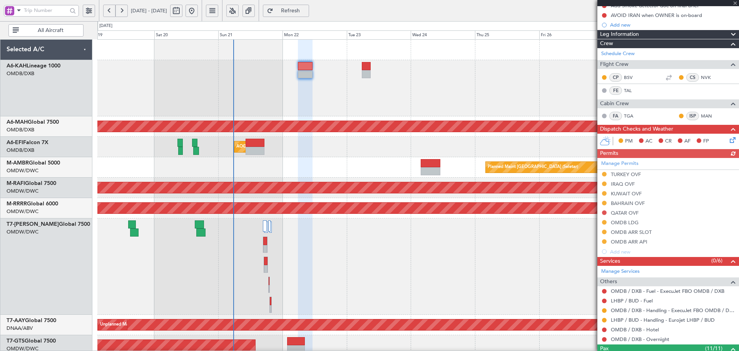
click at [633, 224] on div "Manage Permits TURKEY OVF IRAQ OVF KUWAIT OVF BAHRAIN OVF QATAR OVF OMDB LDG OM…" at bounding box center [669, 207] width 142 height 99
click at [633, 214] on div "QATAR OVF" at bounding box center [625, 212] width 28 height 7
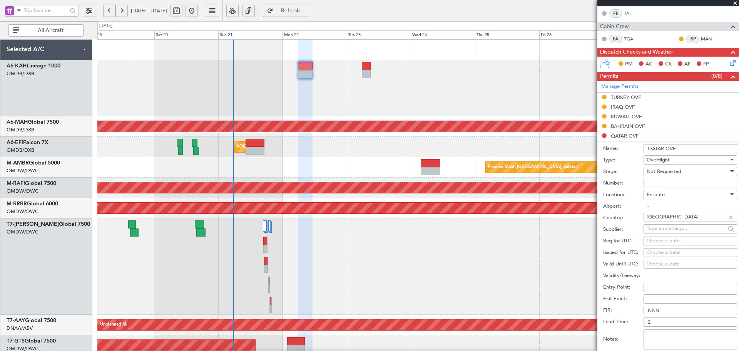
scroll to position [231, 0]
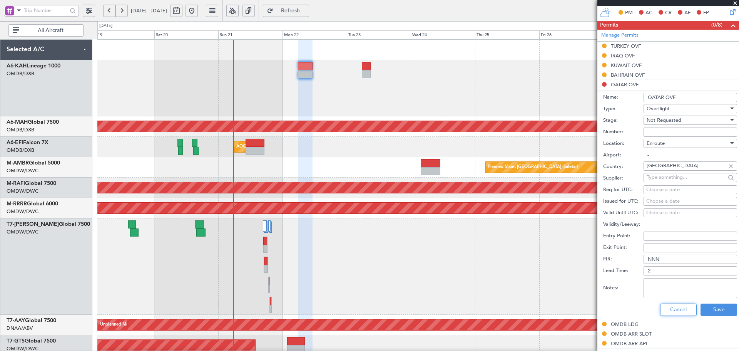
click at [664, 306] on button "Cancel" at bounding box center [678, 309] width 37 height 12
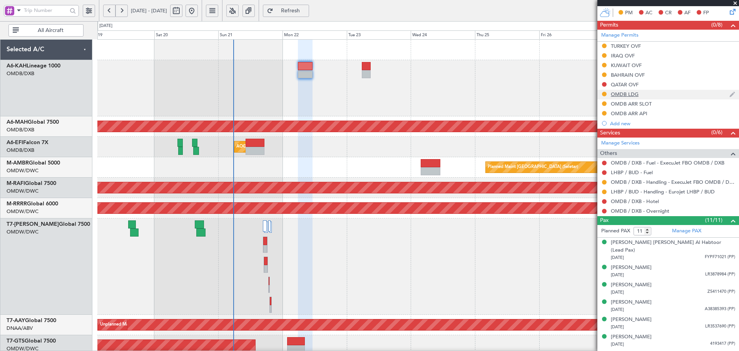
click at [633, 94] on div "OMDB LDG" at bounding box center [625, 94] width 28 height 7
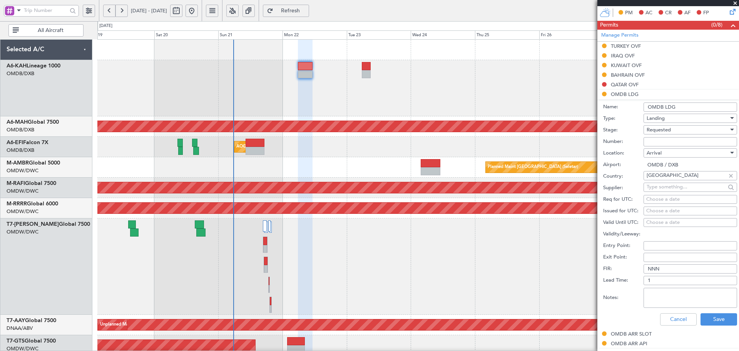
click at [662, 142] on input "Number:" at bounding box center [691, 141] width 94 height 9
paste input "LP/2025/12882"
type input "LP/2025/12882"
click at [667, 132] on span "Requested" at bounding box center [659, 129] width 24 height 7
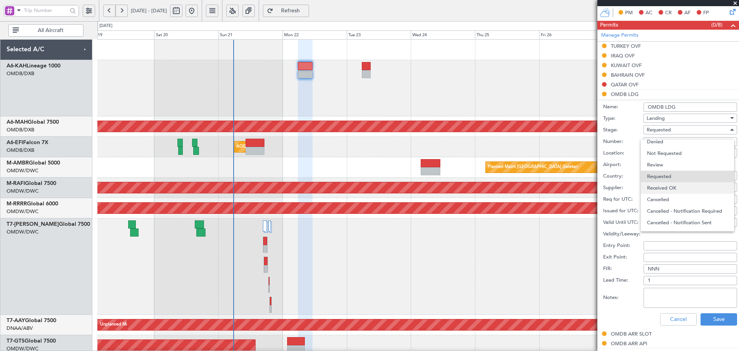
click at [672, 187] on span "Received OK" at bounding box center [687, 188] width 81 height 12
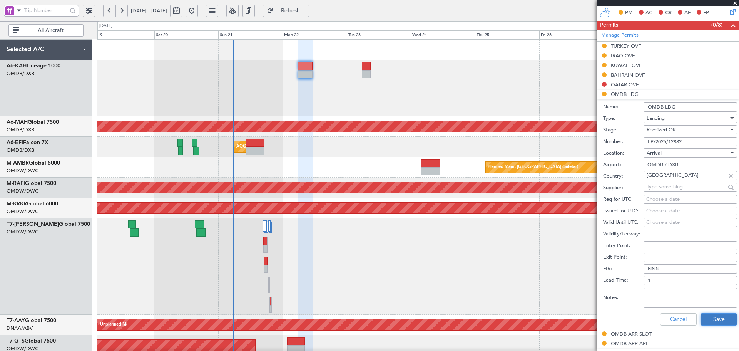
click at [711, 319] on button "Save" at bounding box center [719, 319] width 37 height 12
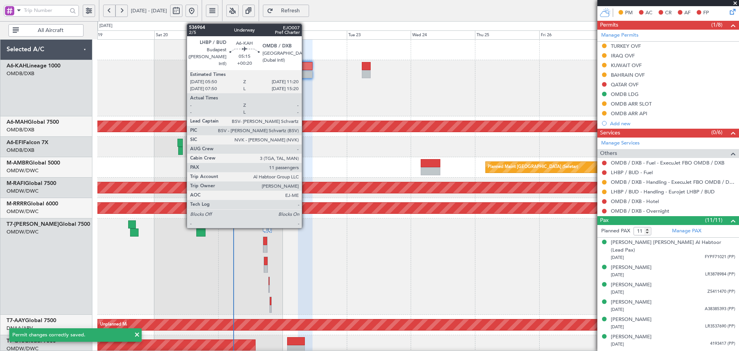
click at [305, 73] on div at bounding box center [305, 74] width 15 height 8
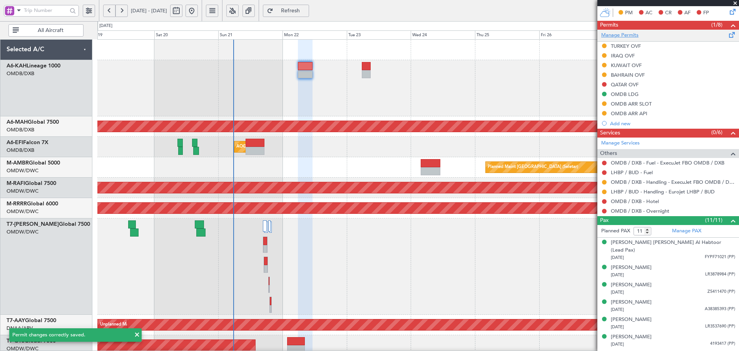
click at [618, 36] on link "Manage Permits" at bounding box center [619, 36] width 37 height 8
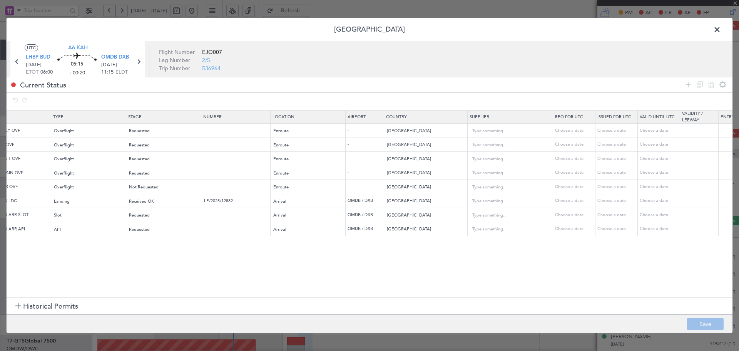
scroll to position [0, 0]
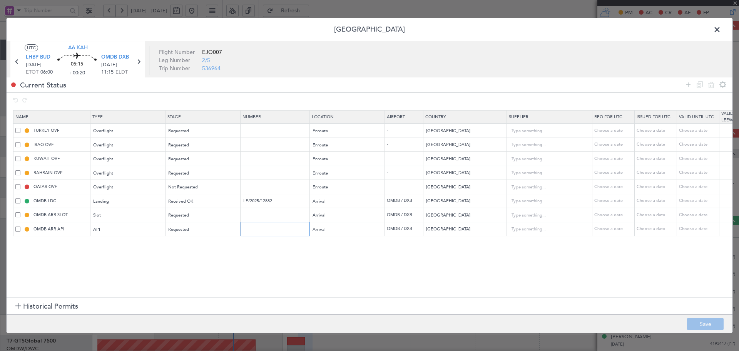
click at [266, 229] on input "text" at bounding box center [276, 229] width 67 height 7
paste input "KEJF100"
type input "KEJF100"
click at [411, 278] on section "Name Type Stage Number Location Airport Country Supplier Req For Utc Issued For…" at bounding box center [370, 202] width 726 height 189
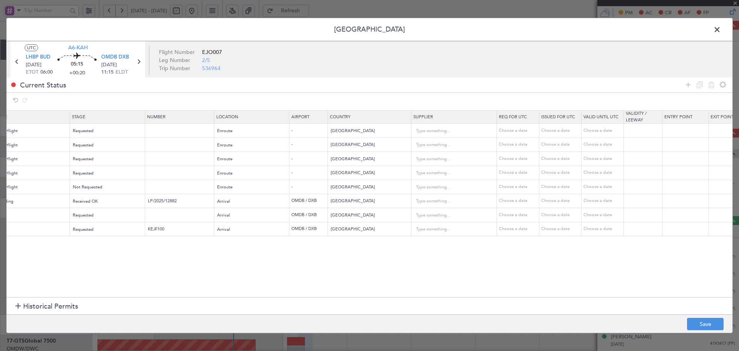
scroll to position [0, 113]
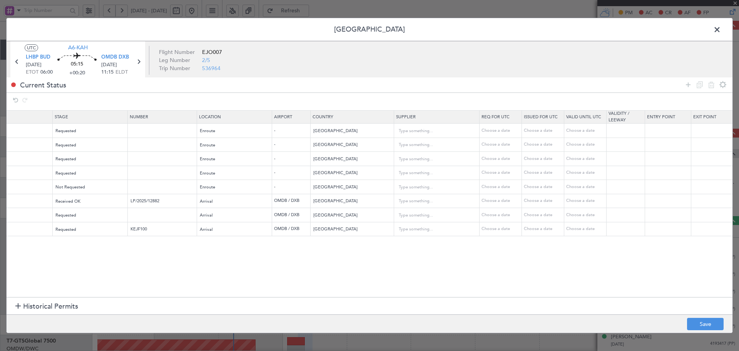
click at [499, 226] on div "Choose a date" at bounding box center [502, 229] width 40 height 7
select select "9"
select select "2025"
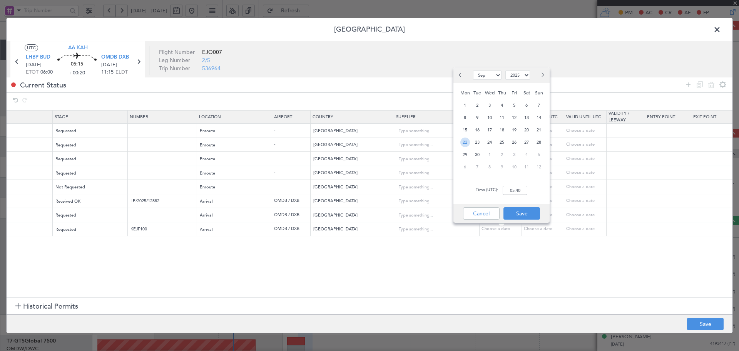
click at [464, 142] on span "22" at bounding box center [465, 142] width 10 height 10
click at [509, 189] on input "00:00" at bounding box center [515, 190] width 25 height 9
type input "11:15"
click at [525, 213] on button "Save" at bounding box center [522, 213] width 37 height 12
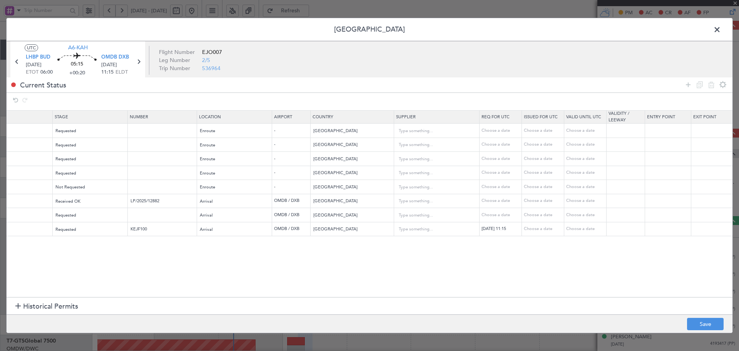
click at [540, 229] on div "Choose a date" at bounding box center [544, 229] width 40 height 7
select select "9"
select select "2025"
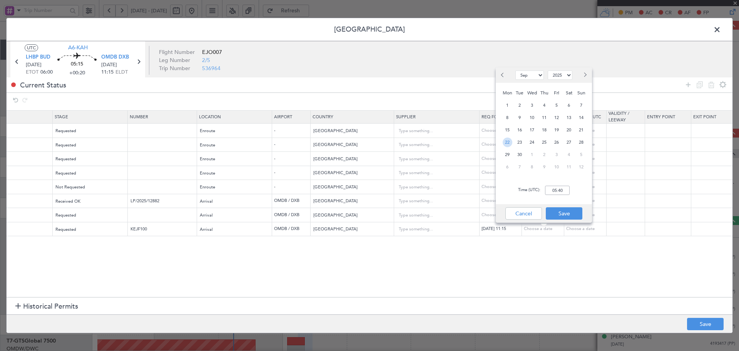
drag, startPoint x: 508, startPoint y: 143, endPoint x: 514, endPoint y: 146, distance: 6.5
click at [509, 143] on span "22" at bounding box center [508, 142] width 10 height 10
click at [554, 191] on input "00:00" at bounding box center [557, 190] width 25 height 9
type input "11:15"
click at [554, 212] on button "Save" at bounding box center [564, 213] width 37 height 12
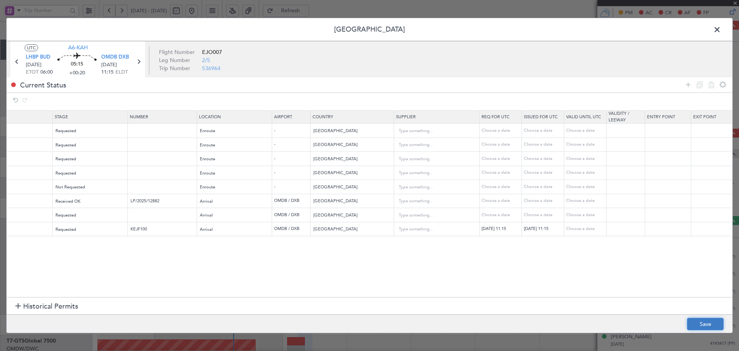
click at [703, 323] on button "Save" at bounding box center [705, 324] width 37 height 12
type input "OMDB ARR API 1115Z"
type input "KEJF100"
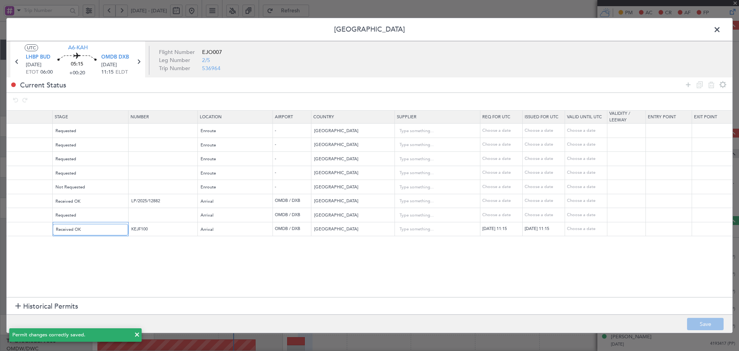
click at [80, 229] on span "Received OK" at bounding box center [68, 229] width 25 height 6
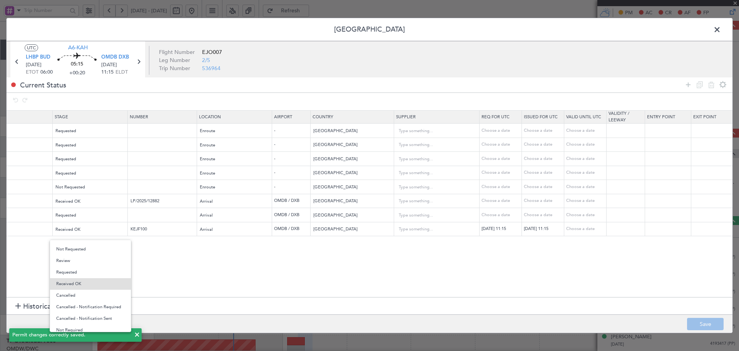
click at [171, 263] on div at bounding box center [369, 175] width 739 height 351
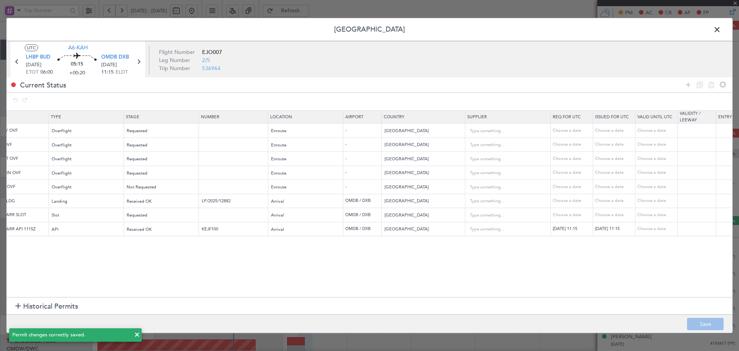
scroll to position [0, 0]
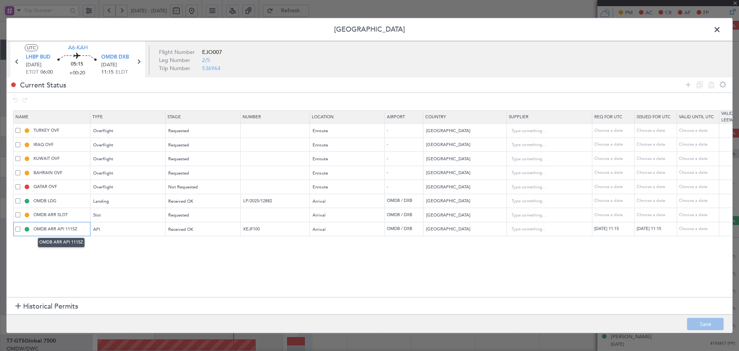
click at [59, 229] on input "OMDB ARR API 1115Z" at bounding box center [61, 229] width 58 height 7
click at [116, 229] on div "API" at bounding box center [126, 230] width 64 height 12
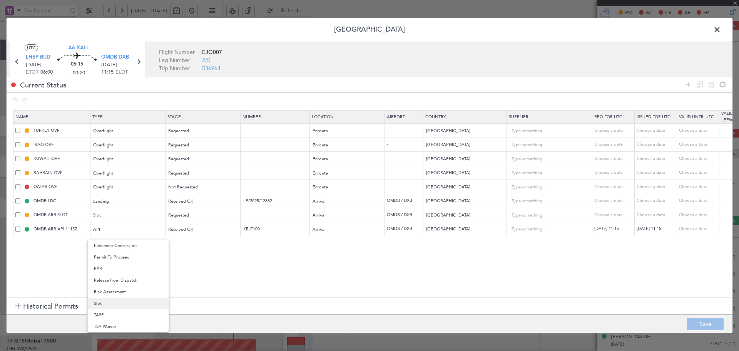
click at [108, 301] on span "Slot" at bounding box center [128, 304] width 69 height 12
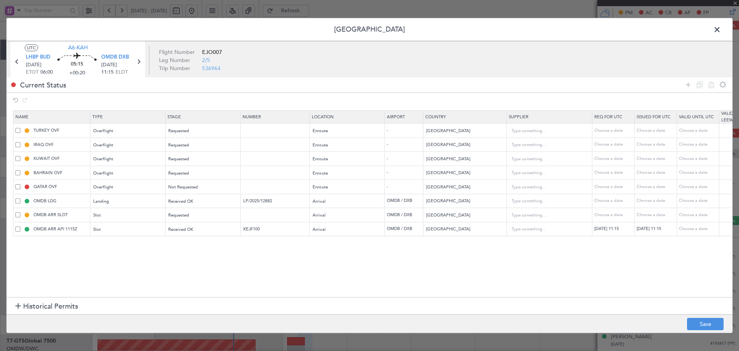
click at [204, 273] on section "Name Type Stage Number Location Airport Country Supplier Req For Utc Issued For…" at bounding box center [370, 202] width 726 height 189
click at [142, 218] on div "Slot" at bounding box center [126, 215] width 64 height 12
click at [106, 253] on span "API" at bounding box center [128, 255] width 69 height 12
click at [700, 318] on button "Save" at bounding box center [705, 324] width 37 height 12
type input "OMDB ARR API"
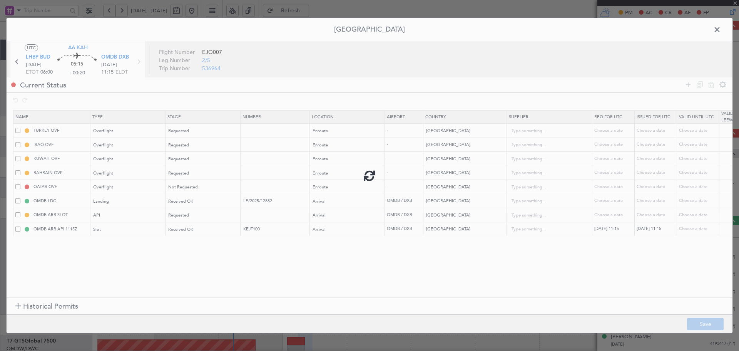
type input "OMDB ARR SLOT 1115Z"
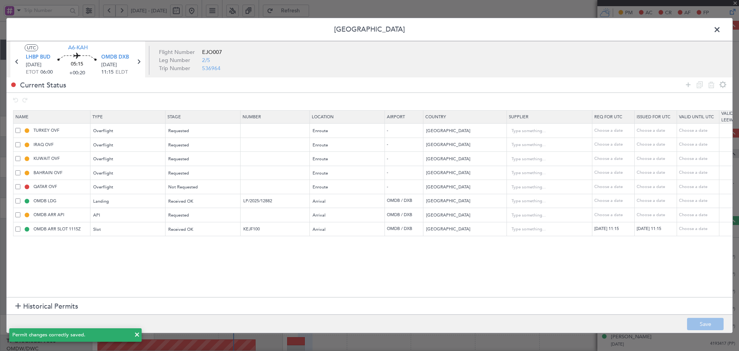
click at [111, 280] on section "Name Type Stage Number Location Airport Country Supplier Req For Utc Issued For…" at bounding box center [370, 202] width 726 height 189
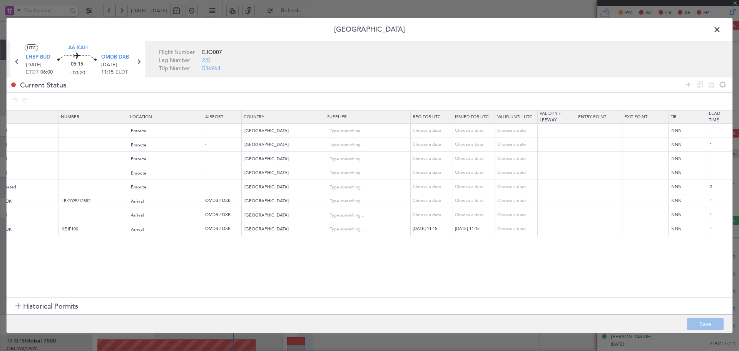
scroll to position [0, 182]
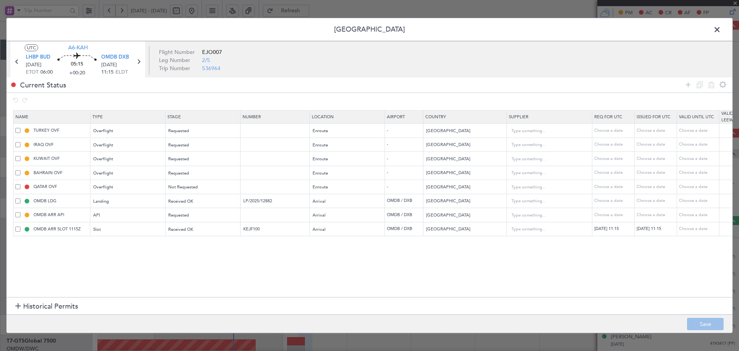
click at [721, 30] on span at bounding box center [721, 31] width 0 height 15
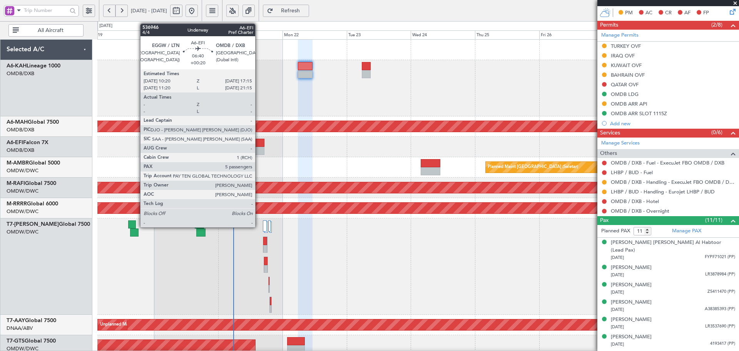
click at [259, 147] on div at bounding box center [255, 151] width 19 height 8
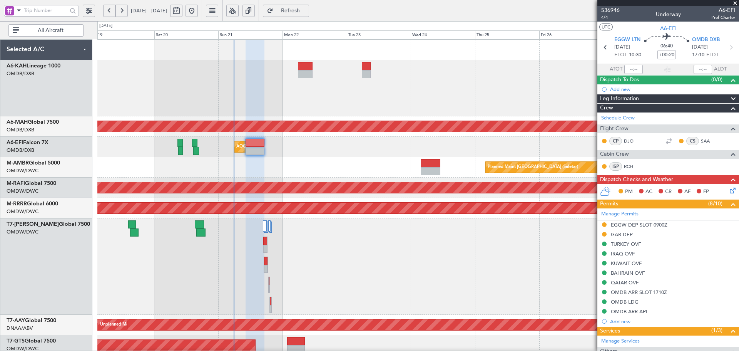
click at [314, 218] on div "Planned Maint Dubai (Al Maktoum Intl) Planned Maint Dubai (Al Maktoum Intl)" at bounding box center [417, 208] width 641 height 20
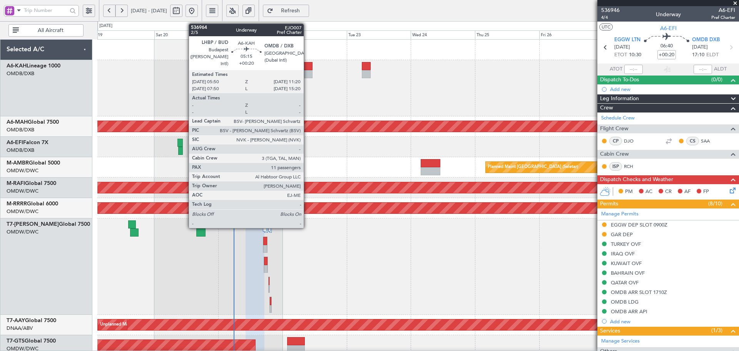
click at [307, 68] on div at bounding box center [305, 66] width 15 height 8
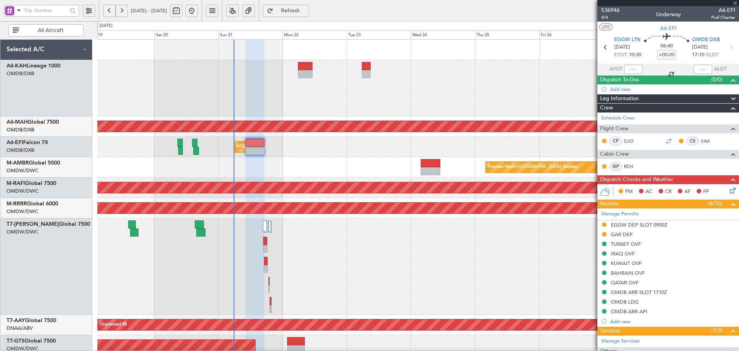
type input "11"
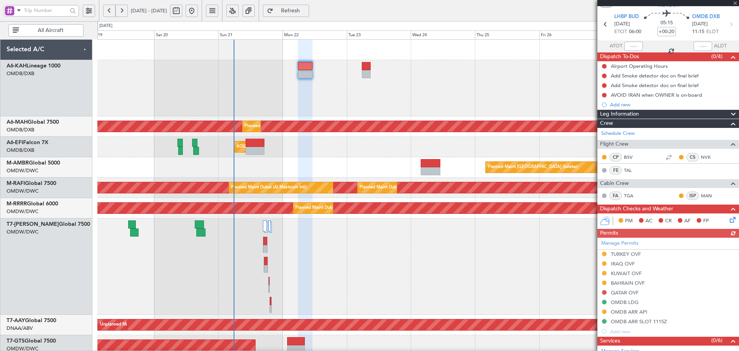
scroll to position [51, 0]
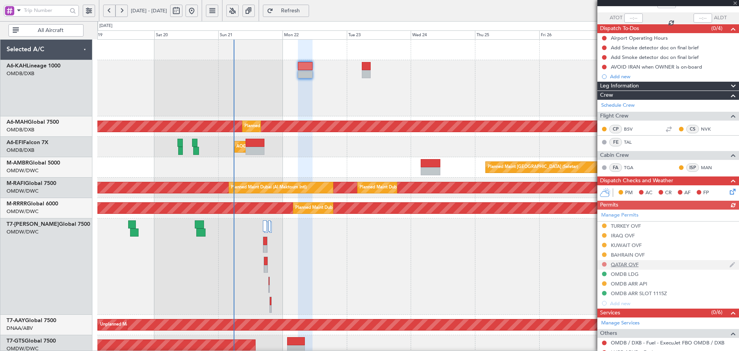
click at [604, 264] on div "Manage Permits TURKEY OVF IRAQ OVF KUWAIT OVF BAHRAIN OVF QATAR OVF OMDB LDG OM…" at bounding box center [669, 258] width 142 height 99
click at [604, 264] on button at bounding box center [604, 264] width 5 height 5
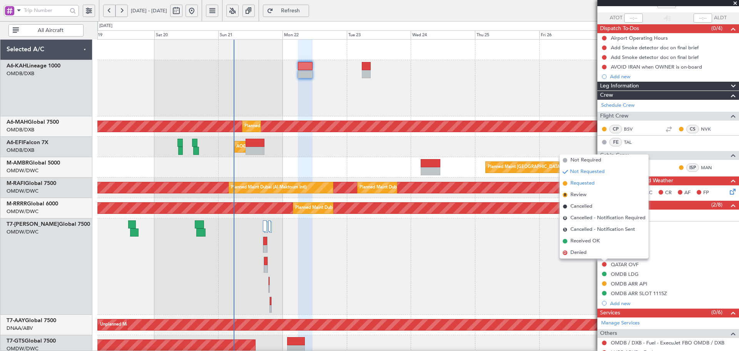
click at [582, 186] on span "Requested" at bounding box center [583, 183] width 24 height 8
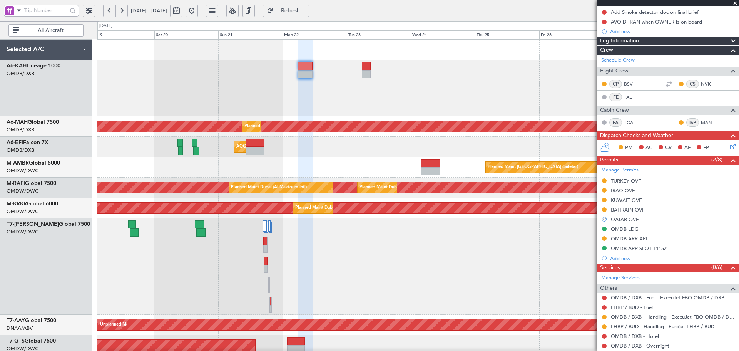
scroll to position [154, 0]
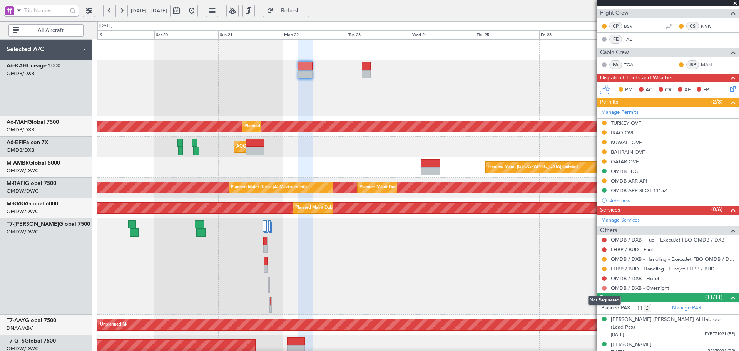
click at [605, 287] on button at bounding box center [604, 288] width 5 height 5
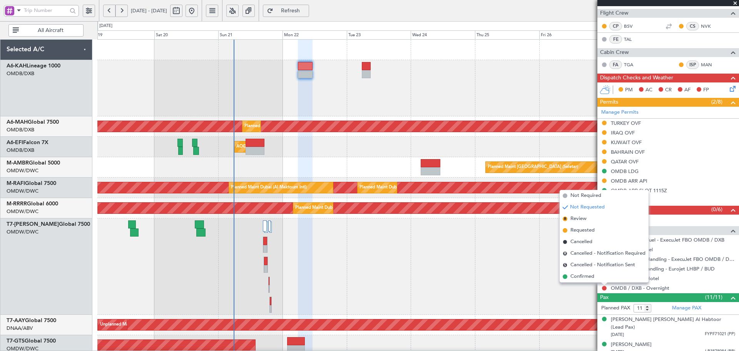
click at [474, 307] on div "Planned Maint Dubai (Al Maktoum Intl)" at bounding box center [417, 266] width 641 height 96
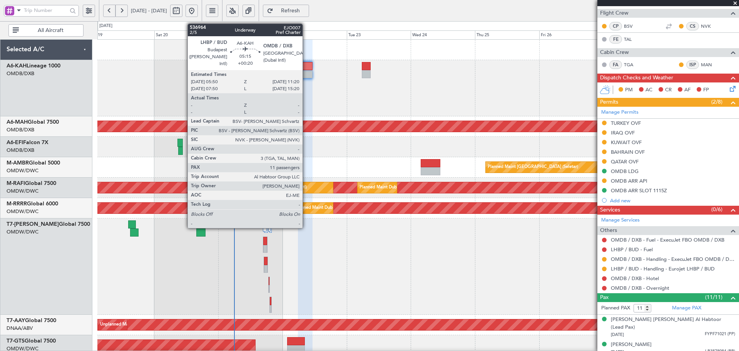
click at [306, 74] on div at bounding box center [305, 74] width 15 height 8
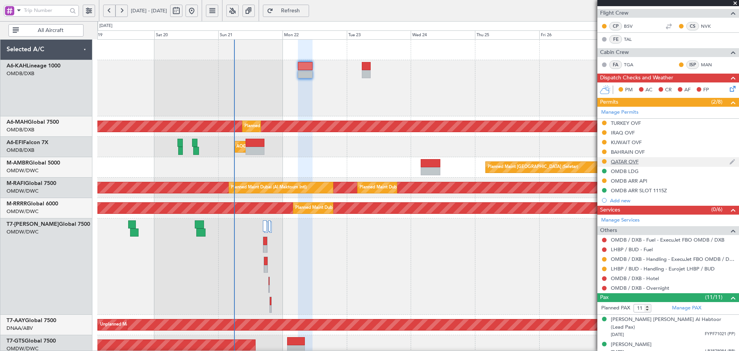
click at [618, 162] on div "QATAR OVF" at bounding box center [625, 161] width 28 height 7
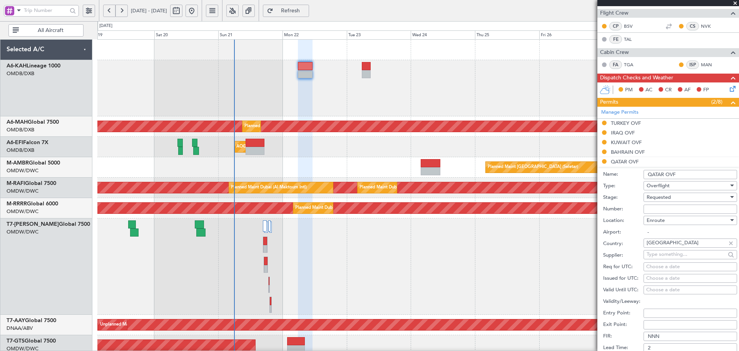
click at [658, 212] on input "Number:" at bounding box center [691, 208] width 94 height 9
type input "APPROVED"
click at [674, 197] on div "Requested" at bounding box center [688, 197] width 82 height 12
click at [675, 252] on span "Received OK" at bounding box center [687, 255] width 81 height 12
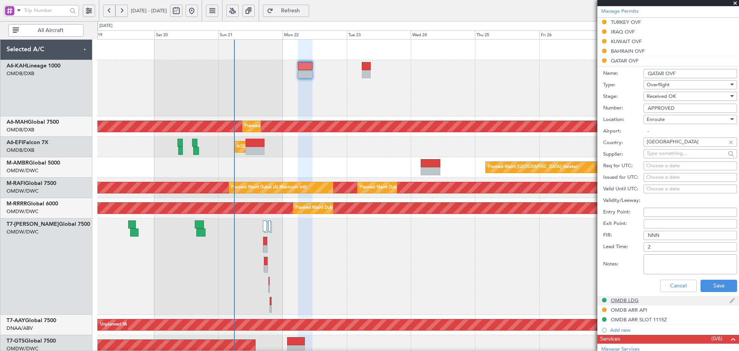
scroll to position [257, 0]
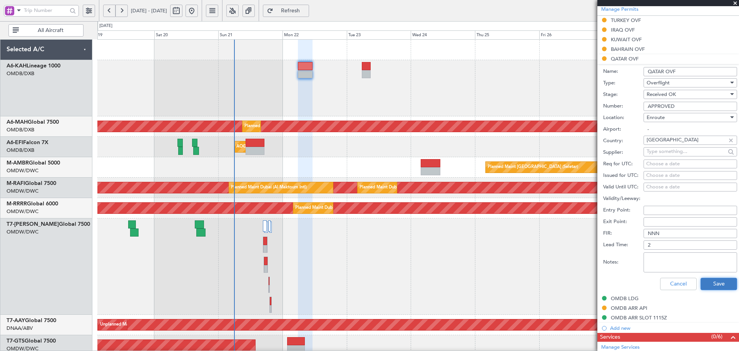
click at [718, 282] on button "Save" at bounding box center [719, 284] width 37 height 12
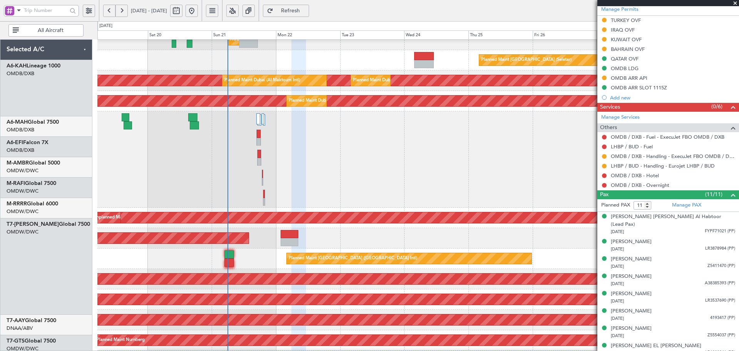
scroll to position [107, 0]
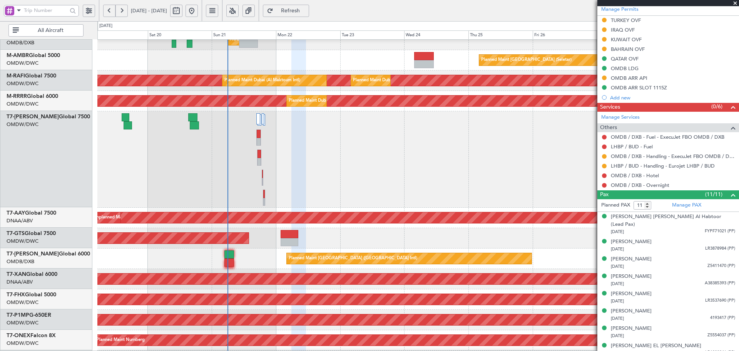
click at [248, 191] on div "Planned Maint Dubai (Al Maktoum Intl)" at bounding box center [417, 159] width 641 height 96
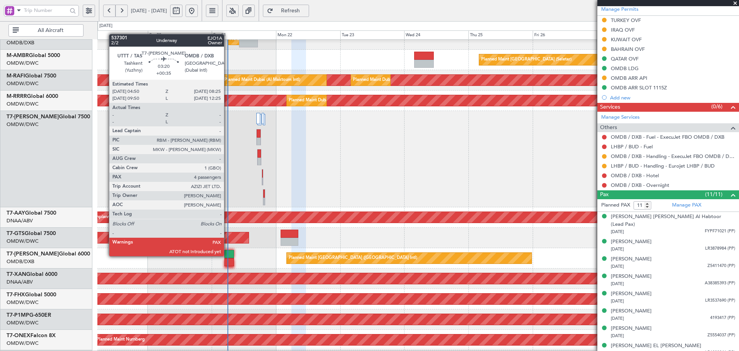
click at [228, 255] on div at bounding box center [229, 254] width 10 height 8
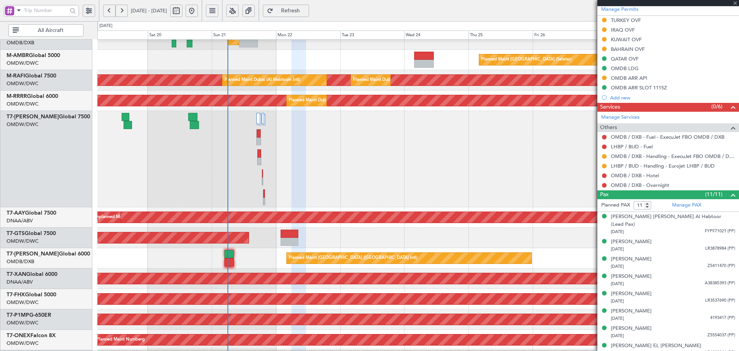
type input "+00:35"
type input "4"
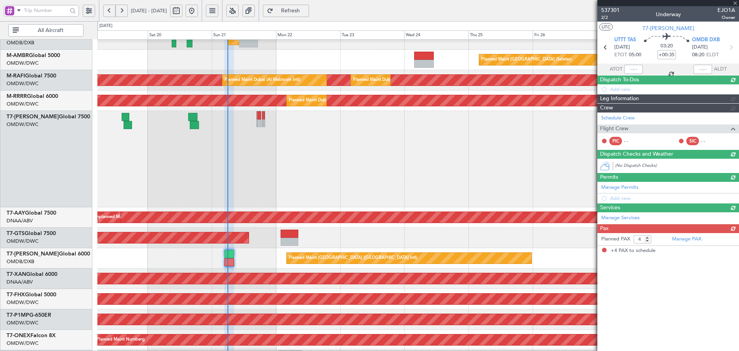
scroll to position [0, 0]
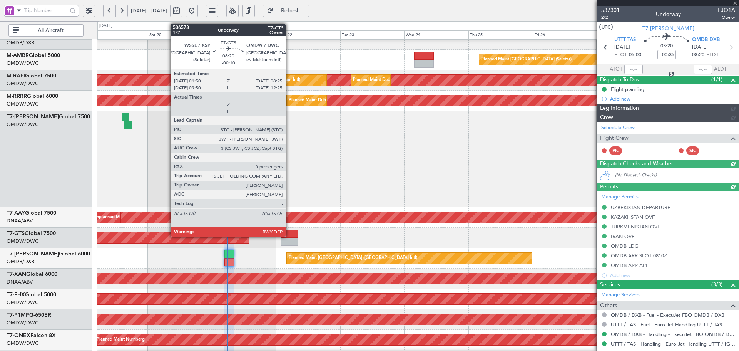
type input "Dherander Fithani (DHF)"
type input "7333"
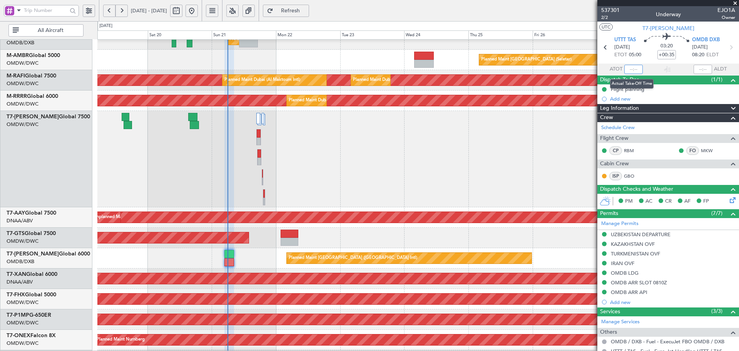
click at [631, 66] on input "text" at bounding box center [633, 69] width 18 height 9
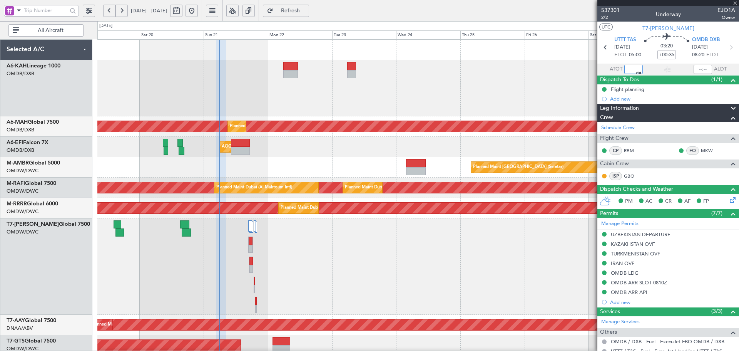
click at [212, 290] on div "Planned Maint Dubai (Al Maktoum Intl) Planned Maint [GEOGRAPHIC_DATA] ([GEOGRAP…" at bounding box center [417, 338] width 641 height 596
type input "05:50"
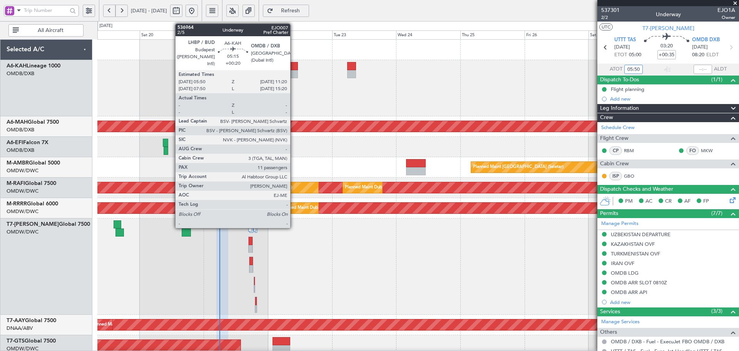
click at [300, 59] on div at bounding box center [417, 50] width 641 height 20
click at [292, 69] on div at bounding box center [290, 66] width 15 height 8
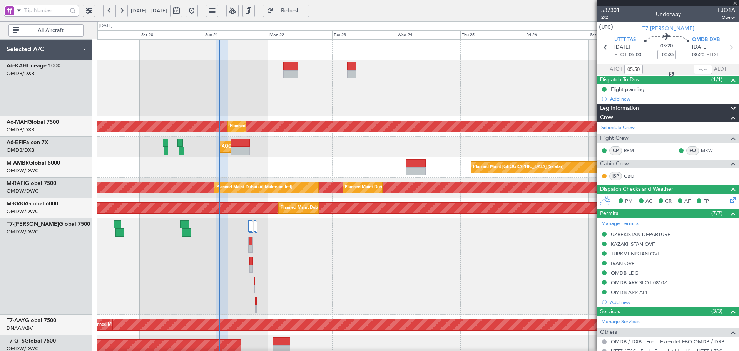
type input "+00:20"
type input "11"
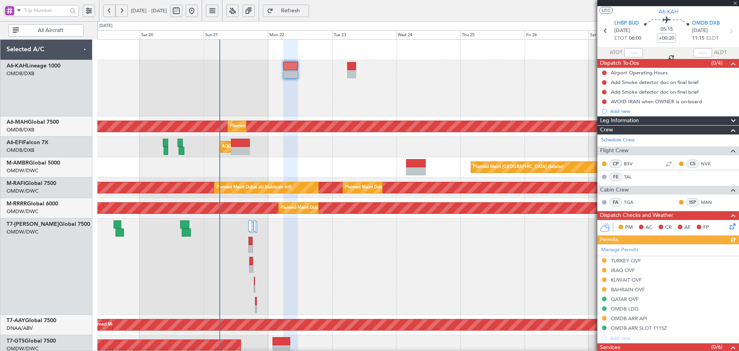
scroll to position [26, 0]
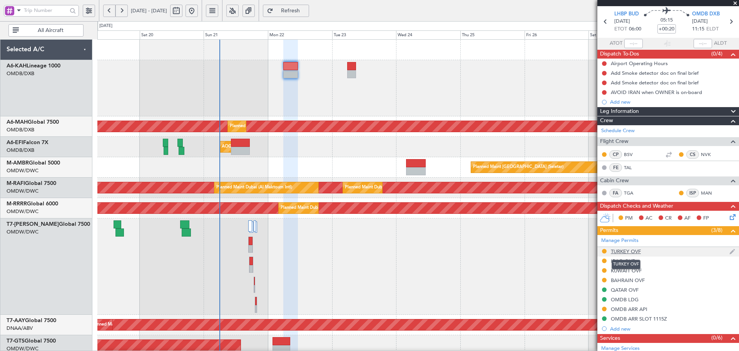
click at [629, 252] on div "TURKEY OVF" at bounding box center [626, 251] width 30 height 7
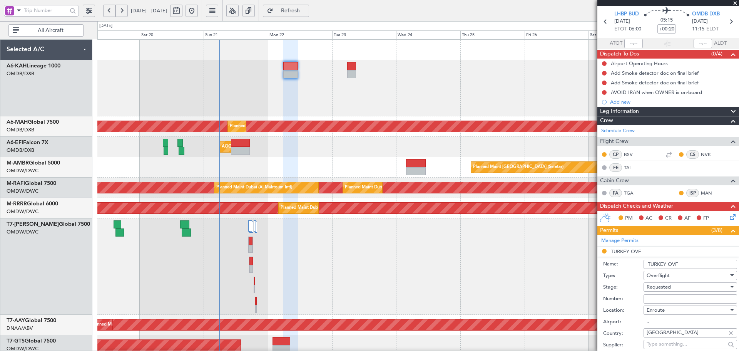
click at [661, 302] on input "Number:" at bounding box center [691, 298] width 94 height 9
type input "a"
type input "APPROVED ECAC BUSINES FLT"
click at [666, 284] on span "Requested" at bounding box center [659, 286] width 24 height 7
click at [665, 347] on span "Received OK" at bounding box center [687, 349] width 81 height 12
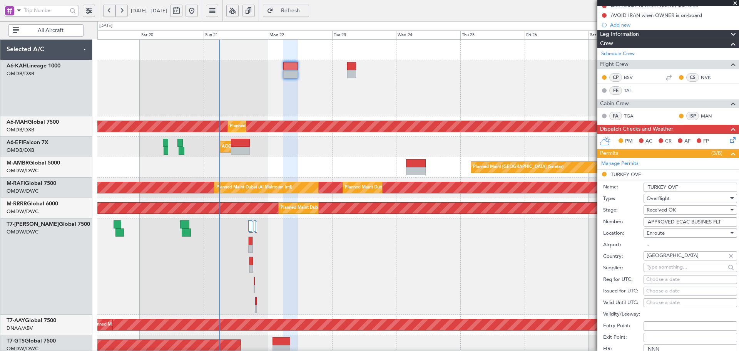
scroll to position [231, 0]
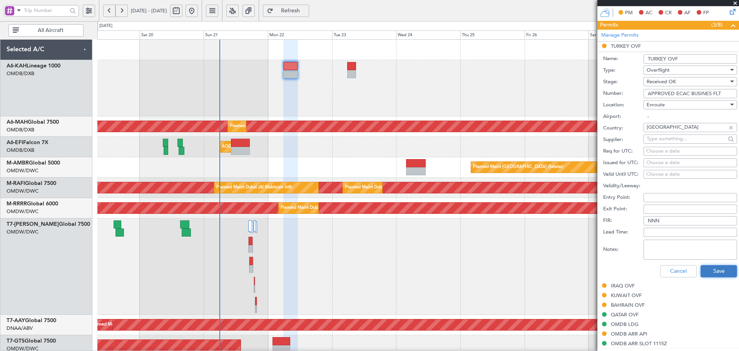
click at [715, 270] on button "Save" at bounding box center [719, 271] width 37 height 12
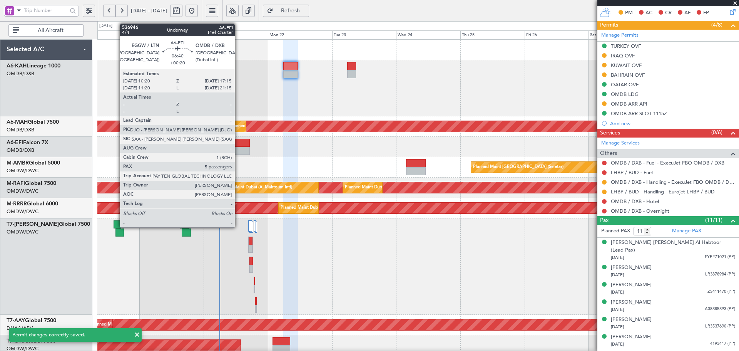
click at [238, 145] on div at bounding box center [240, 143] width 19 height 8
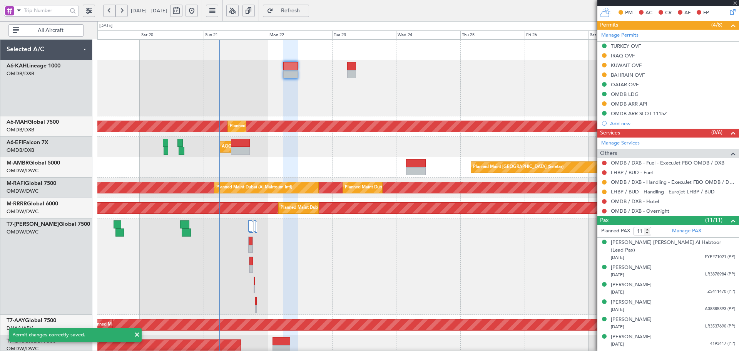
type input "5"
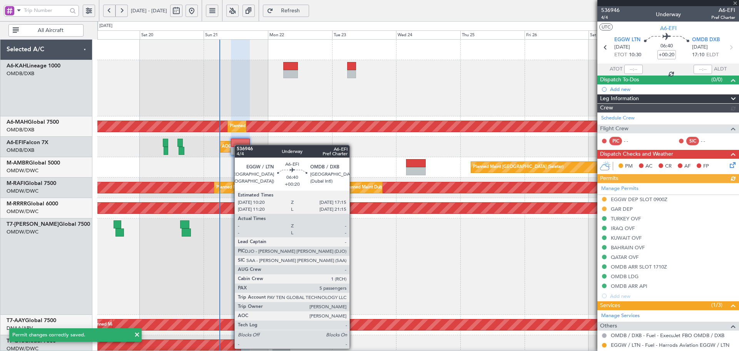
click at [238, 145] on div at bounding box center [240, 143] width 19 height 8
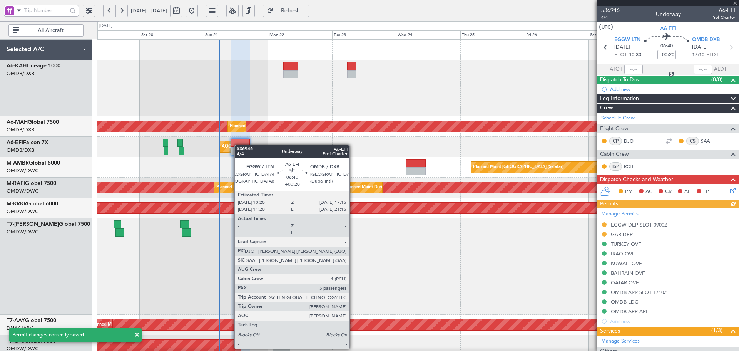
click at [238, 145] on div at bounding box center [240, 143] width 19 height 8
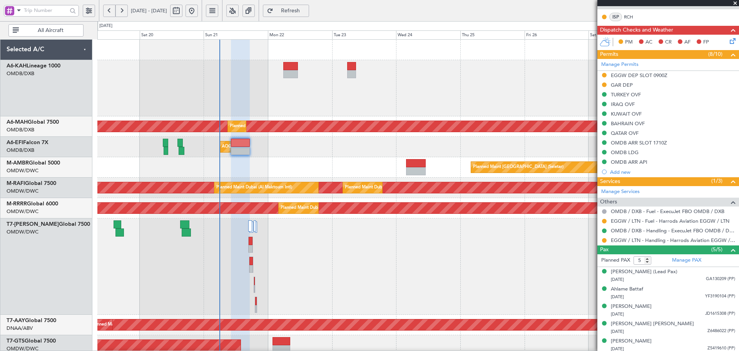
scroll to position [152, 0]
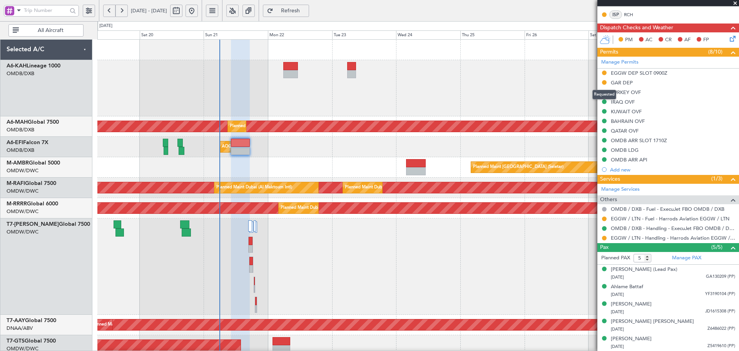
drag, startPoint x: 606, startPoint y: 80, endPoint x: 608, endPoint y: 88, distance: 7.9
click at [606, 80] on button at bounding box center [604, 82] width 5 height 5
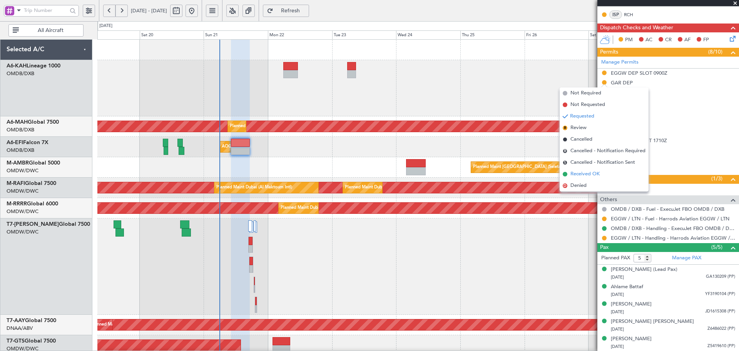
click at [574, 174] on span "Received OK" at bounding box center [585, 174] width 29 height 8
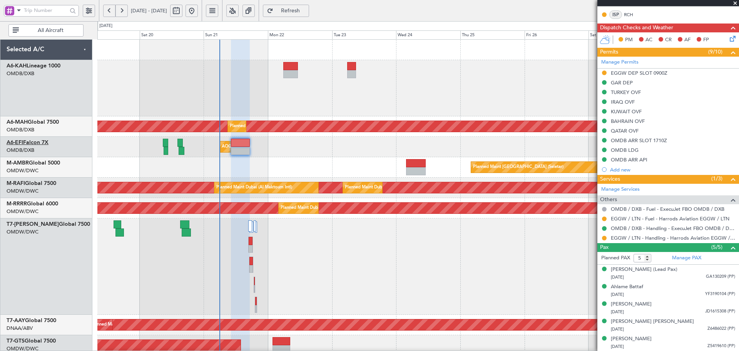
click at [44, 144] on link "A6-EFI Falcon 7X" at bounding box center [28, 142] width 42 height 5
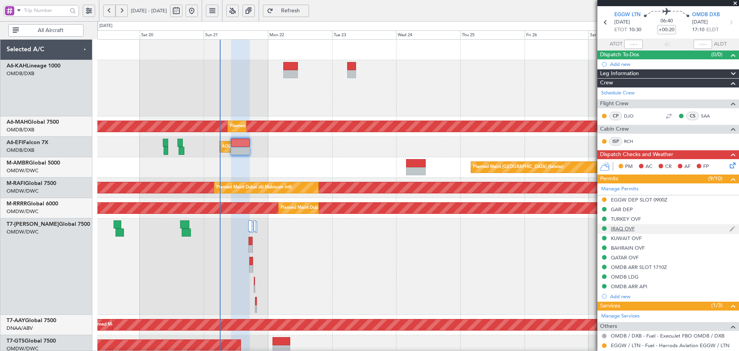
scroll to position [26, 0]
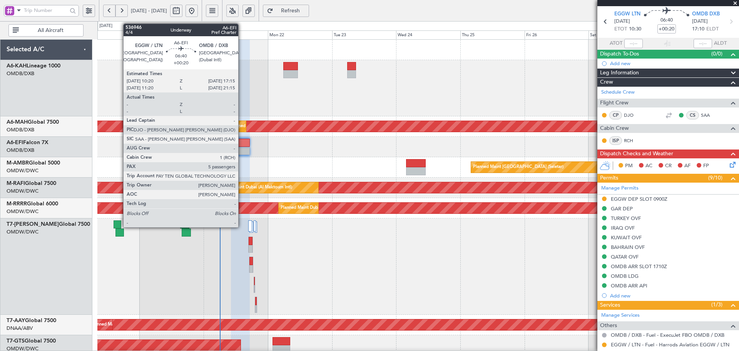
click at [242, 143] on div at bounding box center [240, 143] width 19 height 8
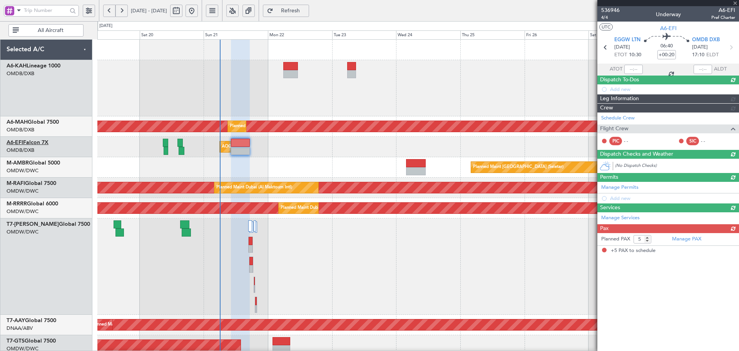
scroll to position [0, 0]
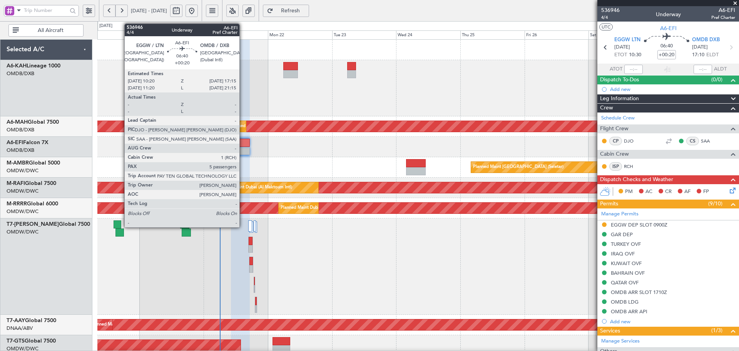
click at [243, 153] on div at bounding box center [240, 151] width 19 height 8
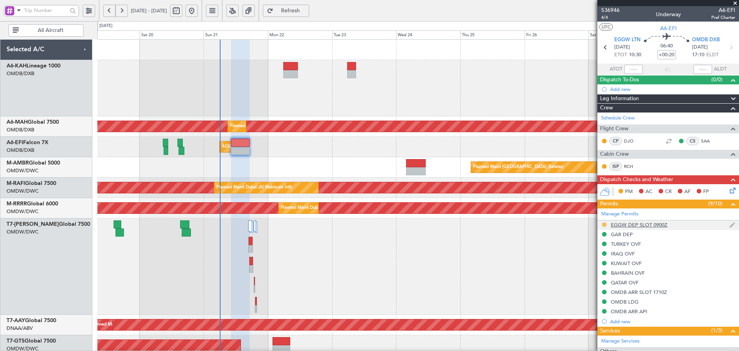
click at [604, 224] on button at bounding box center [604, 224] width 5 height 5
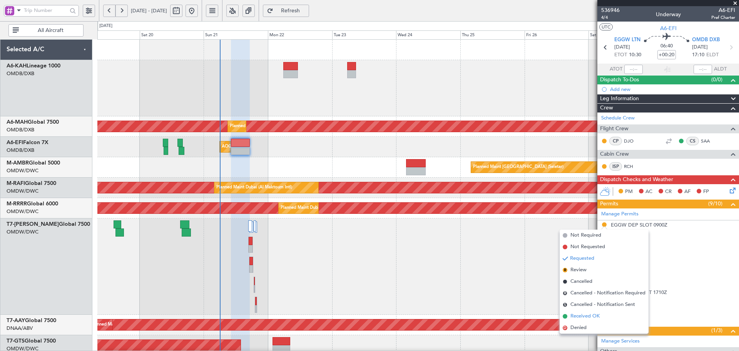
click at [573, 316] on span "Received OK" at bounding box center [585, 316] width 29 height 8
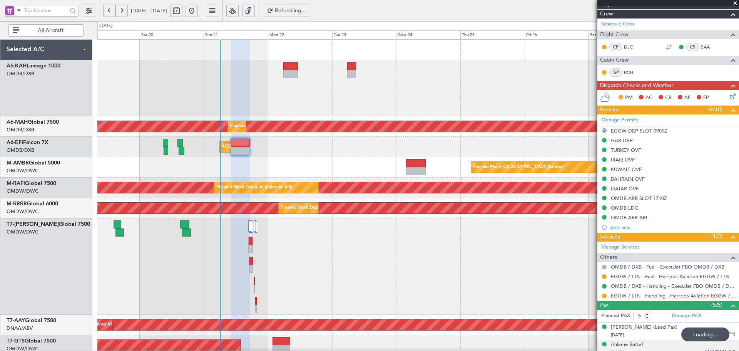
scroll to position [128, 0]
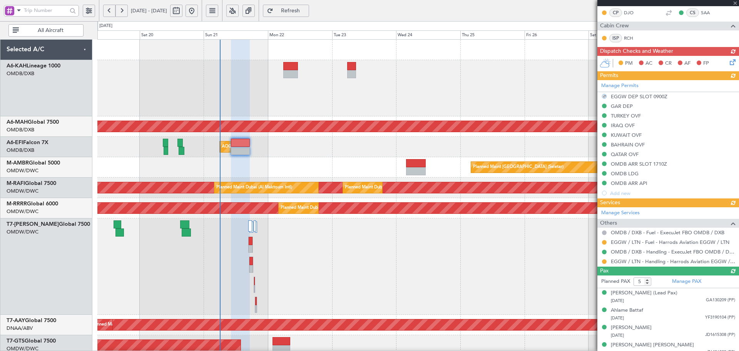
click at [603, 261] on div "Manage Services Others OMDB / DXB - Fuel - ExecuJet FBO OMDB / DXB EGGW / LTN -…" at bounding box center [669, 236] width 142 height 59
click at [603, 261] on button at bounding box center [604, 261] width 5 height 5
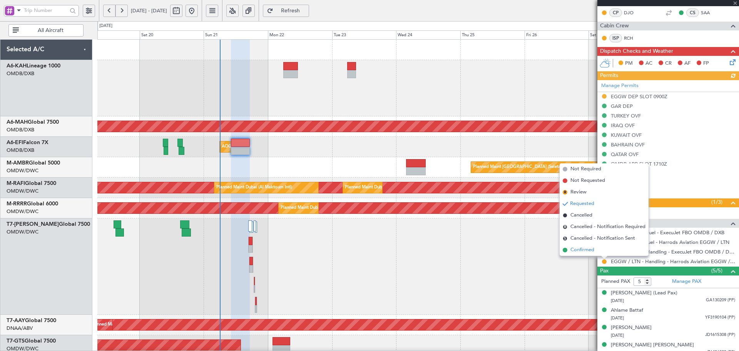
click at [583, 251] on span "Confirmed" at bounding box center [583, 250] width 24 height 8
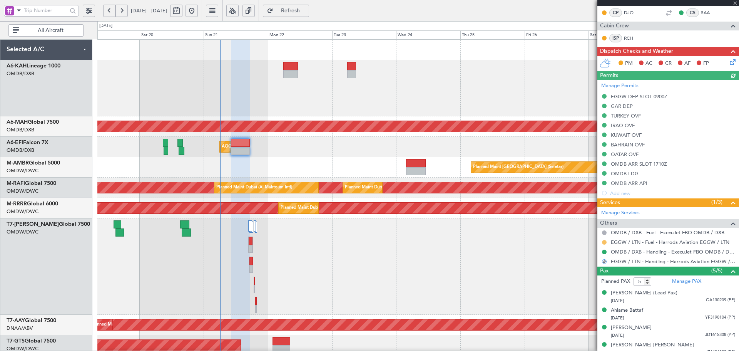
click at [606, 243] on button at bounding box center [604, 242] width 5 height 5
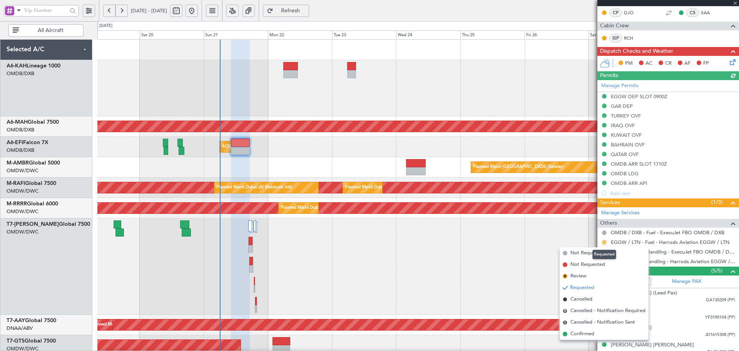
click at [604, 241] on button at bounding box center [604, 242] width 5 height 5
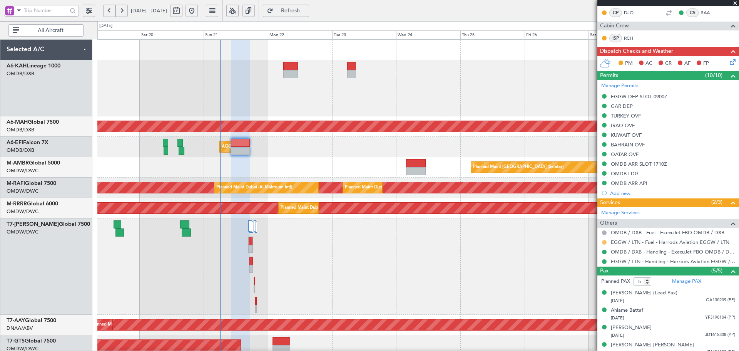
click at [605, 241] on button at bounding box center [604, 242] width 5 height 5
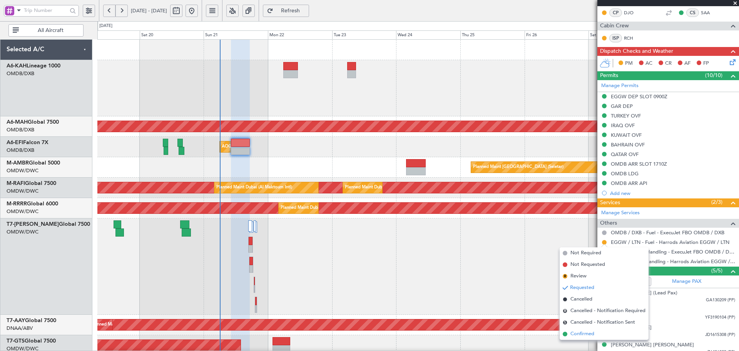
click at [576, 334] on span "Confirmed" at bounding box center [583, 334] width 24 height 8
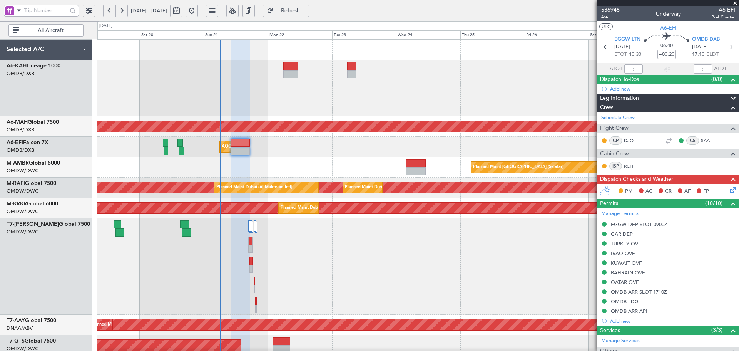
scroll to position [0, 0]
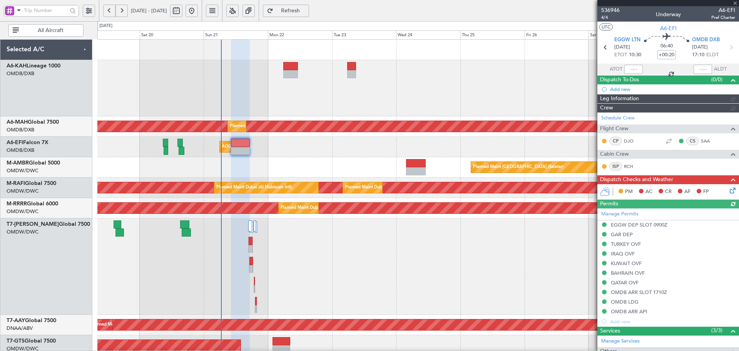
type input "[PERSON_NAME] (ANI)"
type input "7302"
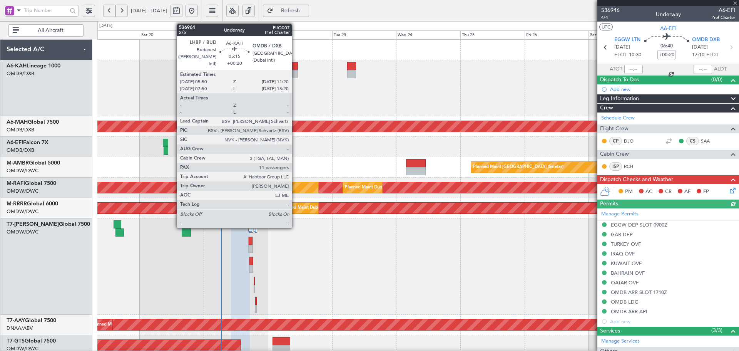
click at [295, 70] on div at bounding box center [290, 74] width 15 height 8
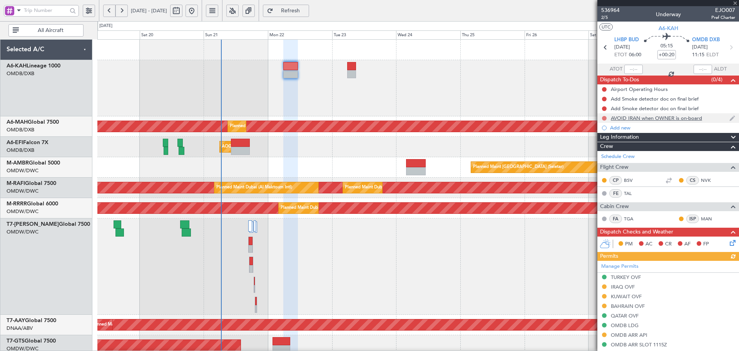
click at [604, 119] on button at bounding box center [604, 118] width 5 height 5
click at [591, 154] on span at bounding box center [590, 152] width 5 height 5
click at [603, 107] on button at bounding box center [604, 108] width 5 height 5
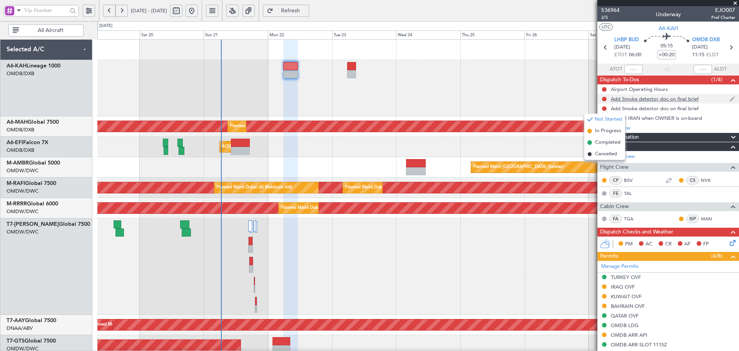
drag, startPoint x: 599, startPoint y: 142, endPoint x: 610, endPoint y: 100, distance: 43.8
click at [601, 139] on span "Completed" at bounding box center [607, 143] width 25 height 8
click at [606, 98] on button at bounding box center [604, 99] width 5 height 5
click at [602, 132] on span "Completed" at bounding box center [607, 133] width 25 height 8
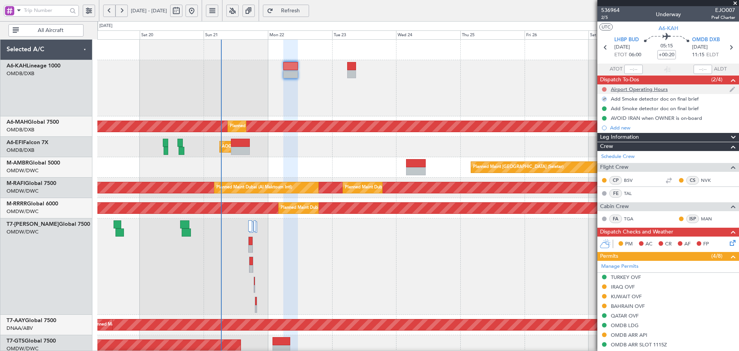
click at [604, 89] on button at bounding box center [604, 89] width 5 height 5
click at [559, 95] on div "Planned Maint Dubai (Al Maktoum Intl)" at bounding box center [417, 88] width 641 height 56
click at [600, 100] on span "Not Started" at bounding box center [608, 100] width 27 height 8
click at [602, 98] on button at bounding box center [604, 99] width 5 height 5
click at [597, 112] on div "Completed" at bounding box center [604, 111] width 25 height 10
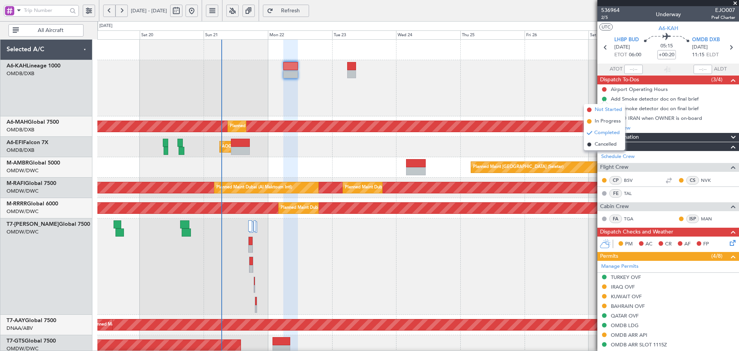
click at [598, 108] on span "Not Started" at bounding box center [608, 110] width 27 height 8
click at [604, 108] on button at bounding box center [604, 108] width 5 height 5
click at [600, 120] on span "Not Started" at bounding box center [608, 120] width 27 height 8
click at [606, 119] on button at bounding box center [604, 118] width 5 height 5
click at [601, 129] on div "Completed" at bounding box center [604, 131] width 25 height 10
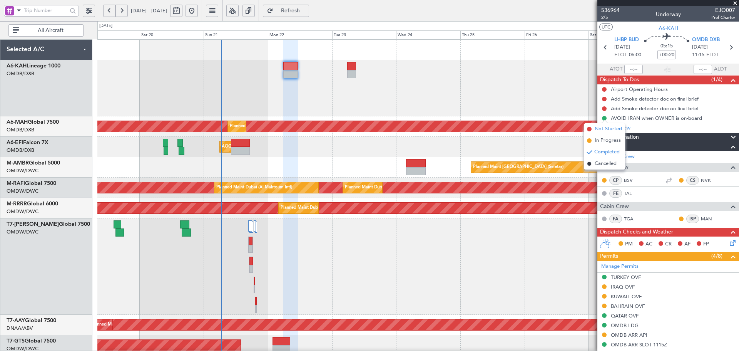
click at [604, 130] on span "Not Started" at bounding box center [608, 129] width 27 height 8
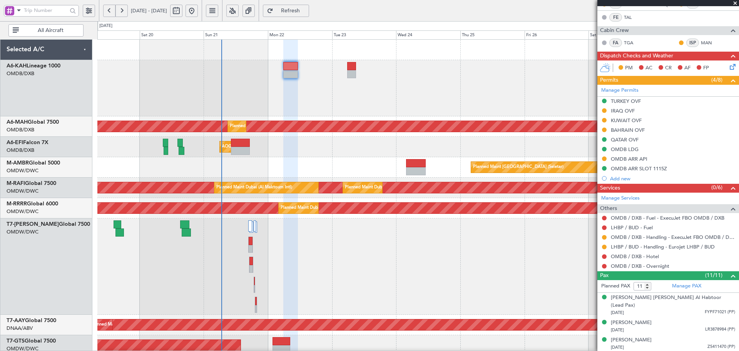
scroll to position [180, 0]
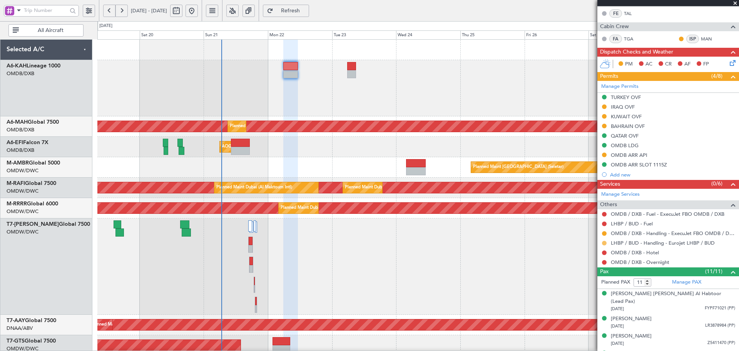
click at [604, 242] on button at bounding box center [604, 243] width 5 height 5
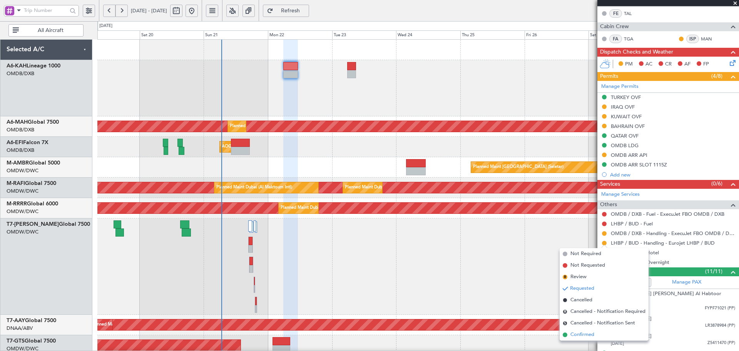
click at [578, 333] on span "Confirmed" at bounding box center [583, 335] width 24 height 8
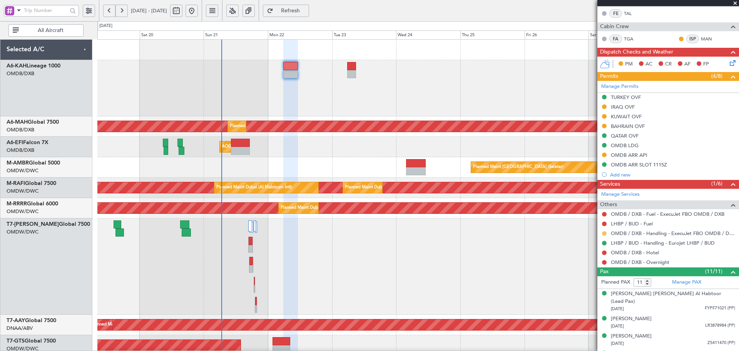
click at [605, 233] on button at bounding box center [604, 233] width 5 height 5
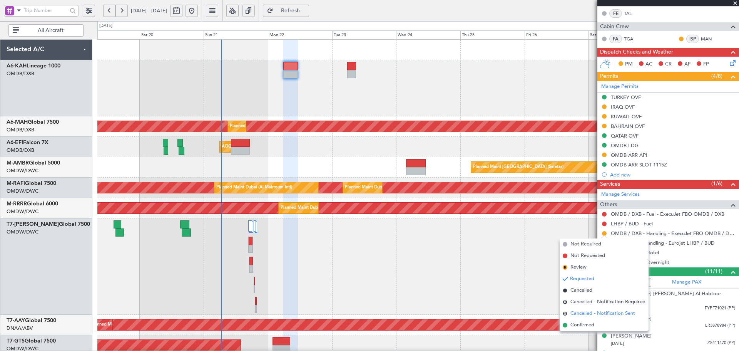
click at [576, 313] on span "Cancelled - Notification Sent" at bounding box center [603, 314] width 65 height 8
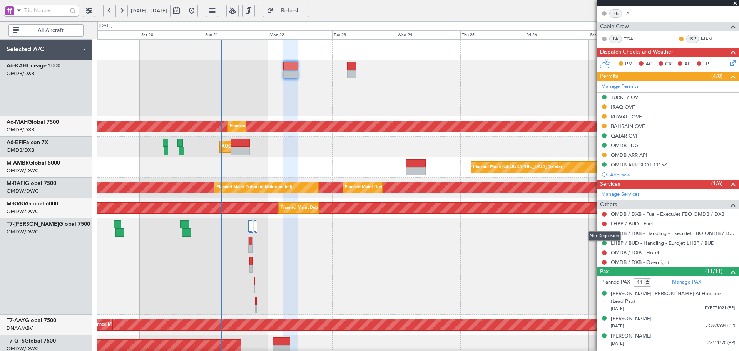
click at [604, 233] on div "Not Requested" at bounding box center [604, 236] width 33 height 10
click at [605, 234] on button "S" at bounding box center [604, 233] width 5 height 5
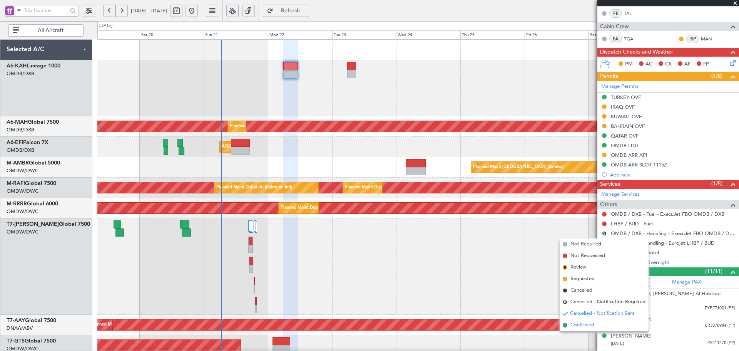
click at [589, 326] on span "Confirmed" at bounding box center [583, 325] width 24 height 8
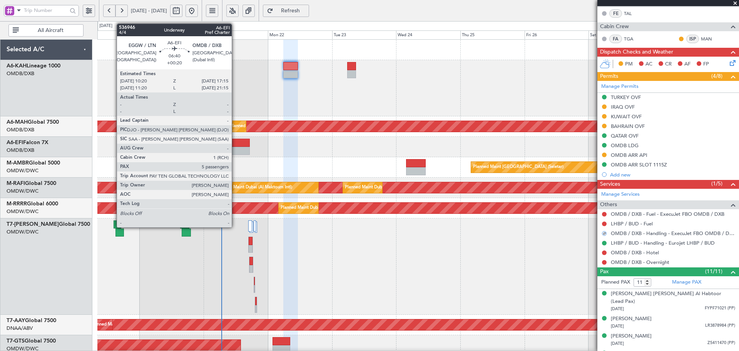
click at [235, 144] on div at bounding box center [240, 143] width 19 height 8
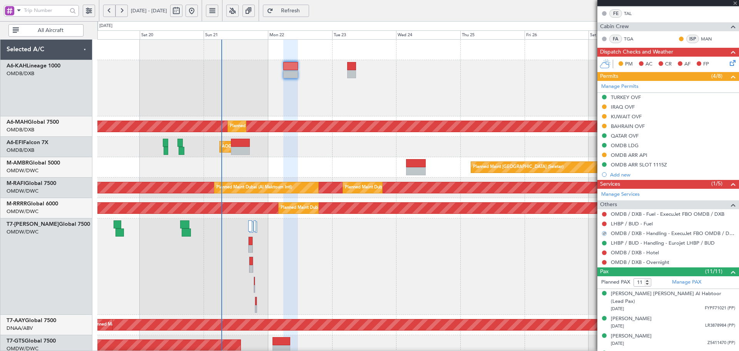
type input "5"
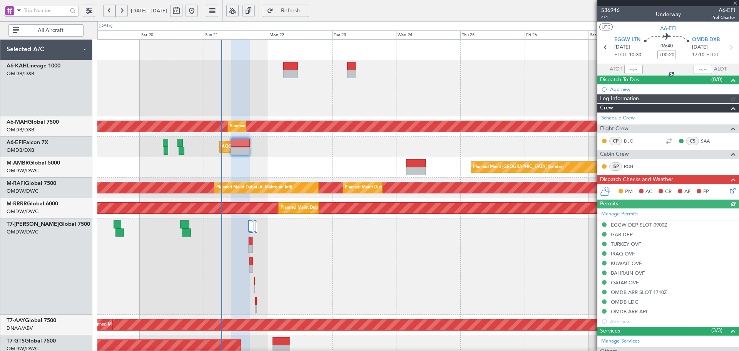
type input "[PERSON_NAME] (ANI)"
type input "7302"
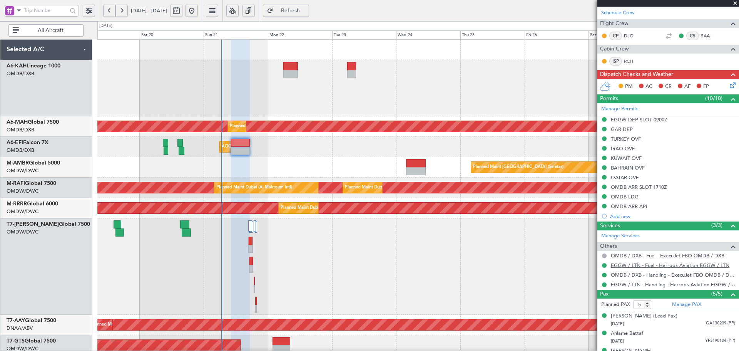
scroll to position [23, 0]
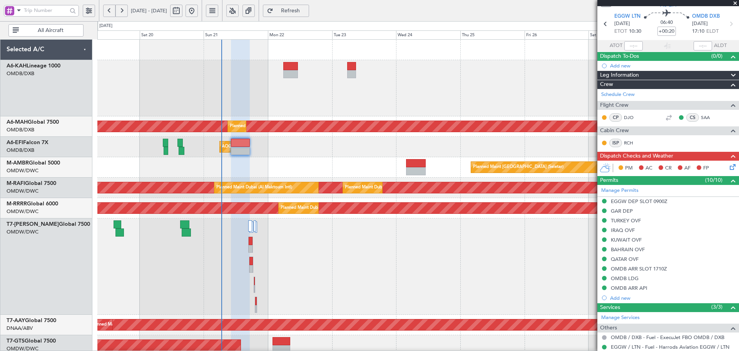
click at [728, 167] on icon at bounding box center [731, 165] width 6 height 6
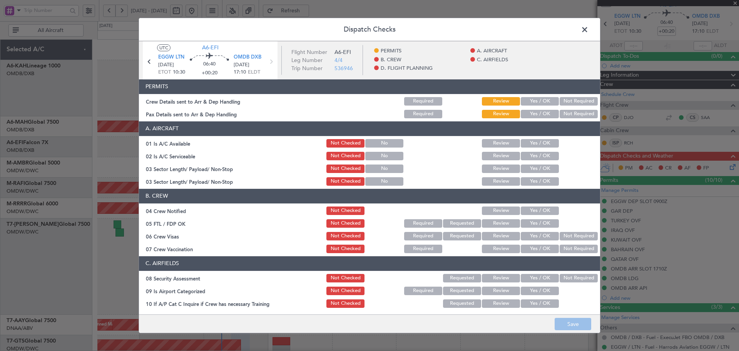
click at [535, 99] on button "Yes / OK" at bounding box center [540, 101] width 38 height 8
click at [533, 111] on button "Yes / OK" at bounding box center [540, 114] width 38 height 8
click at [533, 142] on button "Yes / OK" at bounding box center [540, 143] width 38 height 8
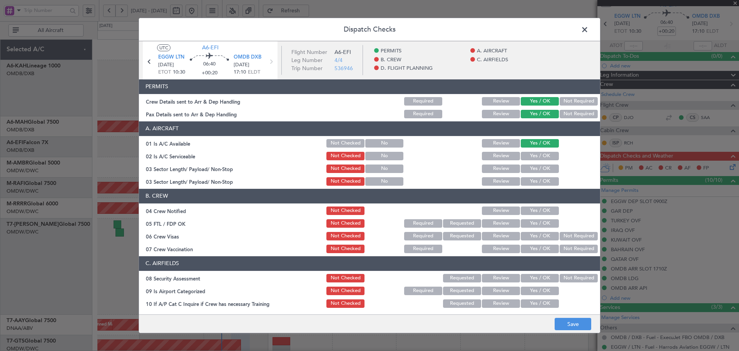
click at [531, 156] on button "Yes / OK" at bounding box center [540, 156] width 38 height 8
click at [529, 172] on button "Yes / OK" at bounding box center [540, 168] width 38 height 8
drag, startPoint x: 532, startPoint y: 179, endPoint x: 533, endPoint y: 175, distance: 4.0
click at [533, 179] on button "Yes / OK" at bounding box center [540, 181] width 38 height 8
click at [534, 168] on button "Yes / OK" at bounding box center [540, 168] width 38 height 8
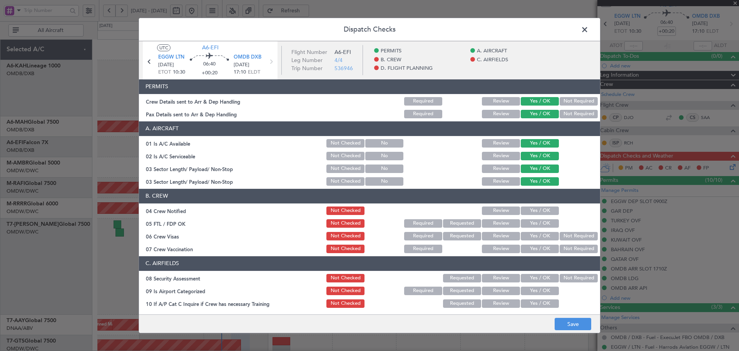
drag, startPoint x: 529, startPoint y: 210, endPoint x: 528, endPoint y: 217, distance: 6.9
click at [528, 210] on button "Yes / OK" at bounding box center [540, 210] width 38 height 8
click at [530, 222] on button "Yes / OK" at bounding box center [540, 223] width 38 height 8
drag, startPoint x: 535, startPoint y: 238, endPoint x: 563, endPoint y: 248, distance: 29.8
click at [536, 238] on button "Yes / OK" at bounding box center [540, 236] width 38 height 8
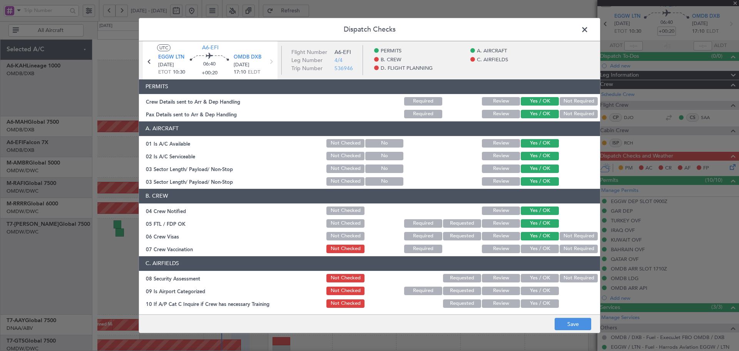
click at [569, 248] on button "Not Required" at bounding box center [579, 248] width 38 height 8
click at [542, 275] on button "Yes / OK" at bounding box center [540, 278] width 38 height 8
drag, startPoint x: 541, startPoint y: 288, endPoint x: 540, endPoint y: 299, distance: 10.4
click at [541, 291] on button "Yes / OK" at bounding box center [540, 290] width 38 height 8
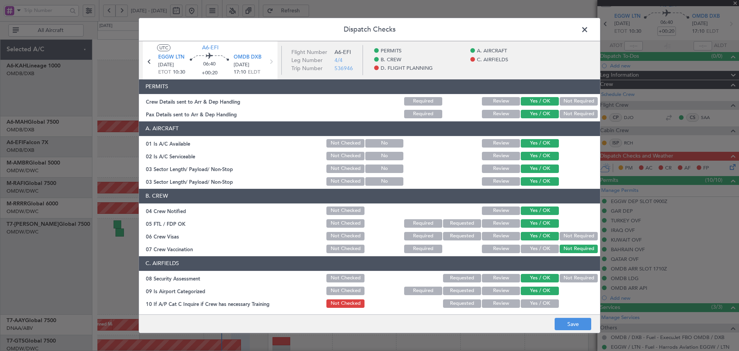
click at [538, 305] on button "Yes / OK" at bounding box center [540, 303] width 38 height 8
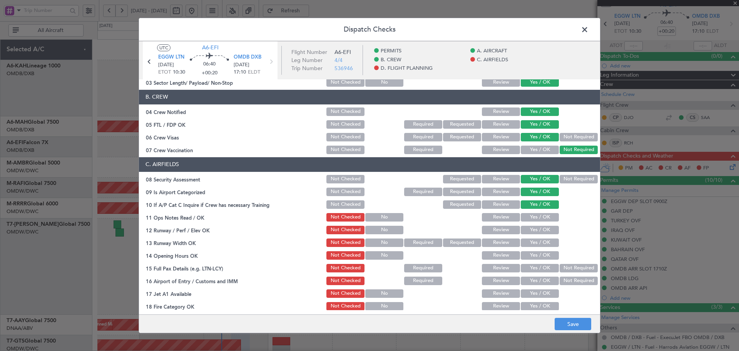
scroll to position [103, 0]
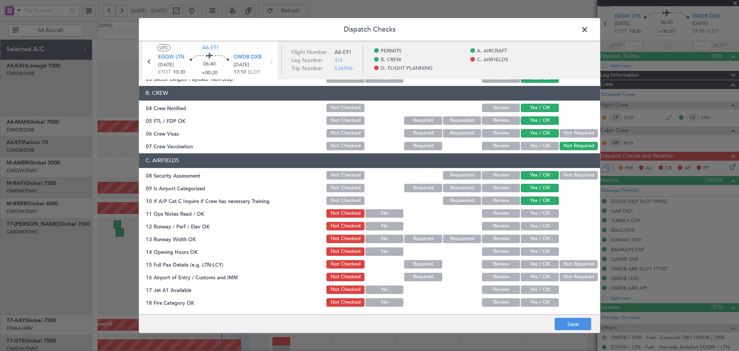
click at [532, 213] on button "Yes / OK" at bounding box center [540, 213] width 38 height 8
drag, startPoint x: 532, startPoint y: 226, endPoint x: 534, endPoint y: 236, distance: 10.1
click at [532, 227] on button "Yes / OK" at bounding box center [540, 226] width 38 height 8
drag, startPoint x: 534, startPoint y: 237, endPoint x: 553, endPoint y: 249, distance: 23.1
click at [534, 238] on button "Yes / OK" at bounding box center [540, 238] width 38 height 8
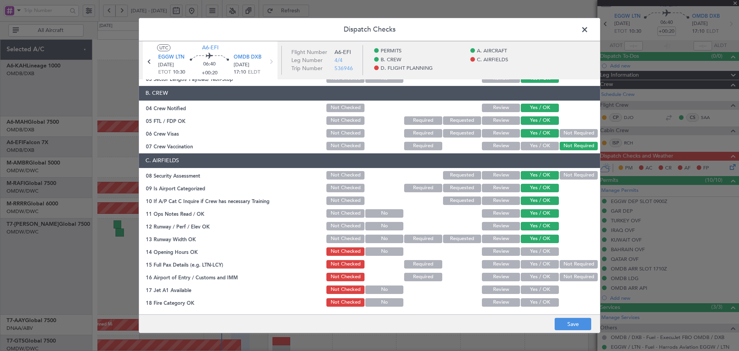
click at [542, 247] on button "Yes / OK" at bounding box center [540, 251] width 38 height 8
drag, startPoint x: 541, startPoint y: 258, endPoint x: 540, endPoint y: 271, distance: 13.9
click at [541, 263] on section "C. AIRFIELDS 08 Security Assessment Not Checked Requested Review Yes / OK Not R…" at bounding box center [369, 268] width 461 height 231
click at [540, 271] on section "C. AIRFIELDS 08 Security Assessment Not Checked Requested Review Yes / OK Not R…" at bounding box center [369, 268] width 461 height 231
click at [533, 279] on button "Yes / OK" at bounding box center [540, 277] width 38 height 8
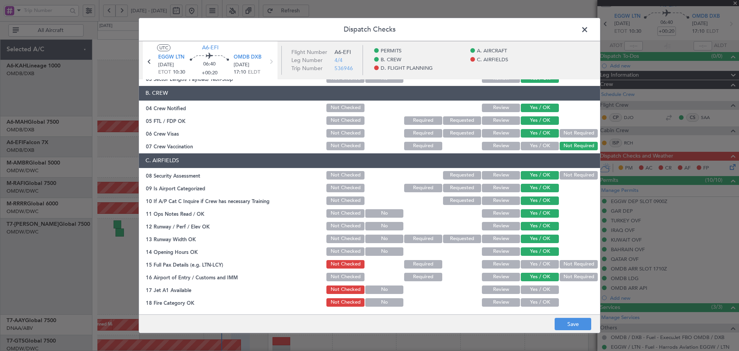
click at [535, 268] on button "Yes / OK" at bounding box center [540, 264] width 38 height 8
click at [534, 289] on button "Yes / OK" at bounding box center [540, 289] width 38 height 8
click at [534, 299] on button "Yes / OK" at bounding box center [540, 302] width 38 height 8
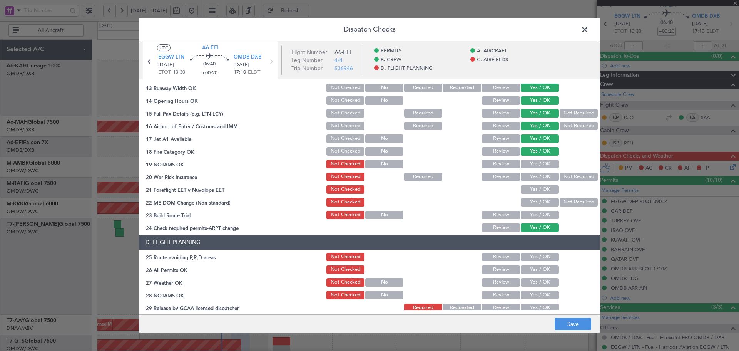
scroll to position [257, 0]
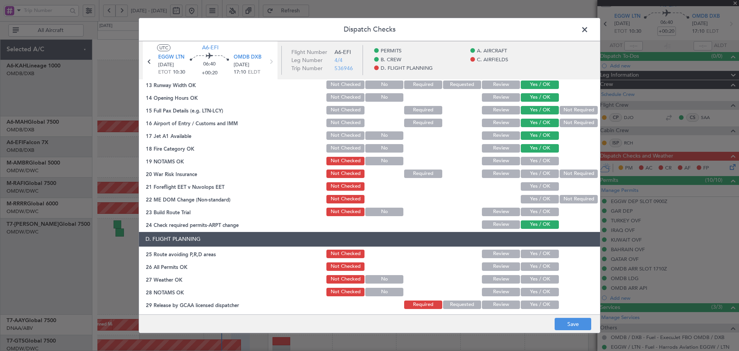
click at [539, 189] on button "Yes / OK" at bounding box center [540, 186] width 38 height 8
click at [539, 174] on button "Yes / OK" at bounding box center [540, 173] width 38 height 8
click at [539, 163] on button "Yes / OK" at bounding box center [540, 161] width 38 height 8
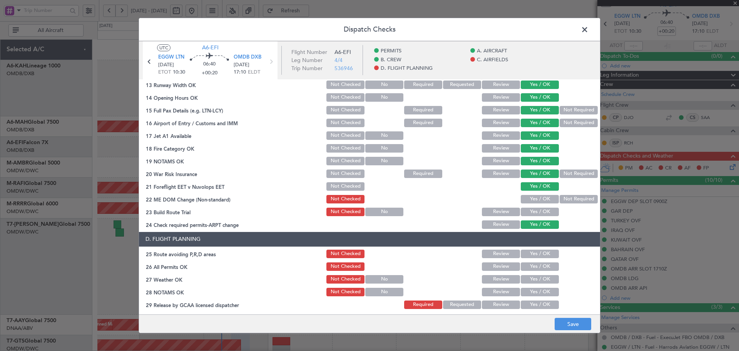
click at [536, 196] on button "Yes / OK" at bounding box center [540, 199] width 38 height 8
click at [541, 208] on button "Yes / OK" at bounding box center [540, 212] width 38 height 8
drag, startPoint x: 536, startPoint y: 255, endPoint x: 529, endPoint y: 278, distance: 24.1
click at [535, 256] on button "Yes / OK" at bounding box center [540, 253] width 38 height 8
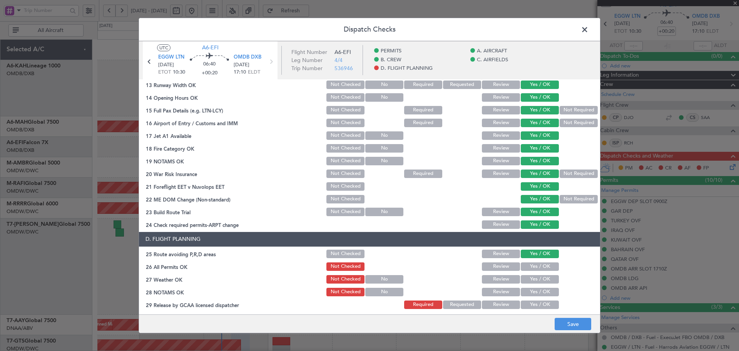
click at [529, 277] on button "Yes / OK" at bounding box center [540, 279] width 38 height 8
click at [532, 269] on button "Yes / OK" at bounding box center [540, 266] width 38 height 8
drag, startPoint x: 532, startPoint y: 291, endPoint x: 534, endPoint y: 306, distance: 14.7
click at [532, 292] on button "Yes / OK" at bounding box center [540, 292] width 38 height 8
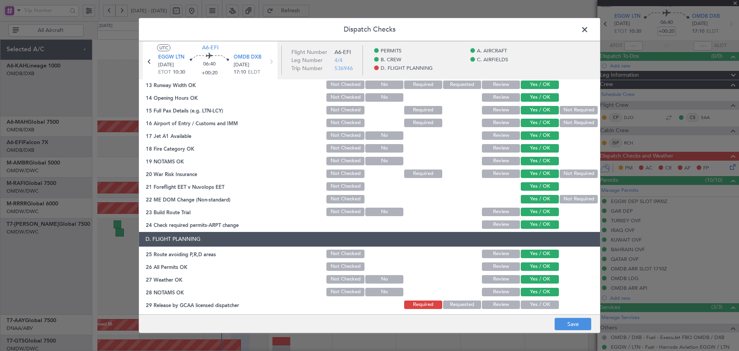
click at [534, 306] on button "Yes / OK" at bounding box center [540, 304] width 38 height 8
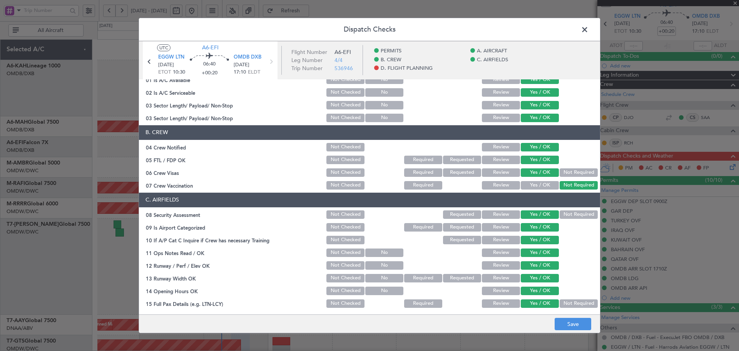
scroll to position [0, 0]
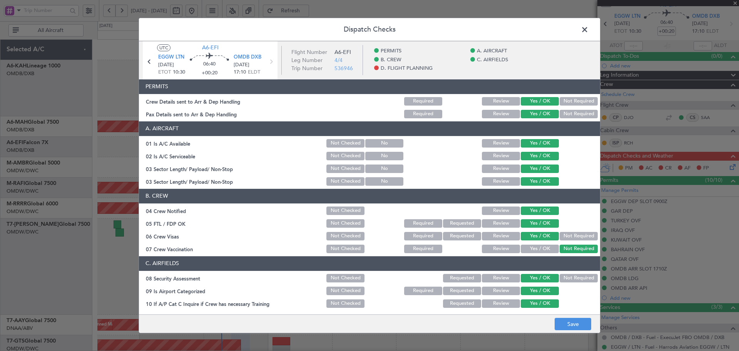
click at [500, 144] on button "Review" at bounding box center [501, 143] width 38 height 8
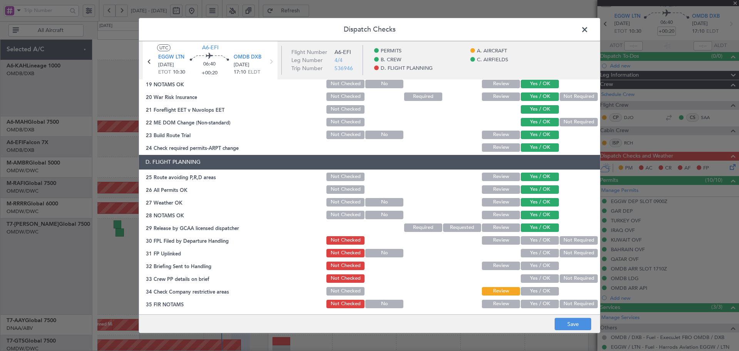
scroll to position [335, 0]
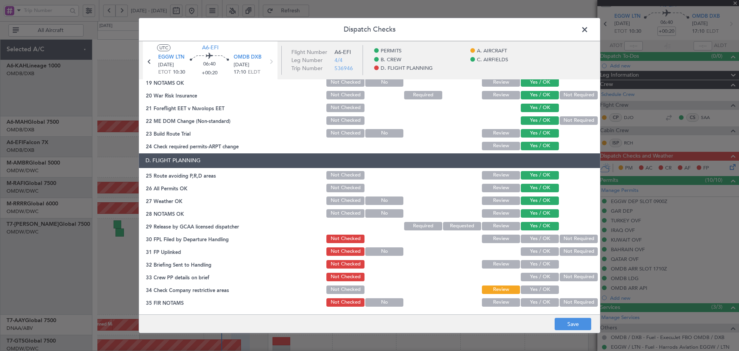
click at [535, 237] on button "Yes / OK" at bounding box center [540, 238] width 38 height 8
click at [537, 248] on button "Yes / OK" at bounding box center [540, 251] width 38 height 8
click at [536, 265] on button "Yes / OK" at bounding box center [540, 264] width 38 height 8
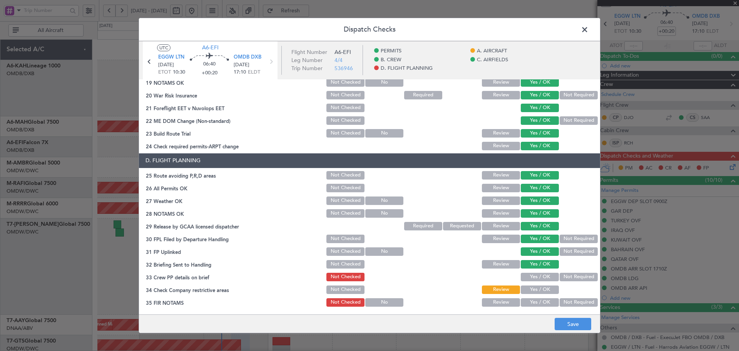
click at [537, 274] on button "Yes / OK" at bounding box center [540, 277] width 38 height 8
click at [485, 263] on button "Review" at bounding box center [501, 264] width 38 height 8
click at [538, 290] on button "Yes / OK" at bounding box center [540, 289] width 38 height 8
click at [536, 300] on button "Yes / OK" at bounding box center [540, 302] width 38 height 8
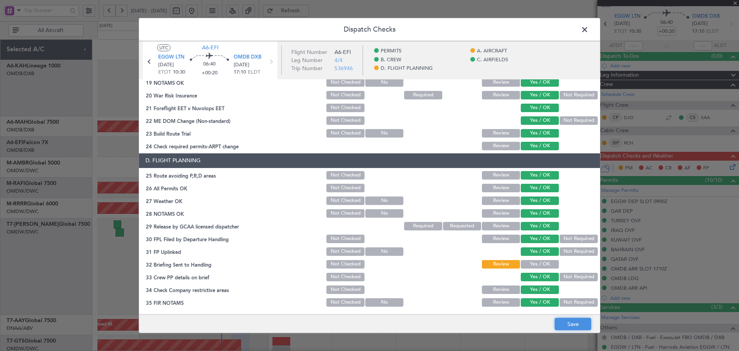
click at [569, 323] on button "Save" at bounding box center [573, 324] width 37 height 12
drag, startPoint x: 585, startPoint y: 28, endPoint x: 352, endPoint y: 55, distance: 234.6
click at [589, 28] on span at bounding box center [589, 31] width 0 height 15
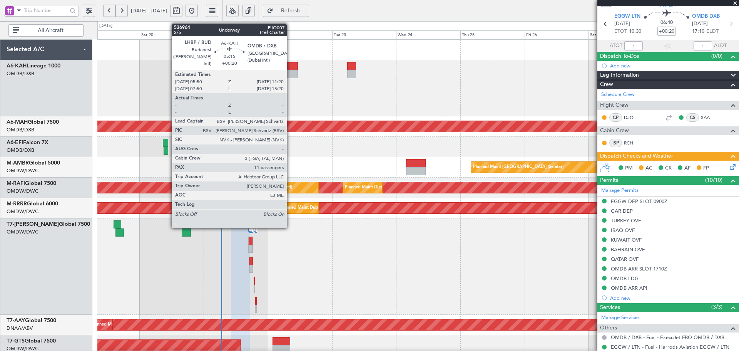
click at [290, 75] on div at bounding box center [290, 74] width 15 height 8
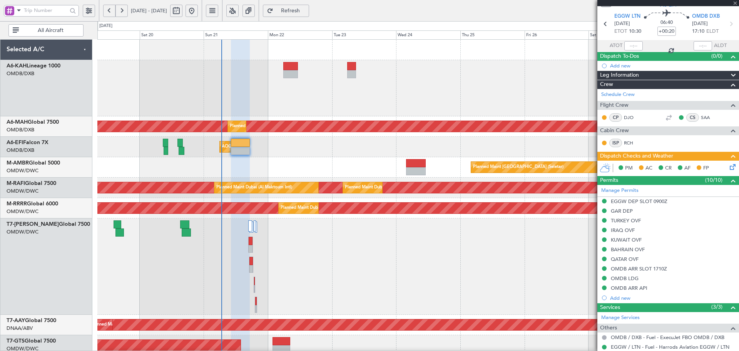
type input "11"
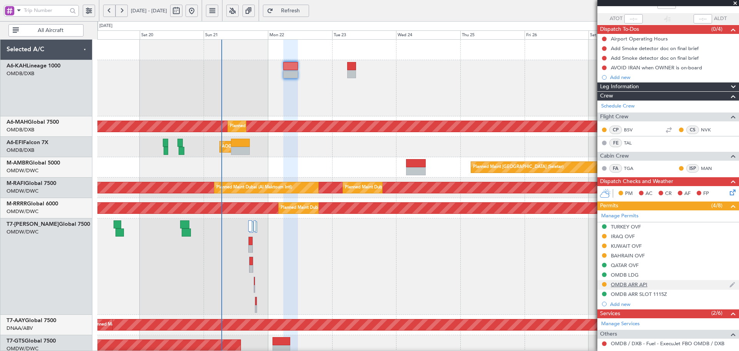
scroll to position [51, 0]
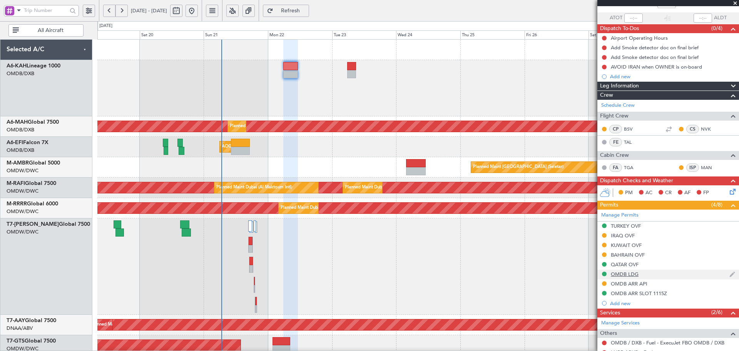
click at [619, 273] on div "OMDB LDG" at bounding box center [625, 274] width 28 height 7
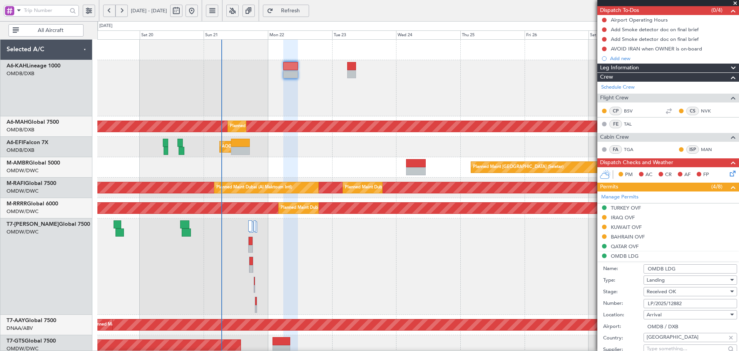
scroll to position [77, 0]
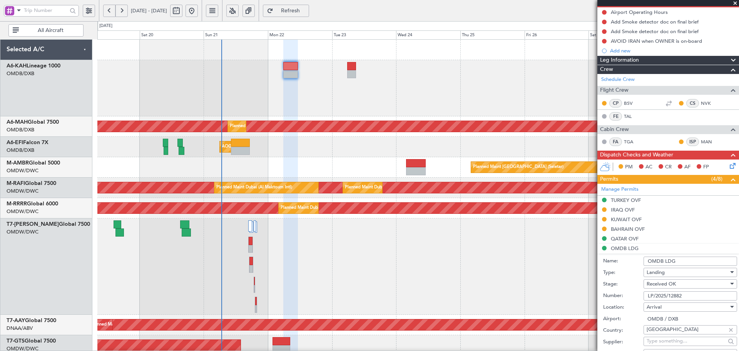
drag, startPoint x: 685, startPoint y: 296, endPoint x: 614, endPoint y: 298, distance: 71.3
click at [614, 298] on div "Number: LP/2025/12882" at bounding box center [670, 296] width 134 height 12
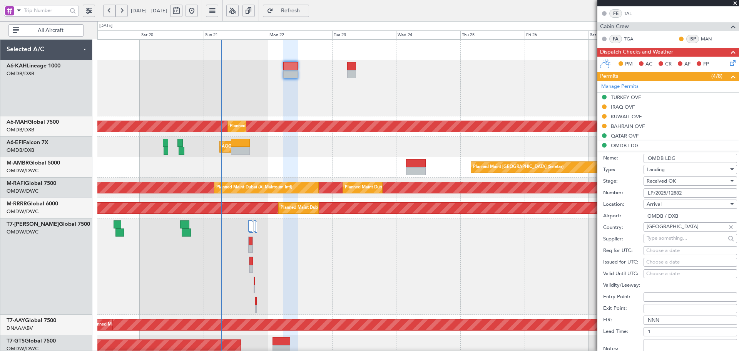
scroll to position [334, 0]
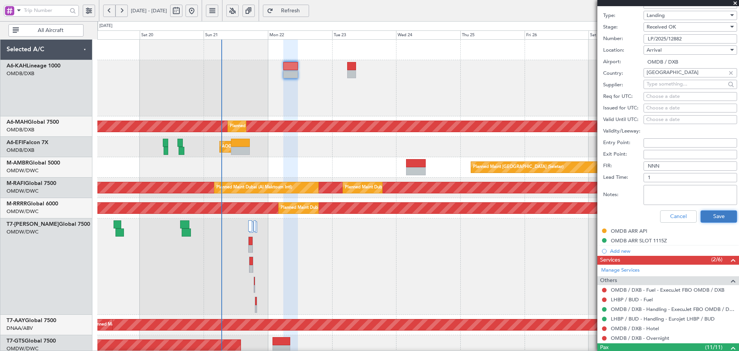
click at [709, 219] on button "Save" at bounding box center [719, 216] width 37 height 12
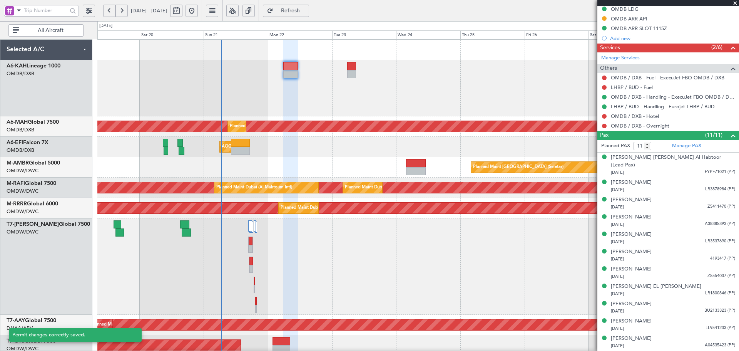
scroll to position [104, 0]
